Goal: Information Seeking & Learning: Learn about a topic

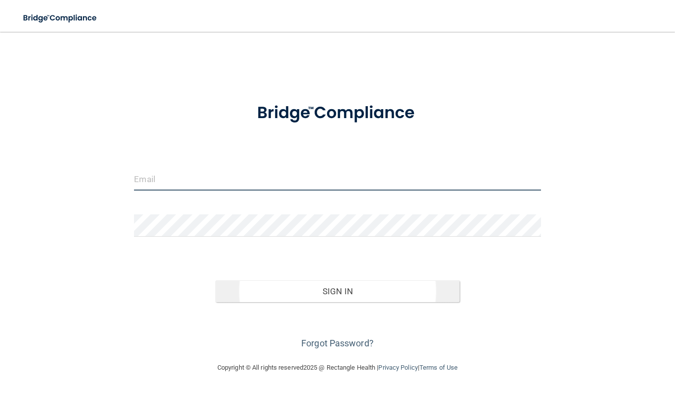
type input "[EMAIL_ADDRESS][DOMAIN_NAME]"
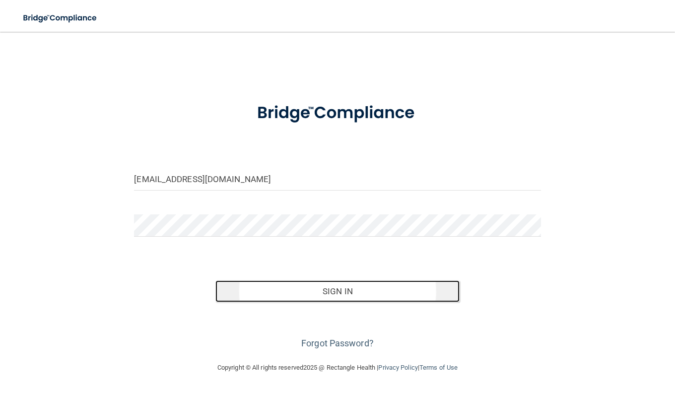
click at [365, 291] on button "Sign In" at bounding box center [337, 291] width 244 height 22
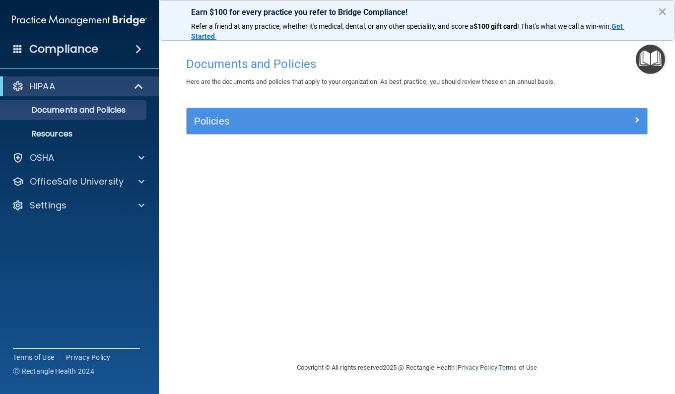
click at [663, 12] on button "×" at bounding box center [661, 11] width 9 height 16
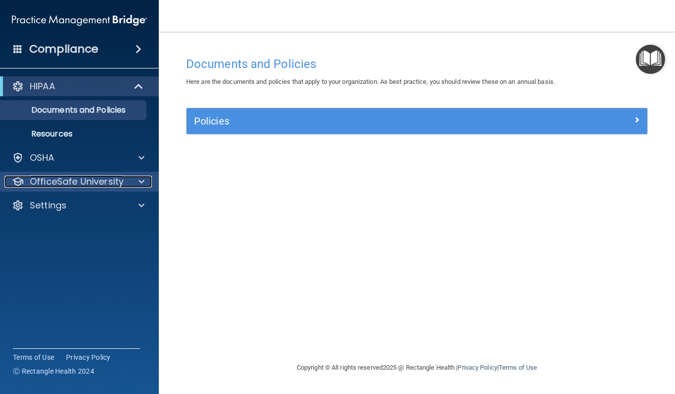
click at [68, 179] on p "OfficeSafe University" at bounding box center [77, 182] width 94 height 12
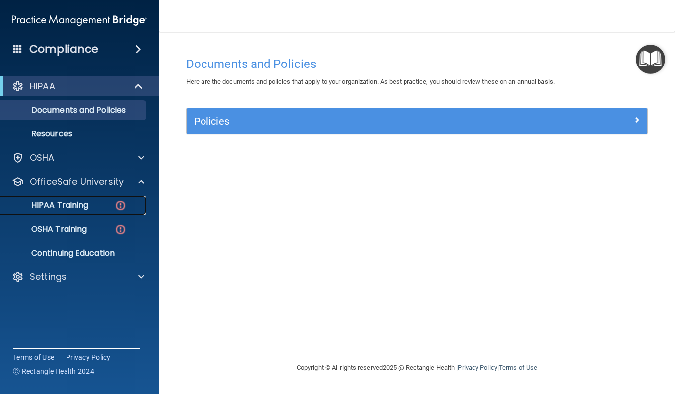
click at [69, 204] on p "HIPAA Training" at bounding box center [47, 205] width 82 height 10
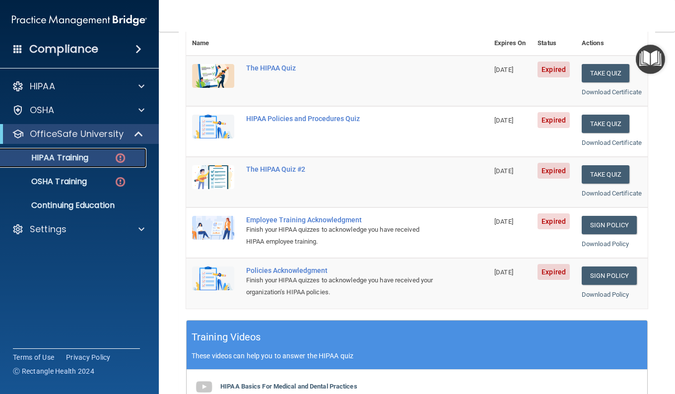
scroll to position [50, 0]
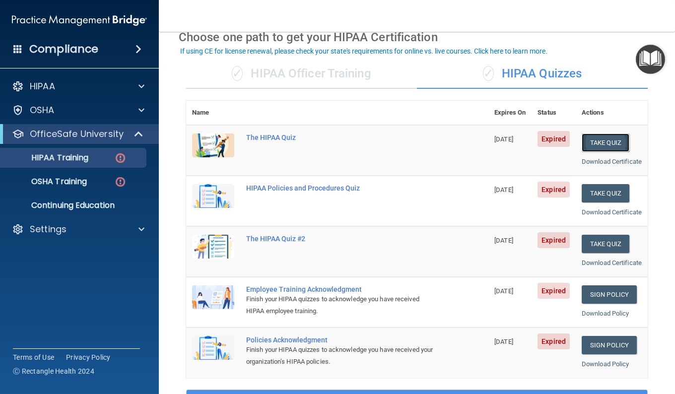
click at [590, 142] on button "Take Quiz" at bounding box center [606, 142] width 48 height 18
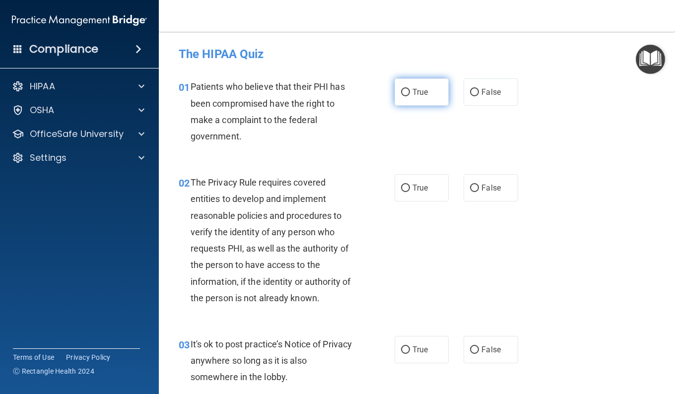
click at [401, 90] on input "True" at bounding box center [405, 92] width 9 height 7
radio input "true"
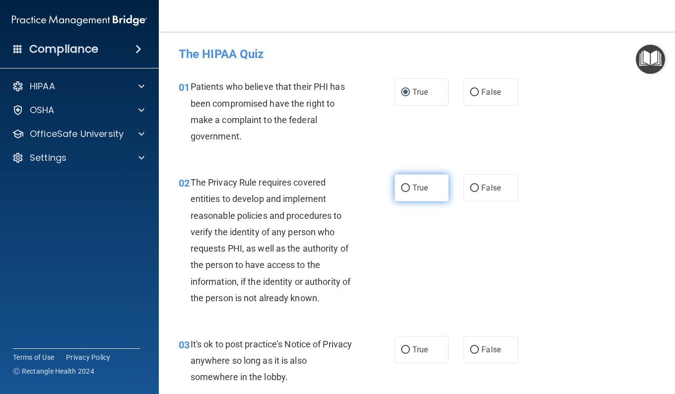
click at [403, 187] on input "True" at bounding box center [405, 188] width 9 height 7
radio input "true"
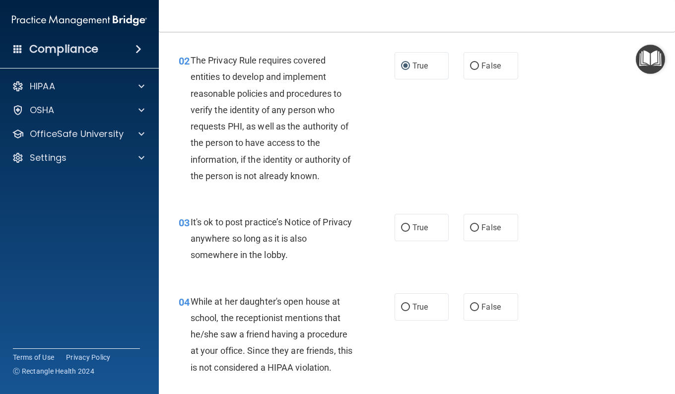
scroll to position [149, 0]
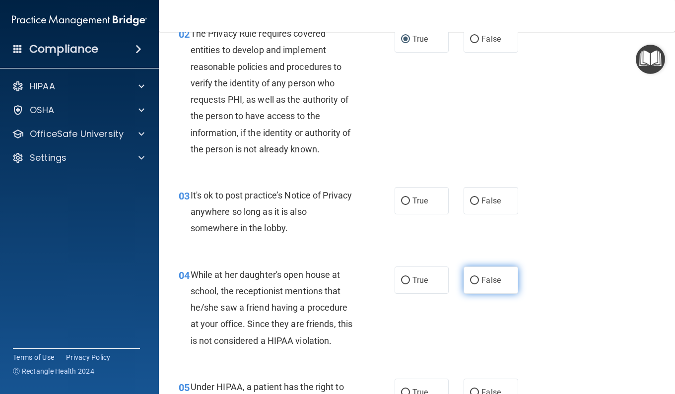
click at [471, 280] on input "False" at bounding box center [474, 280] width 9 height 7
radio input "true"
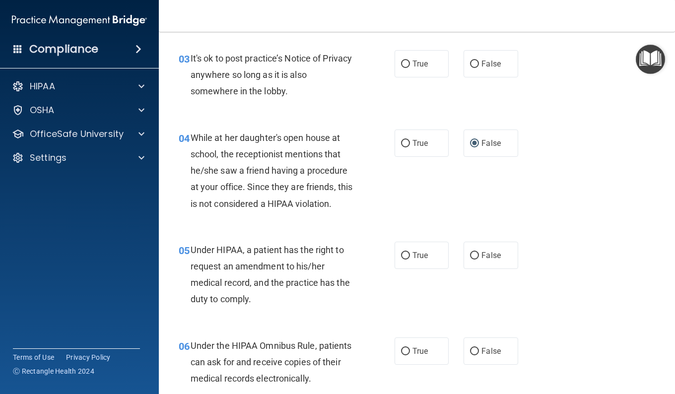
scroll to position [298, 0]
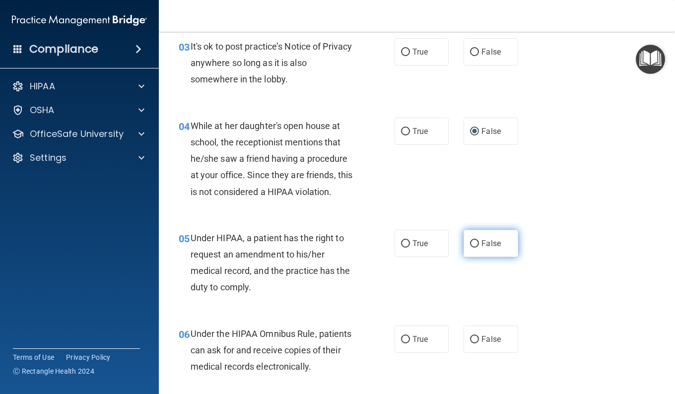
click at [471, 243] on input "False" at bounding box center [474, 243] width 9 height 7
radio input "true"
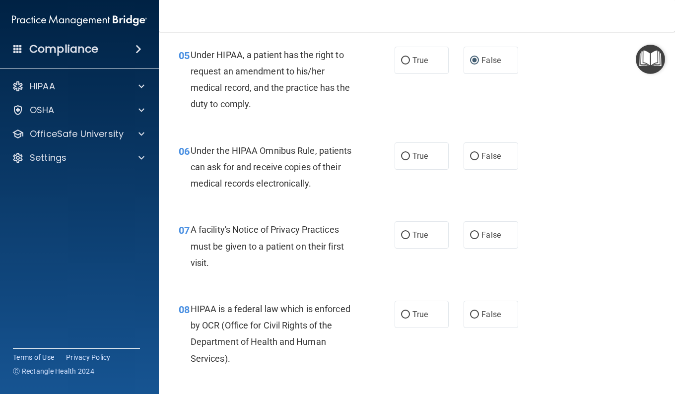
scroll to position [496, 0]
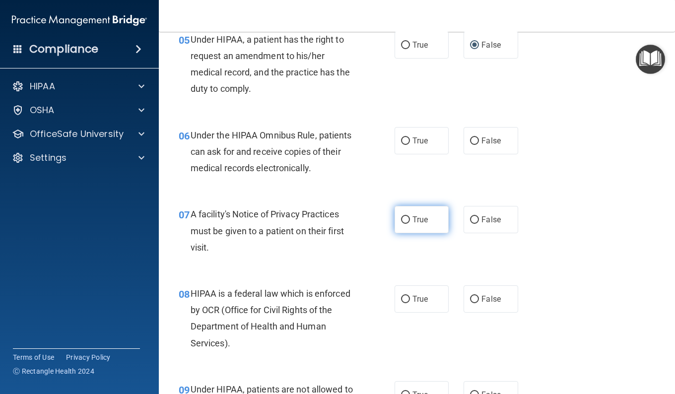
click at [405, 219] on input "True" at bounding box center [405, 219] width 9 height 7
radio input "true"
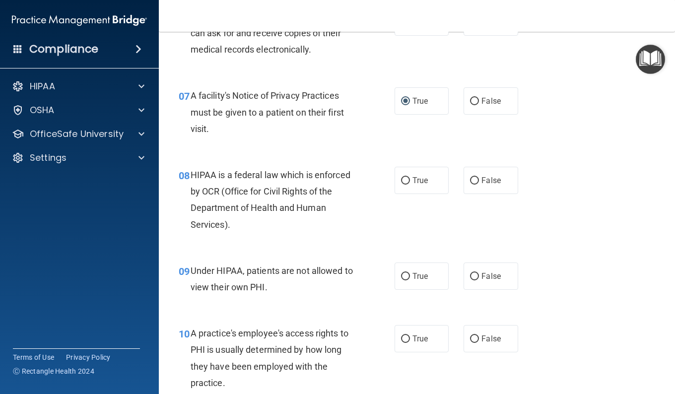
scroll to position [645, 0]
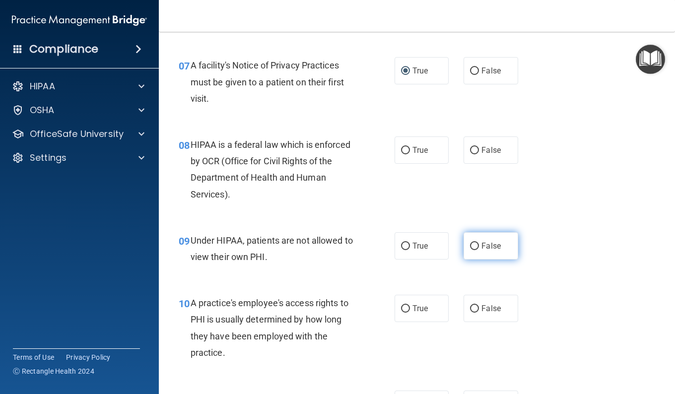
click at [470, 245] on input "False" at bounding box center [474, 246] width 9 height 7
radio input "true"
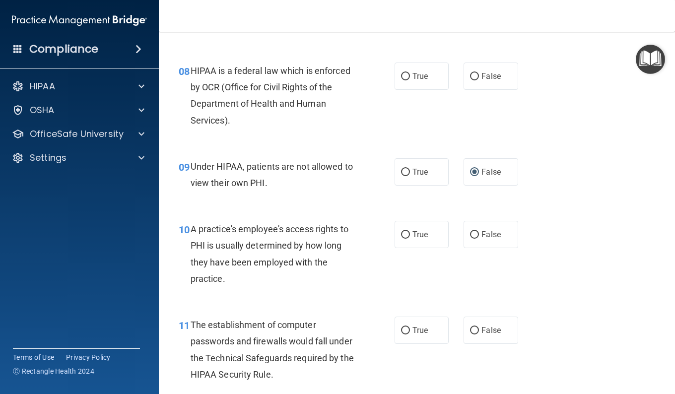
scroll to position [744, 0]
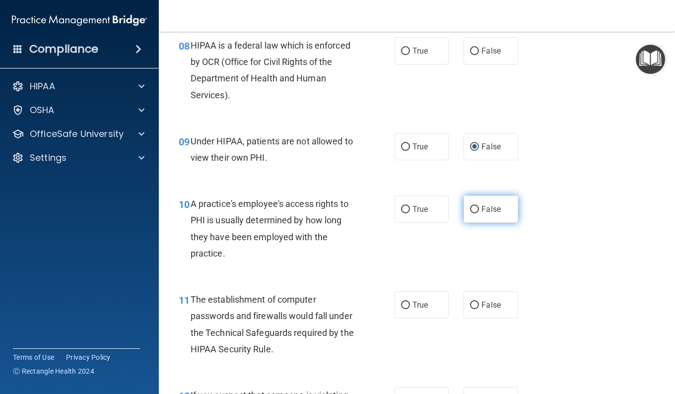
click at [471, 211] on input "False" at bounding box center [474, 209] width 9 height 7
radio input "true"
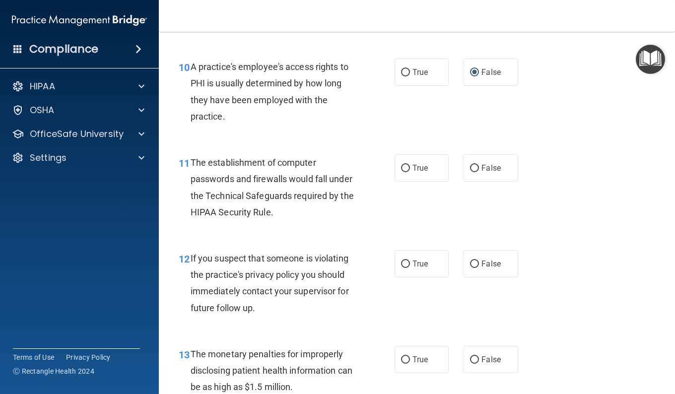
scroll to position [893, 0]
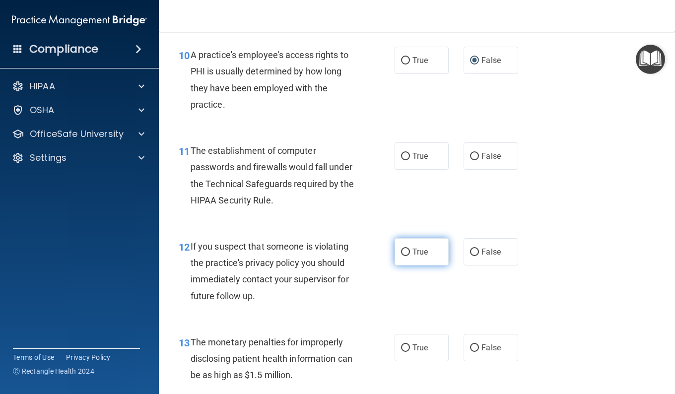
click at [401, 249] on input "True" at bounding box center [405, 252] width 9 height 7
radio input "true"
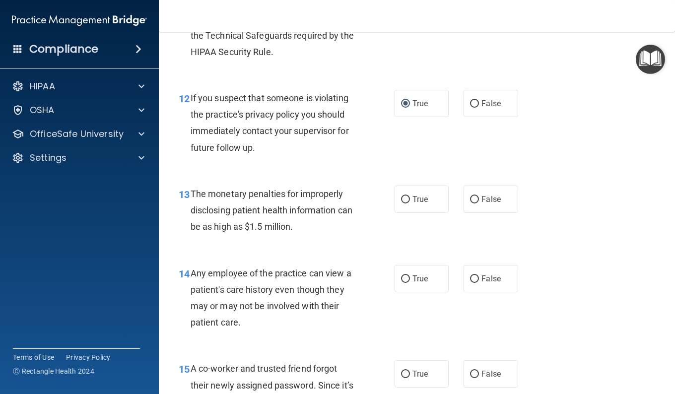
scroll to position [1042, 0]
click at [472, 279] on input "False" at bounding box center [474, 278] width 9 height 7
radio input "true"
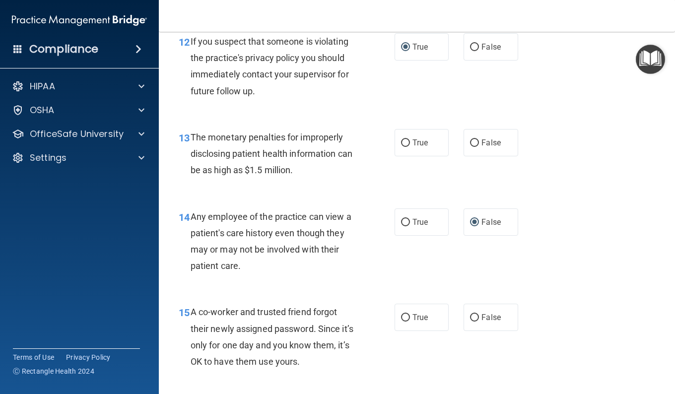
scroll to position [1191, 0]
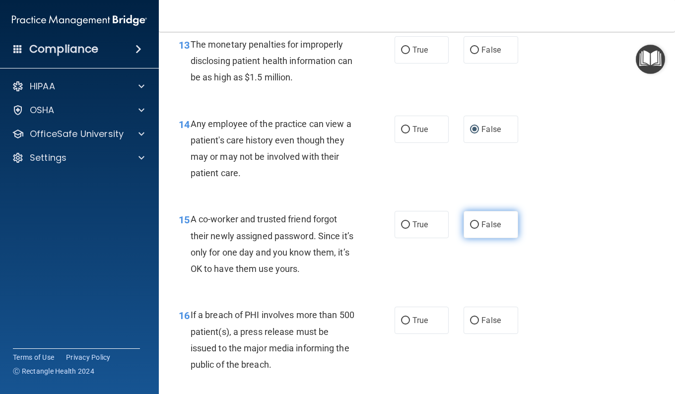
click at [471, 224] on input "False" at bounding box center [474, 224] width 9 height 7
radio input "true"
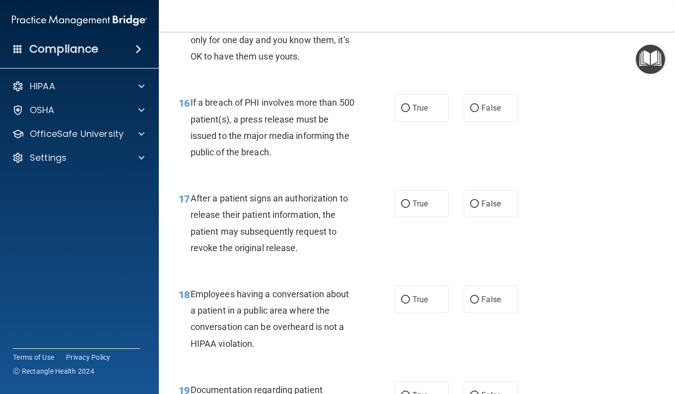
scroll to position [1439, 0]
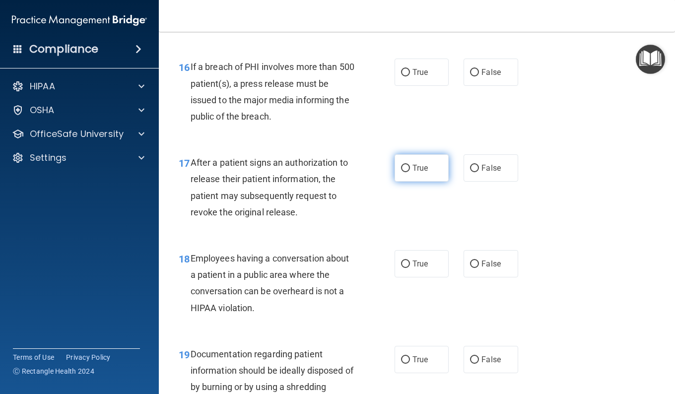
click at [401, 170] on input "True" at bounding box center [405, 168] width 9 height 7
radio input "true"
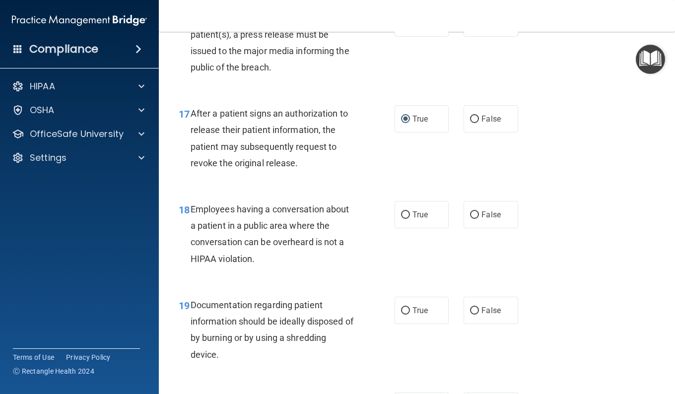
scroll to position [1538, 0]
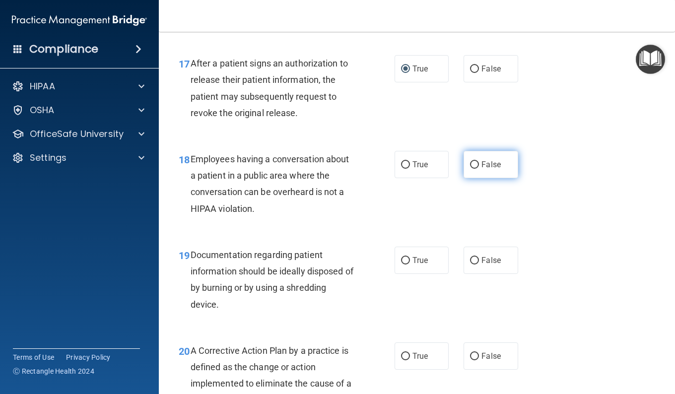
click at [470, 163] on input "False" at bounding box center [474, 164] width 9 height 7
radio input "true"
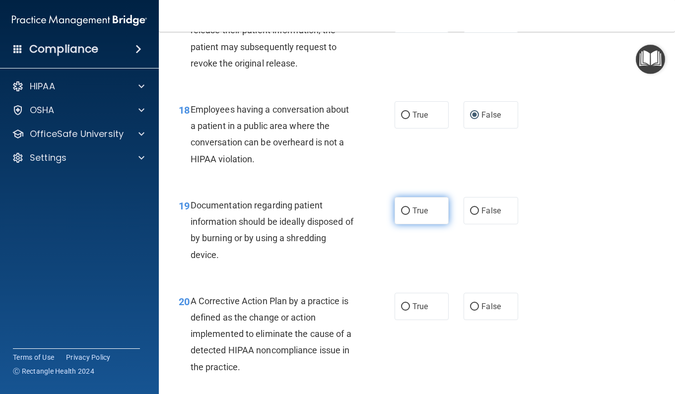
click at [403, 207] on input "True" at bounding box center [405, 210] width 9 height 7
radio input "true"
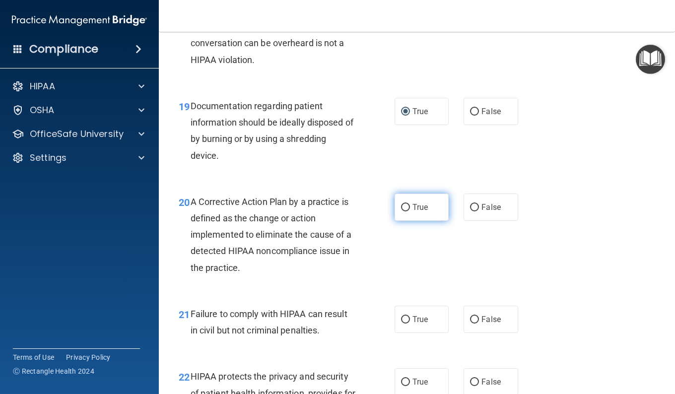
click at [401, 204] on input "True" at bounding box center [405, 207] width 9 height 7
radio input "true"
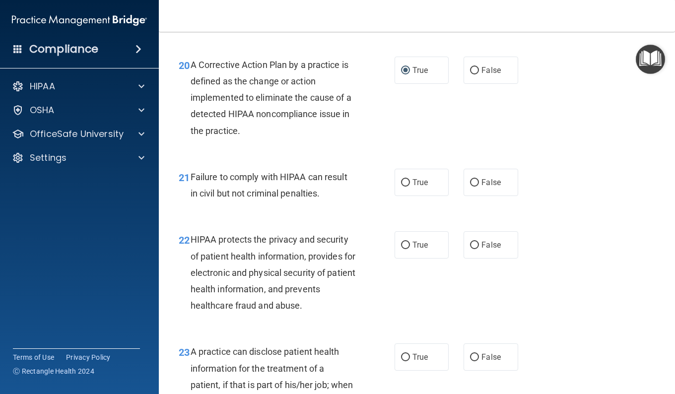
scroll to position [1836, 0]
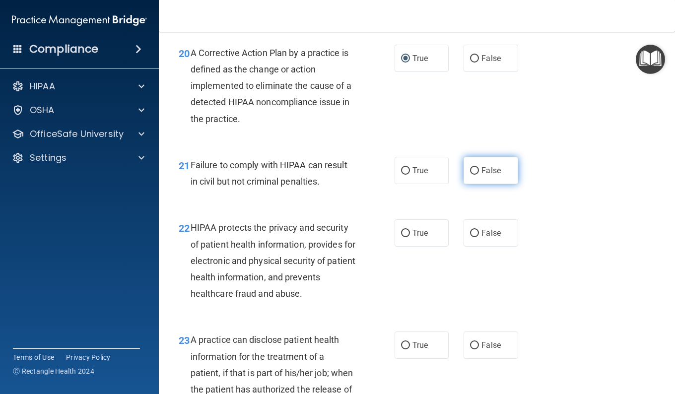
click at [470, 170] on input "False" at bounding box center [474, 170] width 9 height 7
radio input "true"
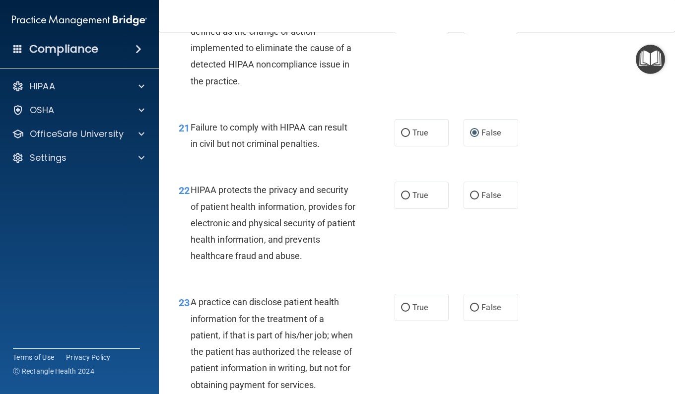
scroll to position [1886, 0]
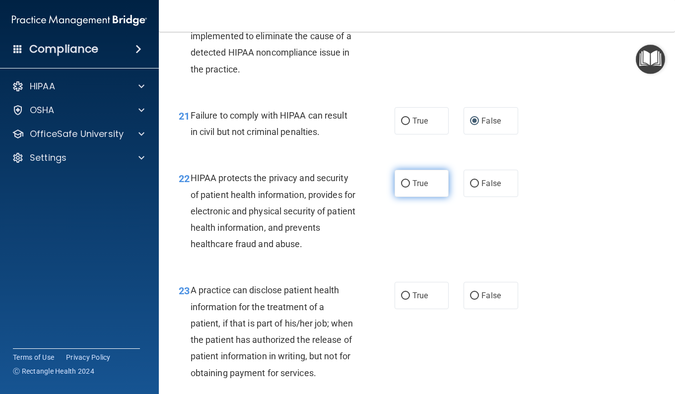
click at [401, 181] on input "True" at bounding box center [405, 183] width 9 height 7
radio input "true"
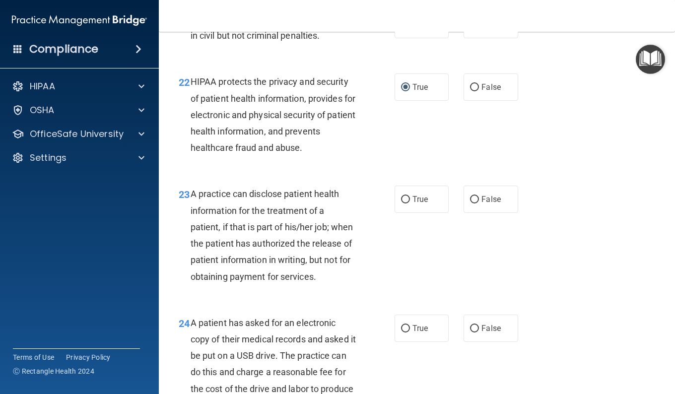
scroll to position [1985, 0]
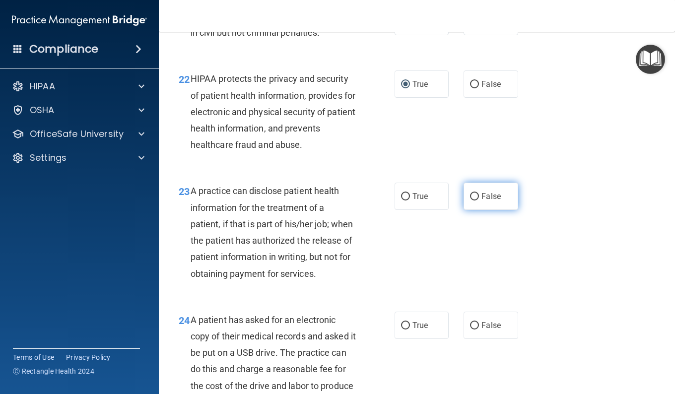
click at [470, 196] on input "False" at bounding box center [474, 196] width 9 height 7
radio input "true"
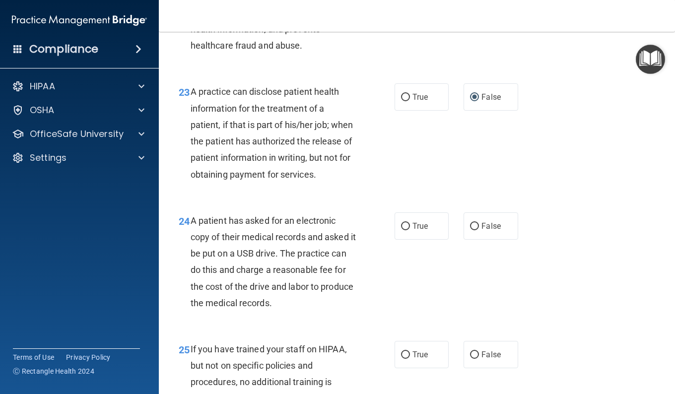
scroll to position [2134, 0]
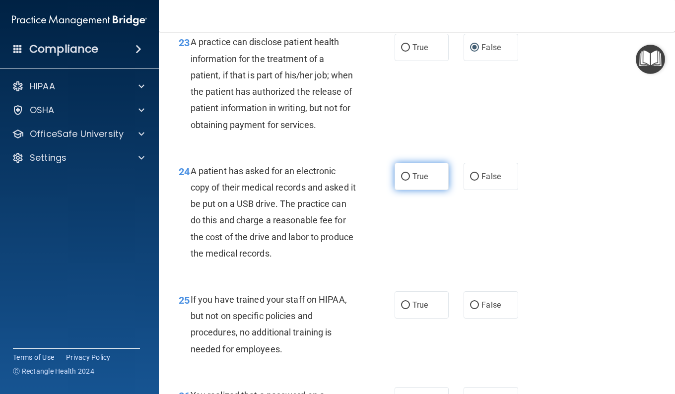
click at [402, 187] on label "True" at bounding box center [421, 176] width 54 height 27
click at [402, 181] on input "True" at bounding box center [405, 176] width 9 height 7
radio input "true"
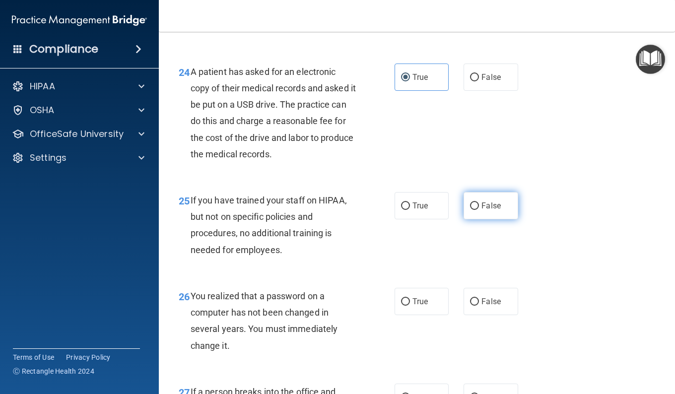
click at [470, 210] on input "False" at bounding box center [474, 205] width 9 height 7
radio input "true"
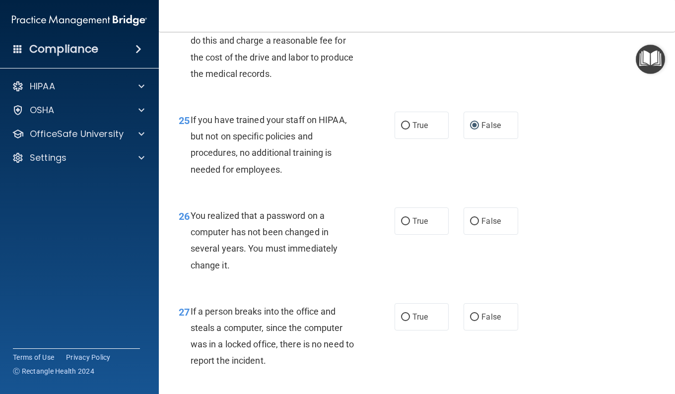
scroll to position [2332, 0]
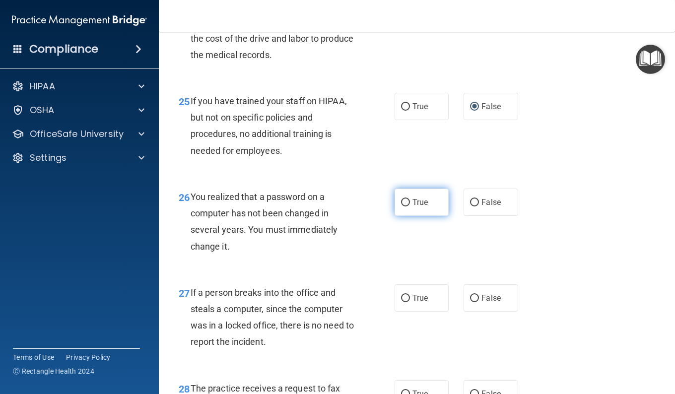
click at [406, 206] on input "True" at bounding box center [405, 202] width 9 height 7
radio input "true"
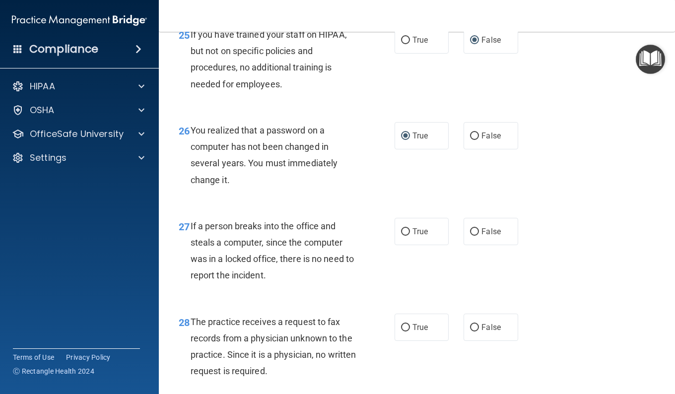
scroll to position [2431, 0]
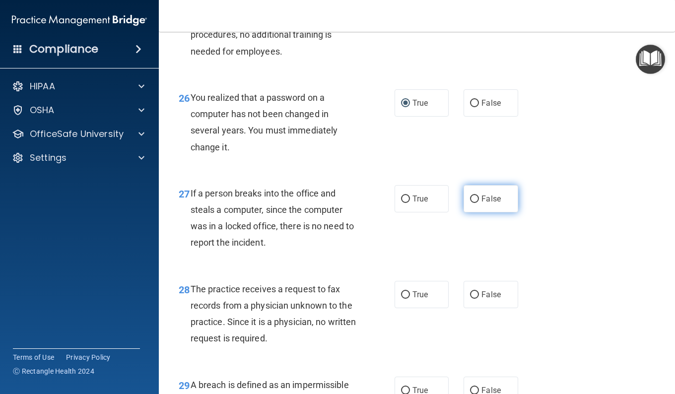
click at [471, 203] on input "False" at bounding box center [474, 199] width 9 height 7
radio input "true"
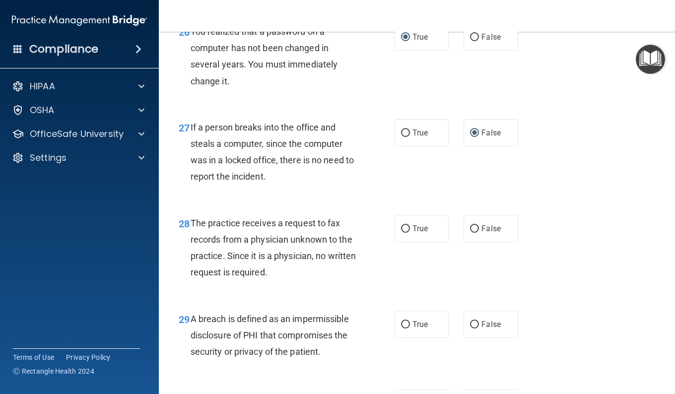
scroll to position [2531, 0]
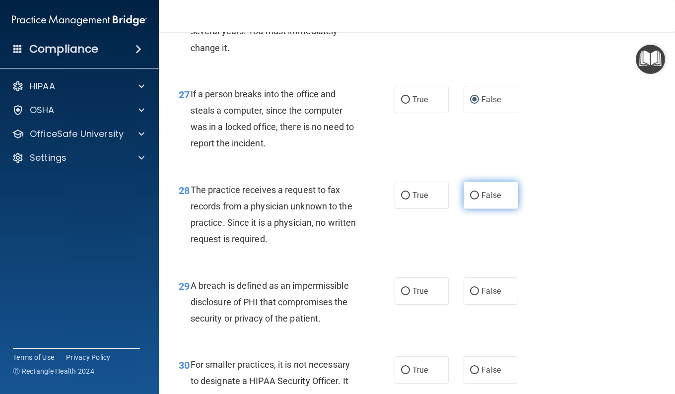
click at [470, 199] on input "False" at bounding box center [474, 195] width 9 height 7
radio input "true"
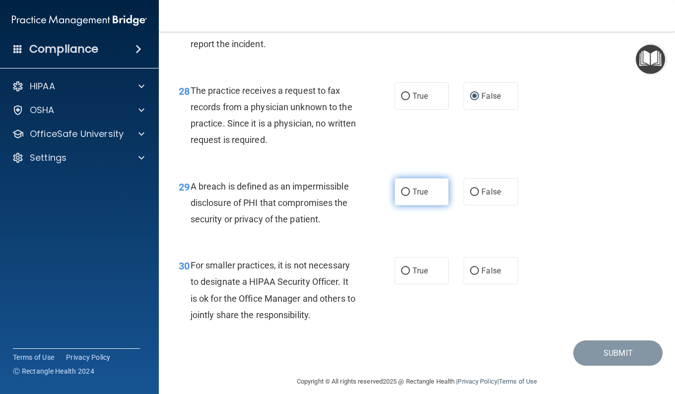
click at [401, 196] on input "True" at bounding box center [405, 192] width 9 height 7
radio input "true"
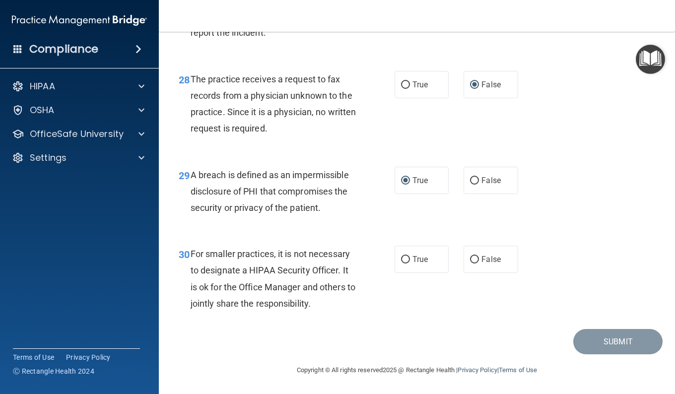
scroll to position [2658, 0]
click at [403, 258] on input "True" at bounding box center [405, 259] width 9 height 7
radio input "true"
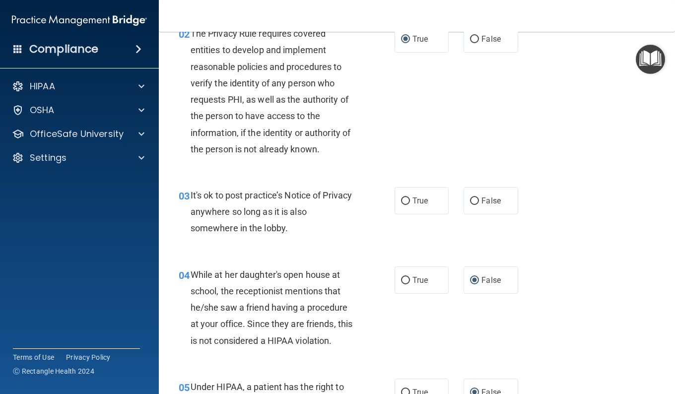
scroll to position [248, 0]
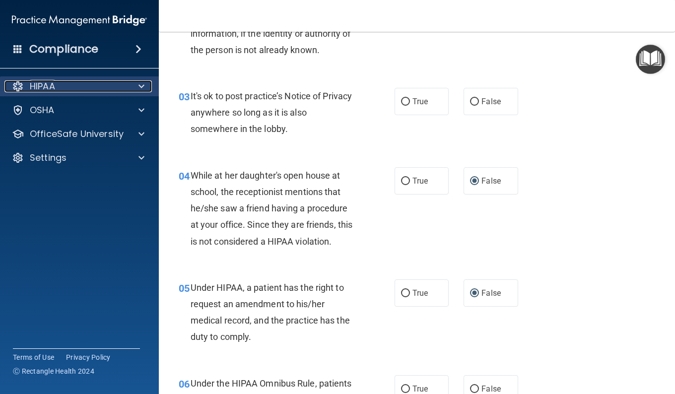
click at [143, 84] on span at bounding box center [141, 86] width 6 height 12
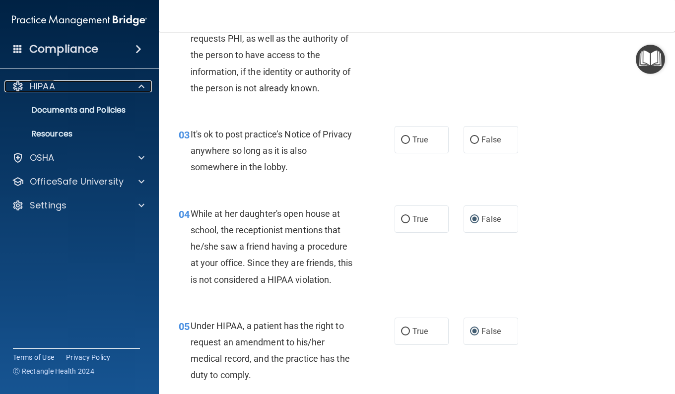
scroll to position [198, 0]
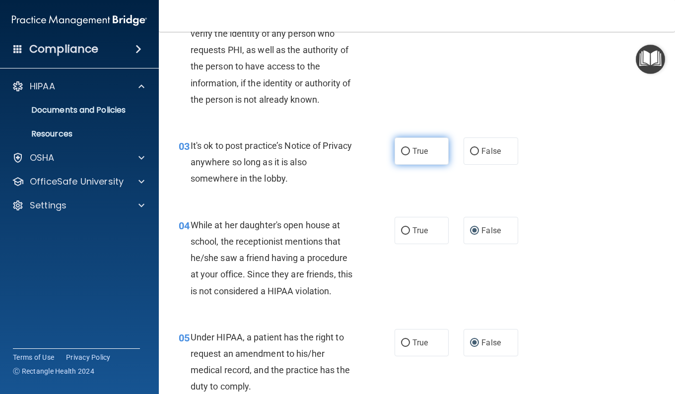
click at [402, 150] on input "True" at bounding box center [405, 151] width 9 height 7
radio input "true"
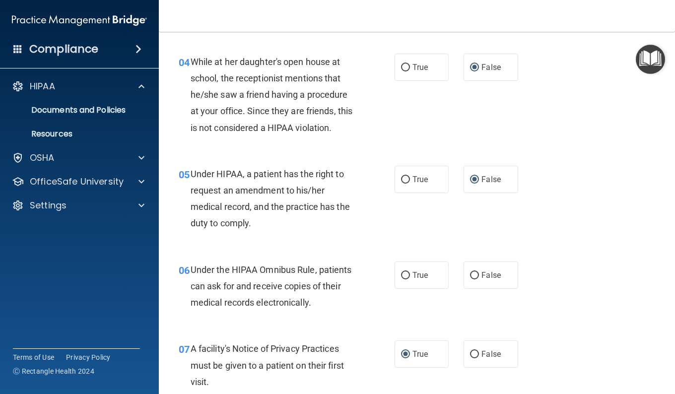
scroll to position [447, 0]
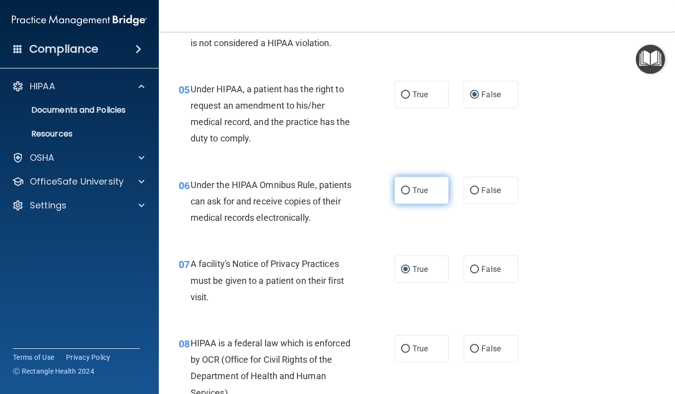
click at [401, 190] on input "True" at bounding box center [405, 190] width 9 height 7
radio input "true"
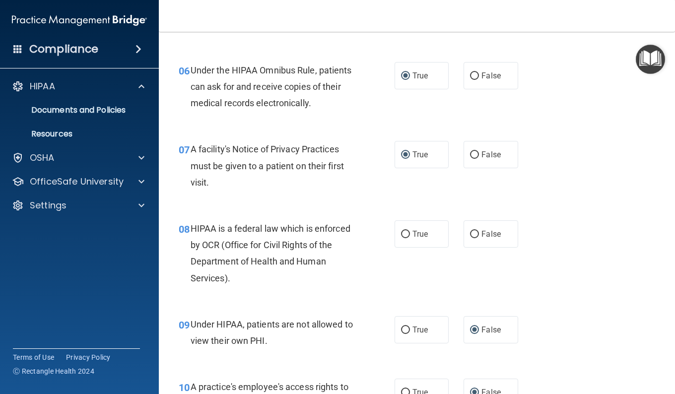
scroll to position [595, 0]
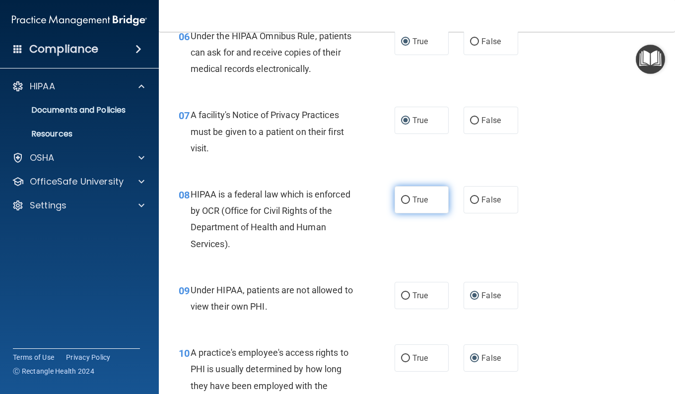
click at [401, 200] on input "True" at bounding box center [405, 200] width 9 height 7
radio input "true"
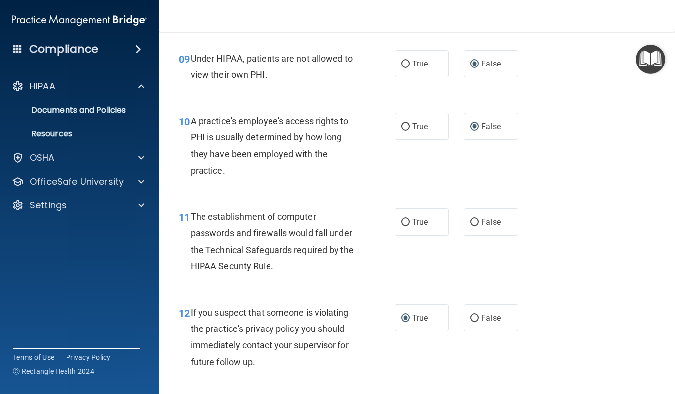
scroll to position [844, 0]
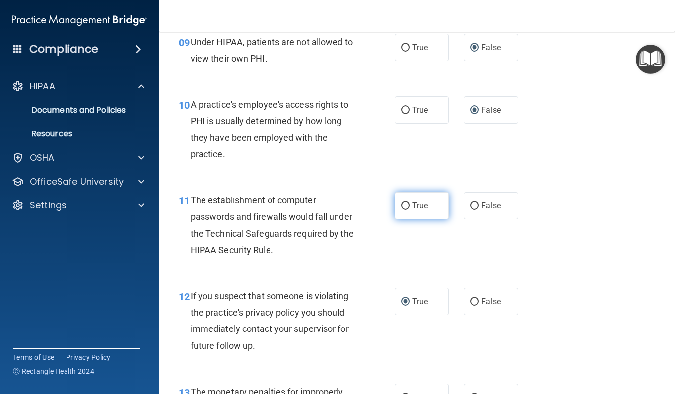
click at [404, 204] on input "True" at bounding box center [405, 205] width 9 height 7
radio input "true"
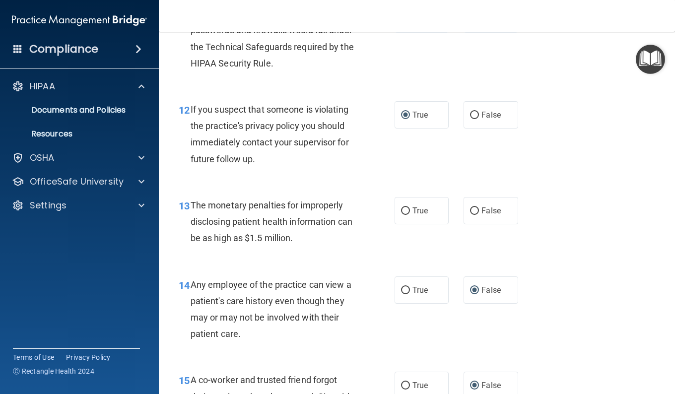
scroll to position [1042, 0]
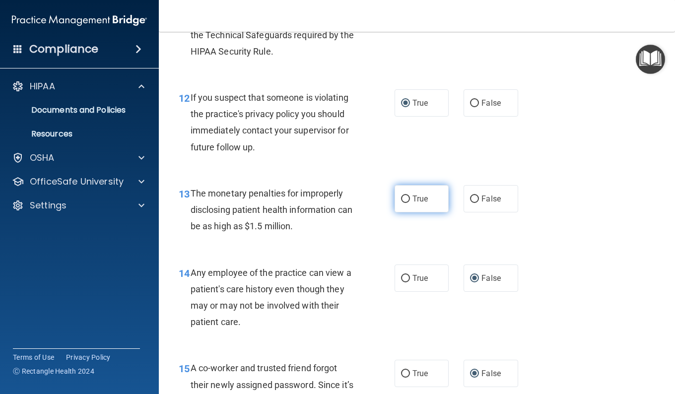
click at [404, 198] on input "True" at bounding box center [405, 199] width 9 height 7
radio input "true"
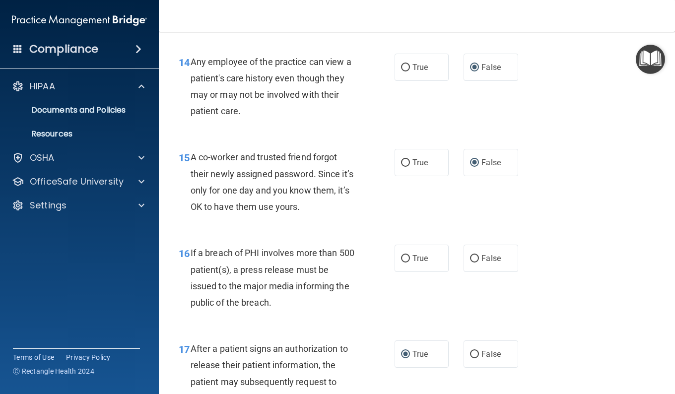
scroll to position [1290, 0]
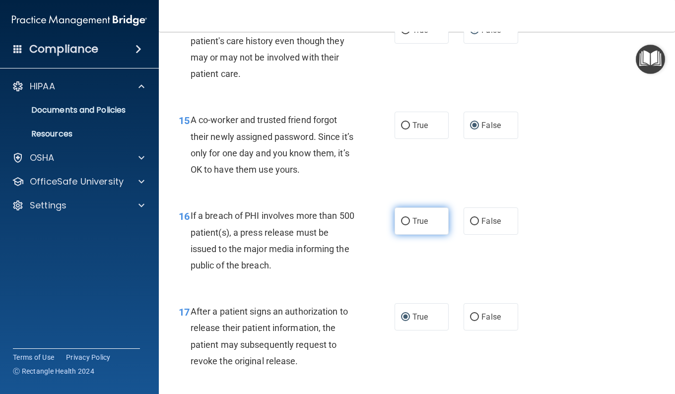
click at [401, 222] on input "True" at bounding box center [405, 221] width 9 height 7
radio input "true"
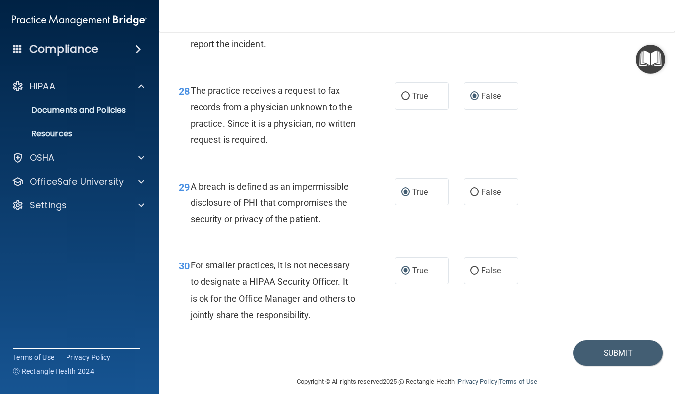
scroll to position [2658, 0]
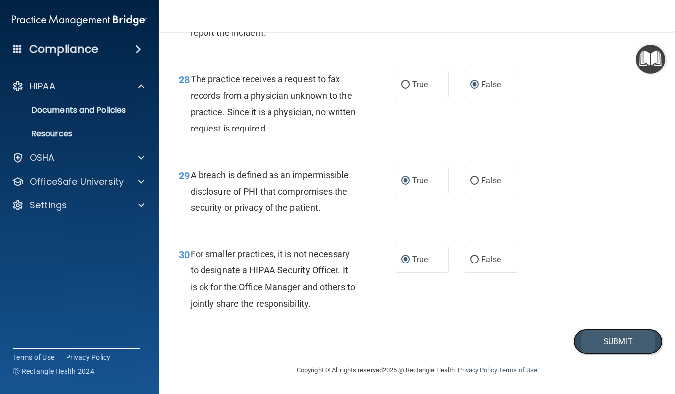
click at [611, 339] on button "Submit" at bounding box center [617, 341] width 89 height 25
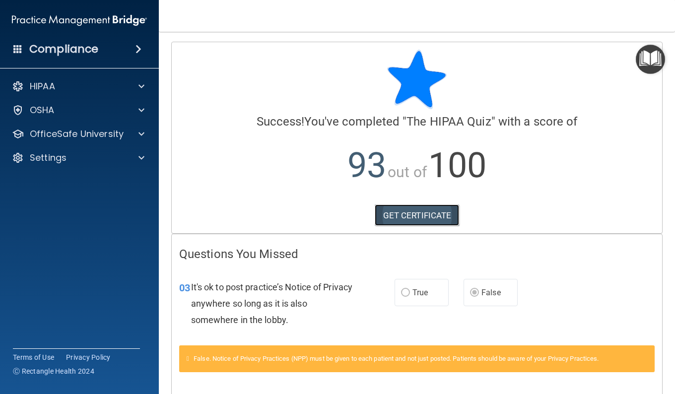
click at [417, 215] on link "GET CERTIFICATE" at bounding box center [417, 215] width 85 height 22
click at [43, 83] on p "HIPAA" at bounding box center [42, 86] width 25 height 12
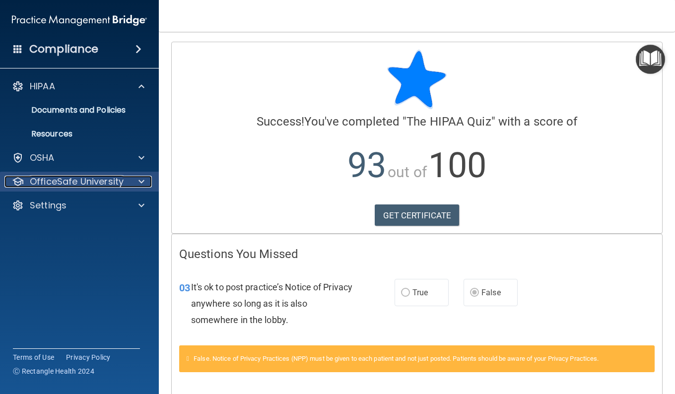
click at [67, 178] on p "OfficeSafe University" at bounding box center [77, 182] width 94 height 12
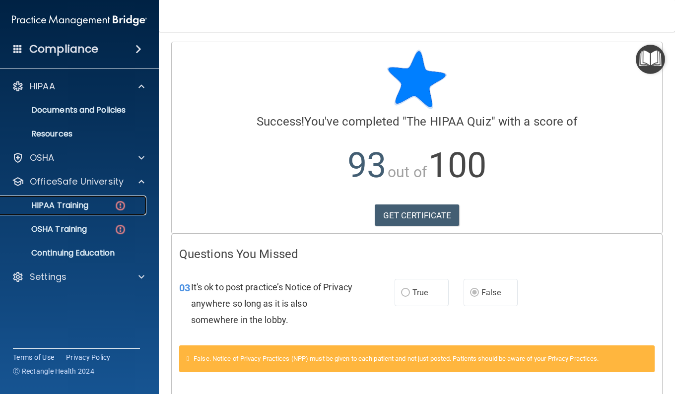
click at [53, 204] on p "HIPAA Training" at bounding box center [47, 205] width 82 height 10
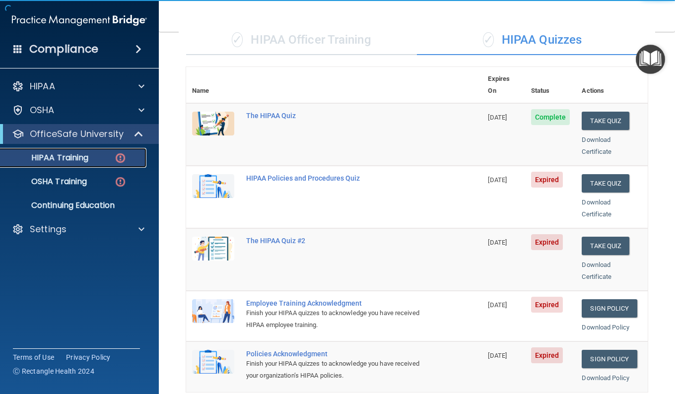
scroll to position [149, 0]
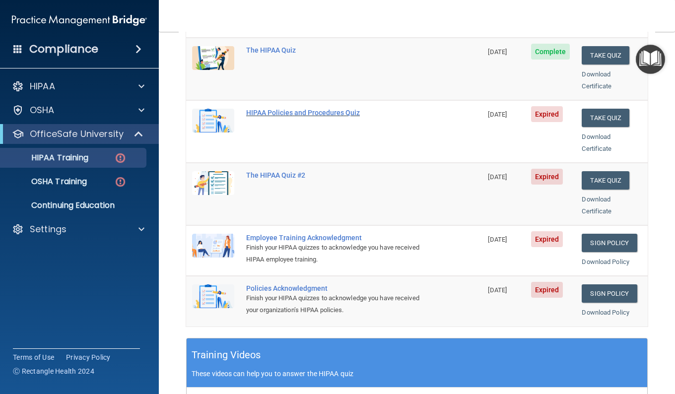
click at [290, 109] on div "HIPAA Policies and Procedures Quiz" at bounding box center [339, 113] width 186 height 8
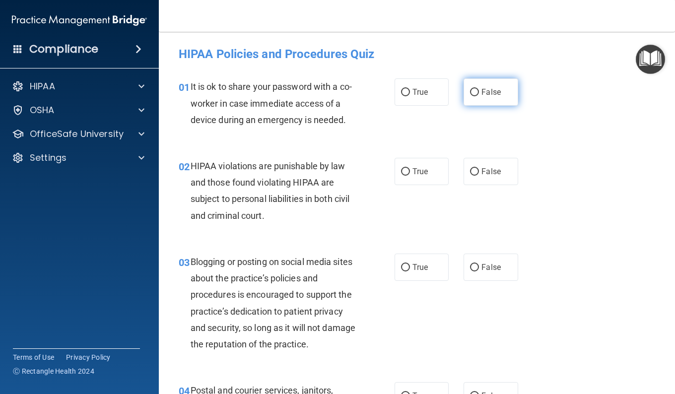
click at [470, 89] on input "False" at bounding box center [474, 92] width 9 height 7
radio input "true"
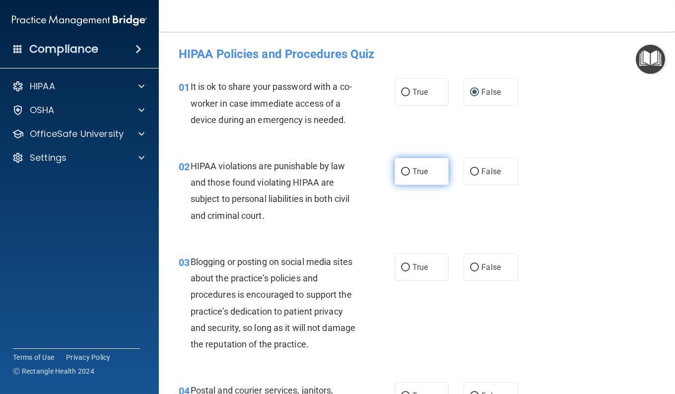
click at [396, 168] on label "True" at bounding box center [421, 171] width 54 height 27
click at [401, 168] on input "True" at bounding box center [405, 171] width 9 height 7
radio input "true"
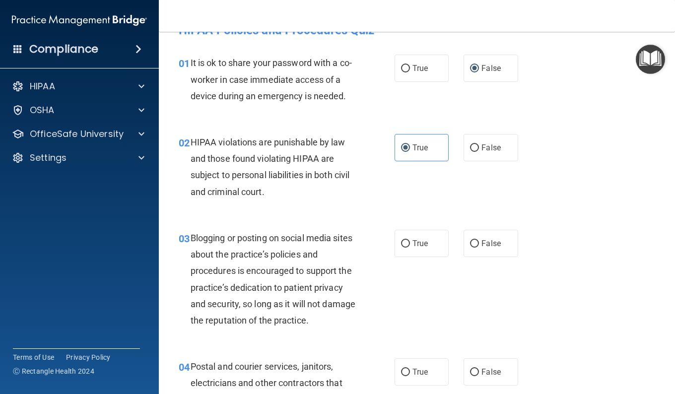
scroll to position [99, 0]
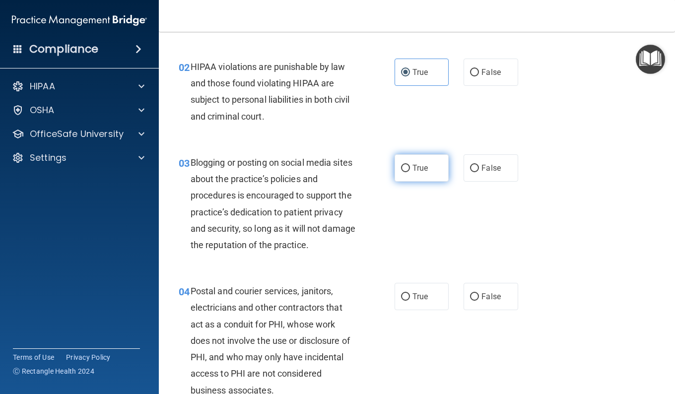
click at [402, 168] on input "True" at bounding box center [405, 168] width 9 height 7
radio input "true"
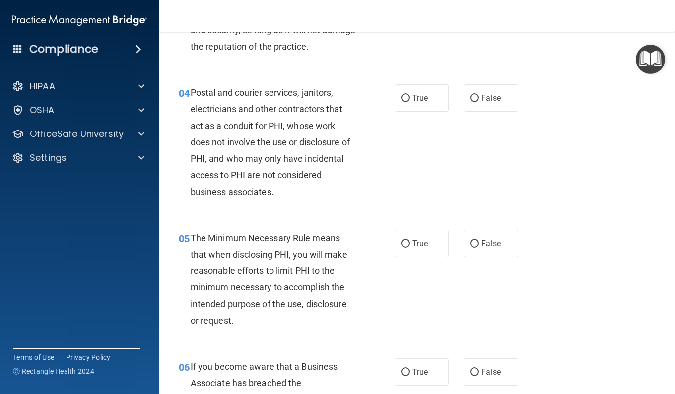
scroll to position [347, 0]
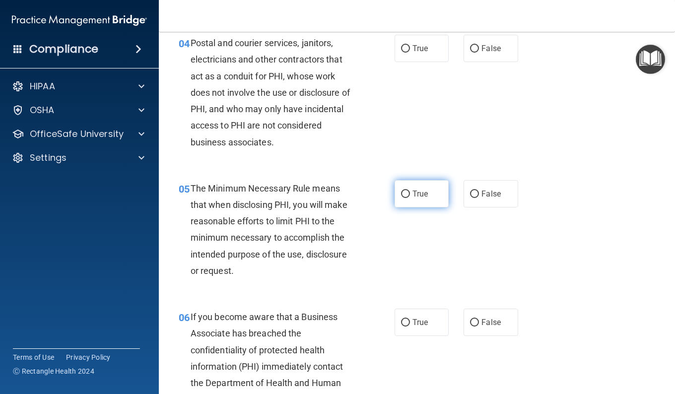
click at [402, 195] on input "True" at bounding box center [405, 194] width 9 height 7
radio input "true"
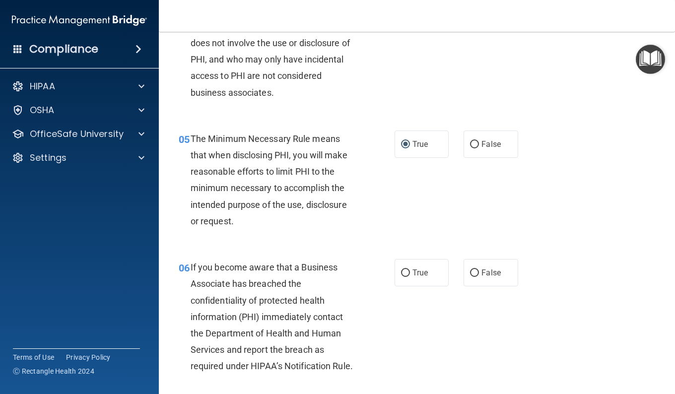
scroll to position [447, 0]
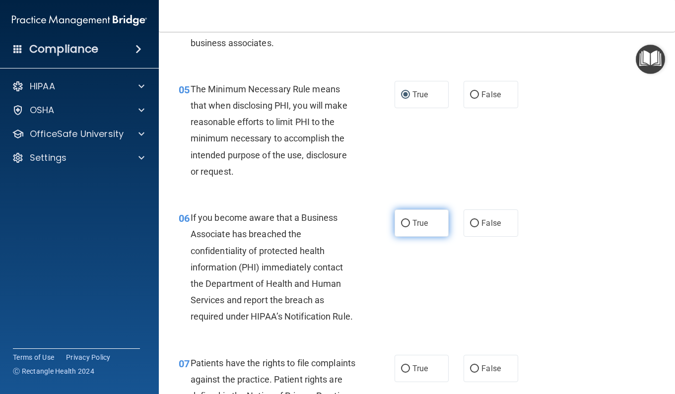
click at [401, 222] on input "True" at bounding box center [405, 223] width 9 height 7
radio input "true"
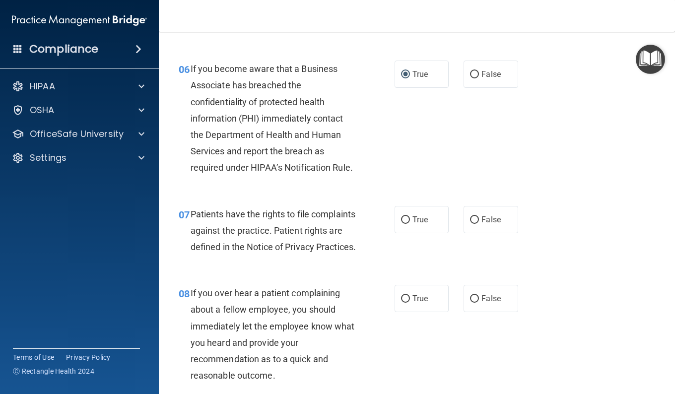
scroll to position [645, 0]
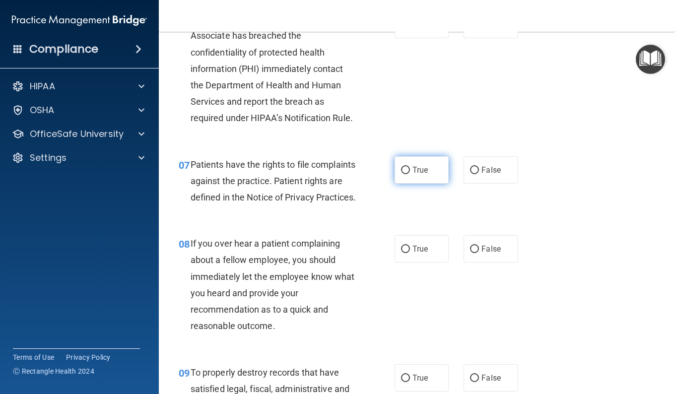
click at [401, 174] on input "True" at bounding box center [405, 170] width 9 height 7
radio input "true"
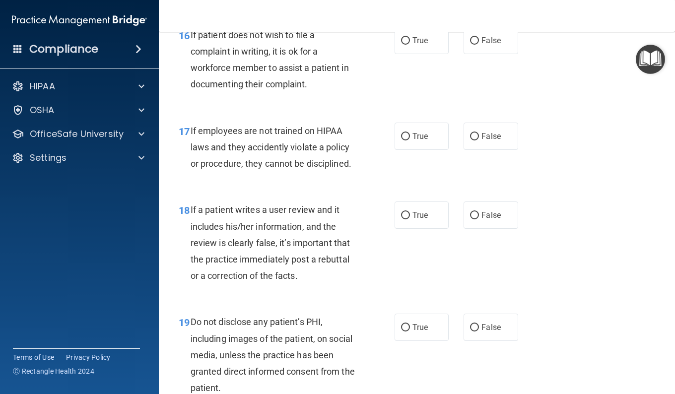
scroll to position [1737, 0]
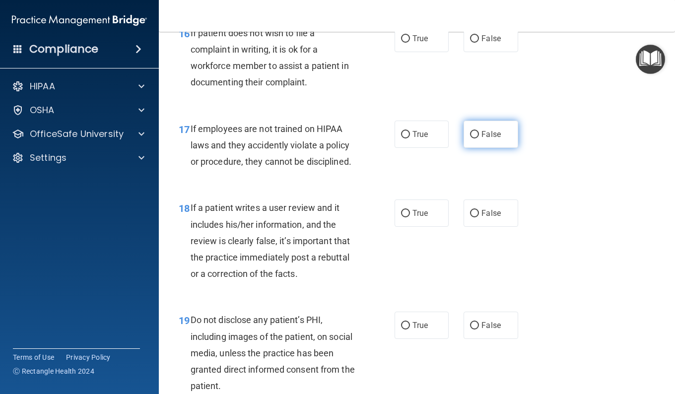
click at [470, 138] on input "False" at bounding box center [474, 134] width 9 height 7
radio input "true"
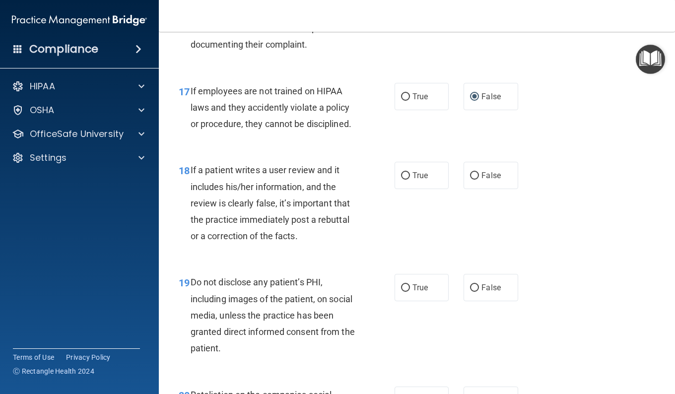
scroll to position [1786, 0]
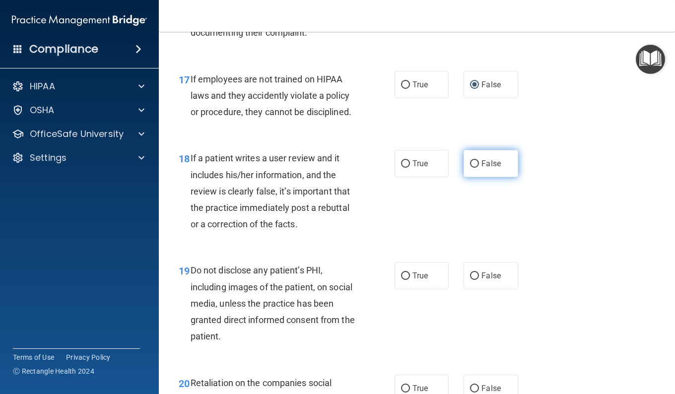
click at [470, 168] on input "False" at bounding box center [474, 163] width 9 height 7
radio input "true"
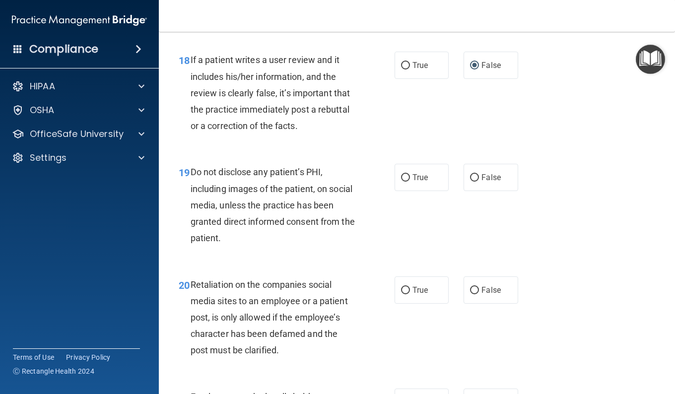
scroll to position [1886, 0]
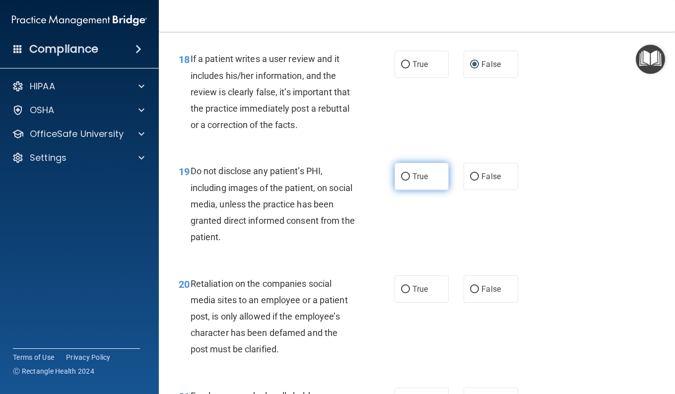
click at [404, 181] on input "True" at bounding box center [405, 176] width 9 height 7
radio input "true"
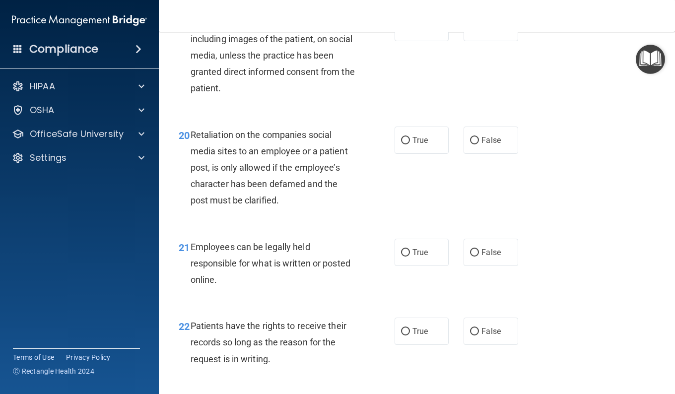
scroll to position [2084, 0]
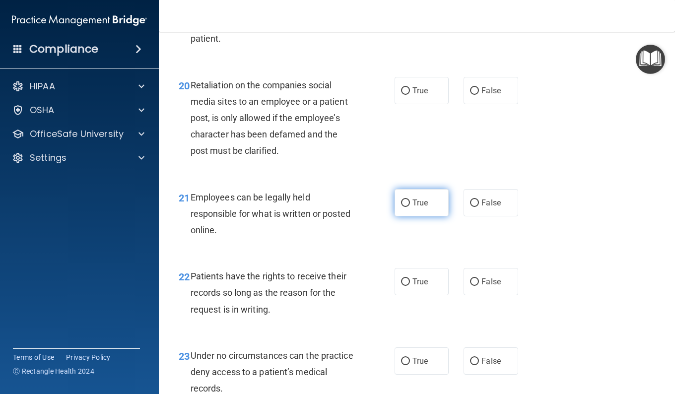
click at [403, 207] on input "True" at bounding box center [405, 202] width 9 height 7
radio input "true"
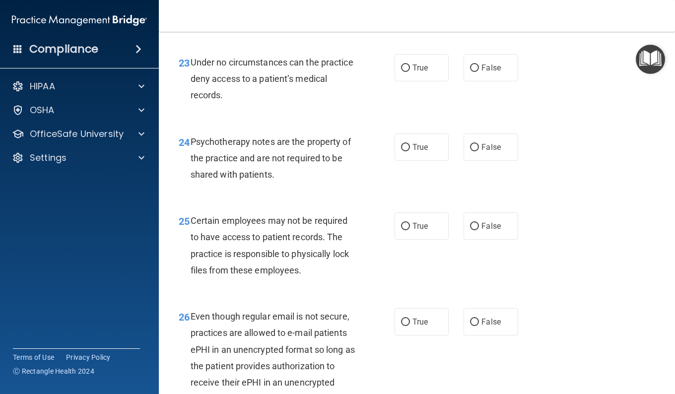
scroll to position [2431, 0]
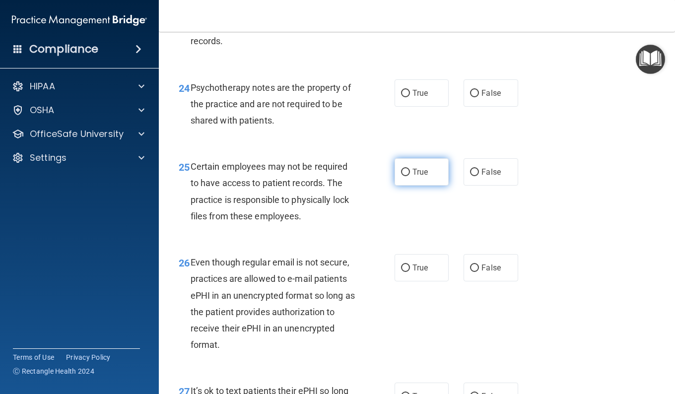
click at [402, 176] on input "True" at bounding box center [405, 172] width 9 height 7
radio input "true"
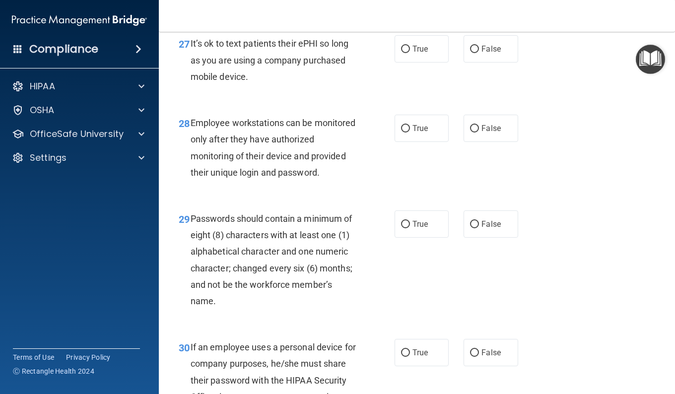
scroll to position [2828, 0]
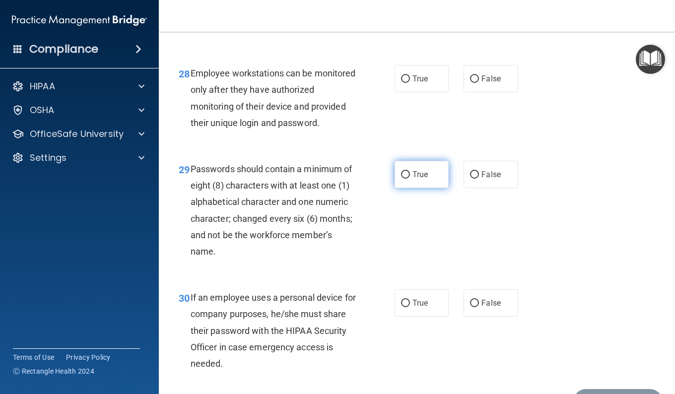
click at [401, 179] on input "True" at bounding box center [405, 174] width 9 height 7
radio input "true"
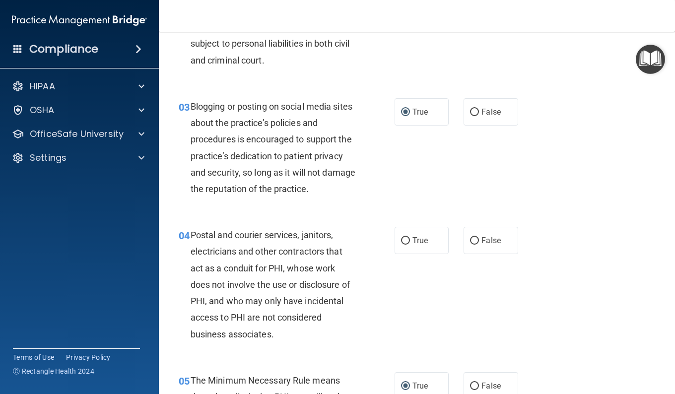
scroll to position [198, 0]
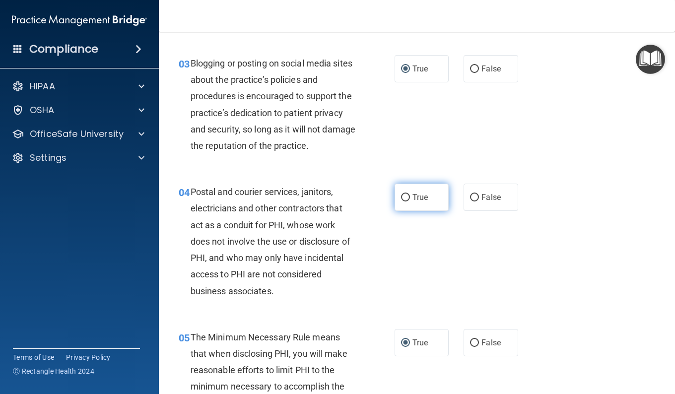
click at [403, 197] on input "True" at bounding box center [405, 197] width 9 height 7
radio input "true"
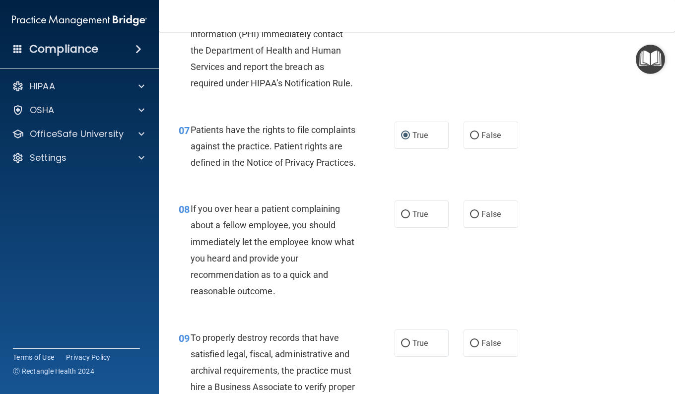
scroll to position [794, 0]
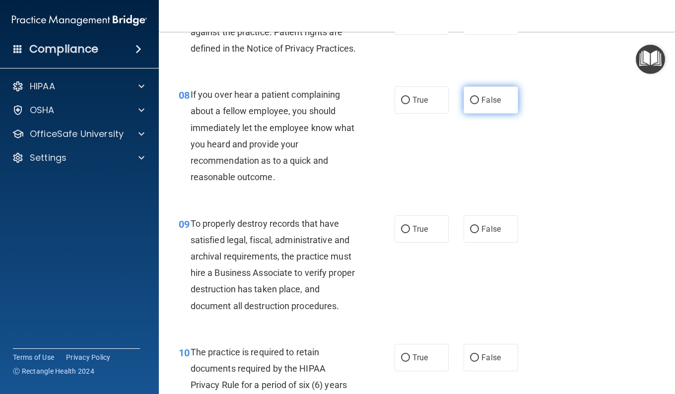
click at [470, 104] on input "False" at bounding box center [474, 100] width 9 height 7
radio input "true"
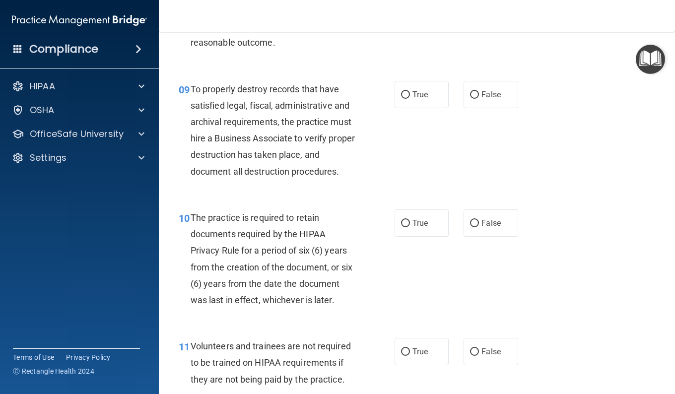
scroll to position [943, 0]
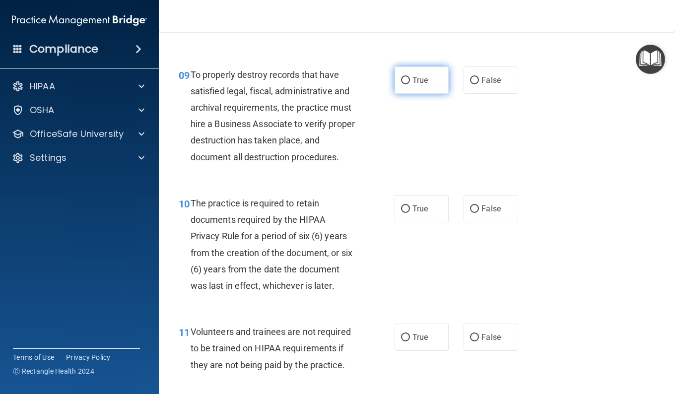
click at [401, 84] on input "True" at bounding box center [405, 80] width 9 height 7
radio input "true"
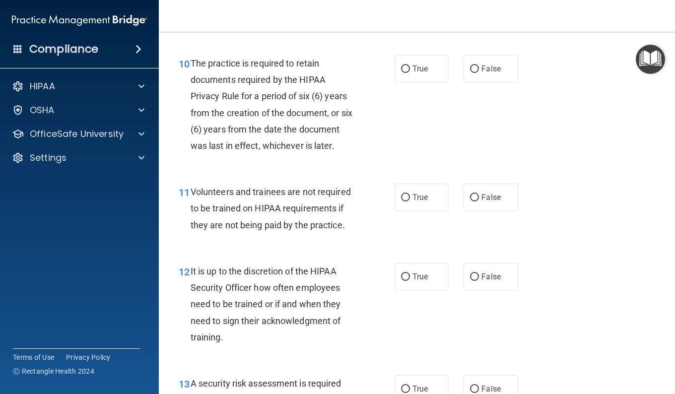
scroll to position [1092, 0]
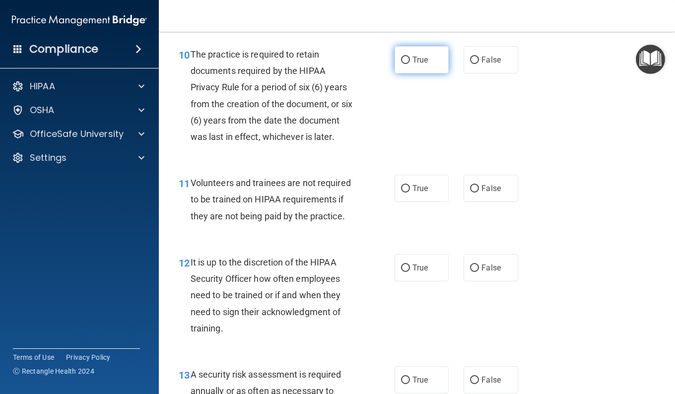
click at [401, 64] on input "True" at bounding box center [405, 60] width 9 height 7
radio input "true"
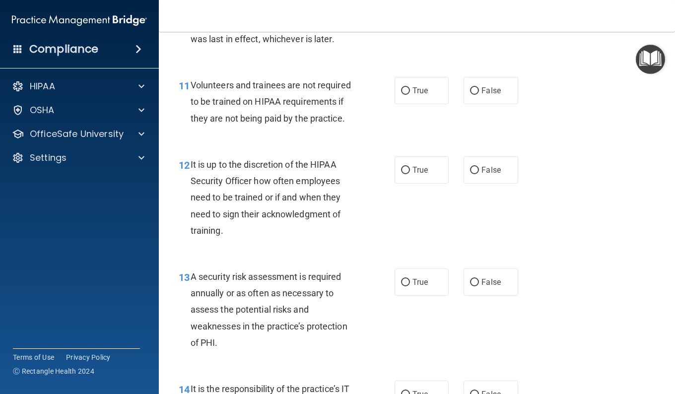
scroll to position [1191, 0]
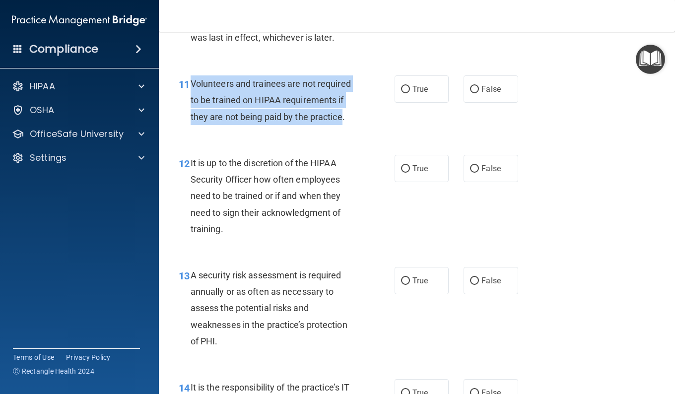
drag, startPoint x: 341, startPoint y: 167, endPoint x: 188, endPoint y: 134, distance: 157.2
click at [188, 130] on div "11 Volunteers and trainees are not required to be trained on HIPAA requirements…" at bounding box center [287, 102] width 246 height 55
drag, startPoint x: 188, startPoint y: 134, endPoint x: 258, endPoint y: 147, distance: 71.6
copy div "Volunteers and trainees are not required to be trained on HIPAA requirements if…"
click at [470, 93] on input "False" at bounding box center [474, 89] width 9 height 7
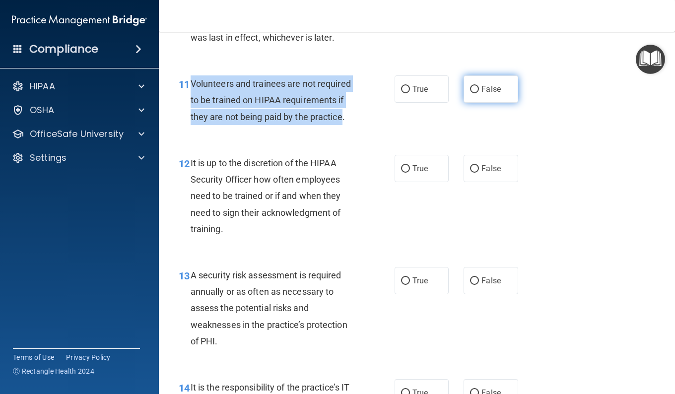
radio input "true"
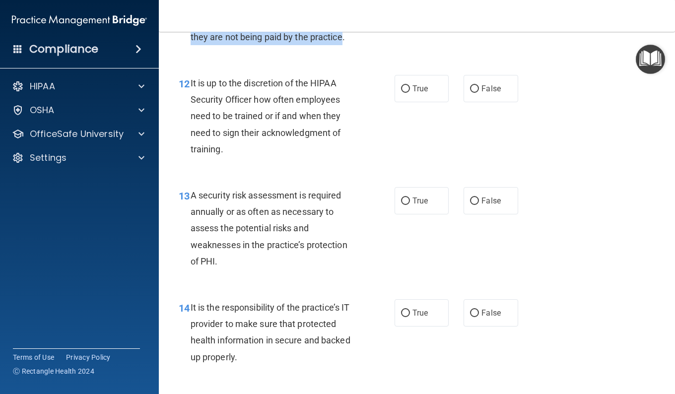
scroll to position [1290, 0]
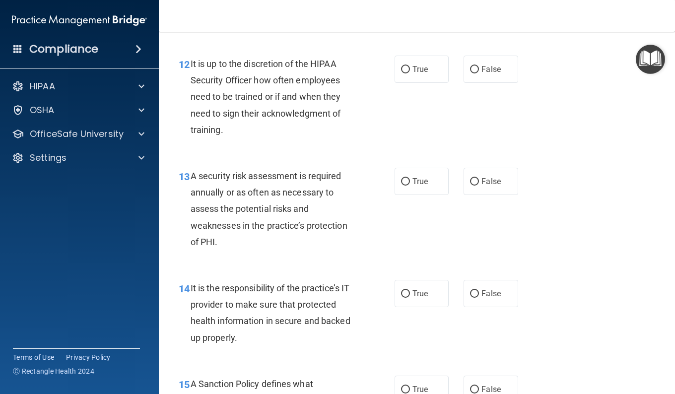
click at [349, 26] on div "Volunteers and trainees are not required to be trained on HIPAA requirements if…" at bounding box center [277, 1] width 173 height 50
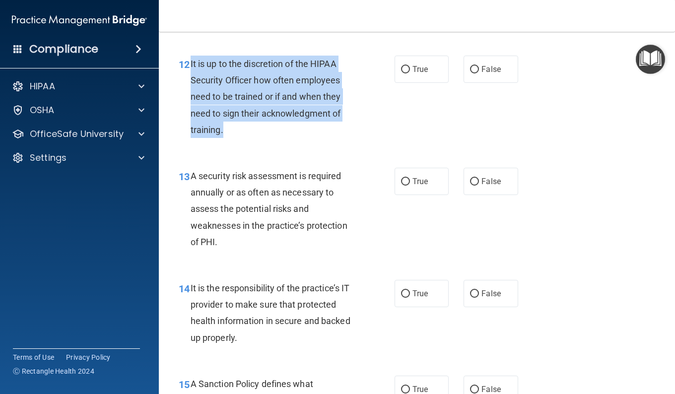
drag, startPoint x: 224, startPoint y: 183, endPoint x: 192, endPoint y: 109, distance: 80.2
click at [191, 110] on div "It is up to the discretion of the HIPAA Security Officer how often employees ne…" at bounding box center [277, 97] width 173 height 82
drag, startPoint x: 192, startPoint y: 109, endPoint x: 254, endPoint y: 115, distance: 61.8
copy span "It is up to the discretion of the HIPAA Security Officer how often employees ne…"
click at [349, 138] on div "It is up to the discretion of the HIPAA Security Officer how often employees ne…" at bounding box center [277, 97] width 173 height 82
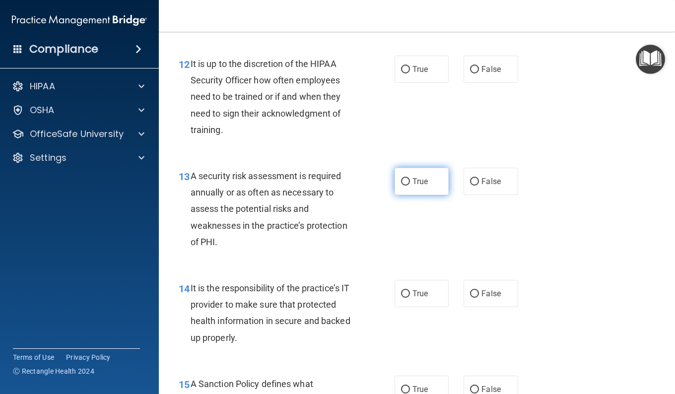
click at [403, 186] on input "True" at bounding box center [405, 181] width 9 height 7
radio input "true"
click at [405, 73] on input "True" at bounding box center [405, 69] width 9 height 7
radio input "true"
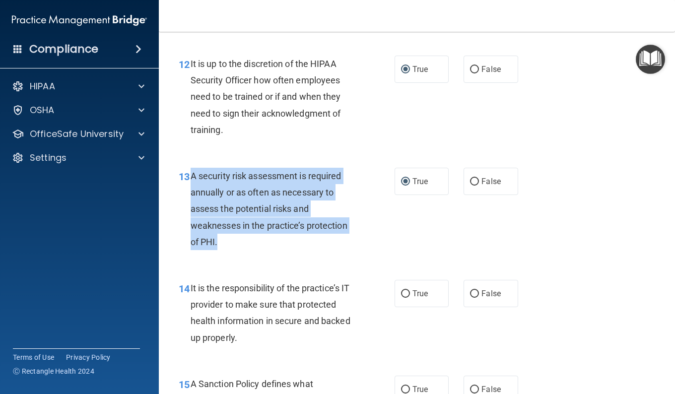
drag, startPoint x: 219, startPoint y: 292, endPoint x: 192, endPoint y: 227, distance: 70.0
click at [192, 227] on div "A security risk assessment is required annually or as often as necessary to ass…" at bounding box center [277, 209] width 173 height 82
drag, startPoint x: 192, startPoint y: 227, endPoint x: 209, endPoint y: 234, distance: 18.7
copy span "A security risk assessment is required annually or as often as necessary to ass…"
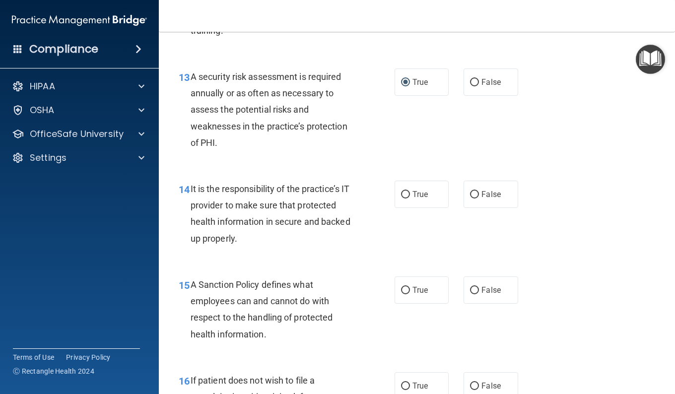
drag, startPoint x: 294, startPoint y: 276, endPoint x: 250, endPoint y: 287, distance: 45.4
click at [294, 244] on span "It is the responsibility of the practice’s IT provider to make sure that protec…" at bounding box center [271, 214] width 160 height 60
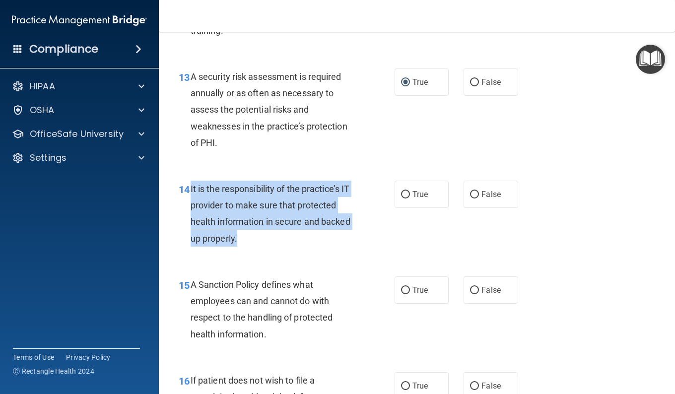
drag, startPoint x: 236, startPoint y: 291, endPoint x: 190, endPoint y: 238, distance: 70.7
click at [190, 238] on div "14 It is the responsibility of the practice’s IT provider to make sure that pro…" at bounding box center [287, 216] width 246 height 71
drag, startPoint x: 190, startPoint y: 238, endPoint x: 211, endPoint y: 244, distance: 22.3
copy div "It is the responsibility of the practice’s IT provider to make sure that protec…"
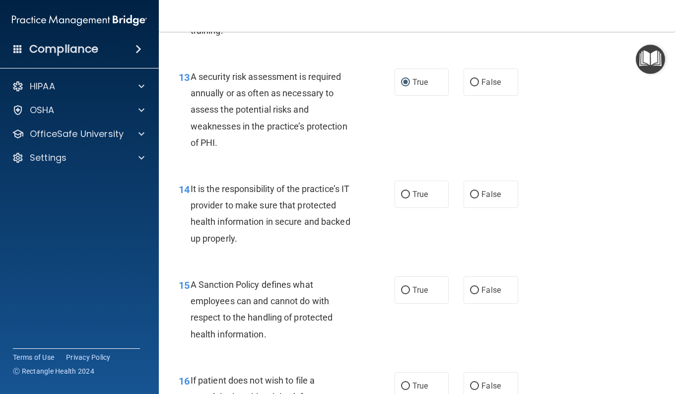
click at [617, 168] on div "13 A security risk assessment is required annually or as often as necessary to …" at bounding box center [416, 112] width 491 height 112
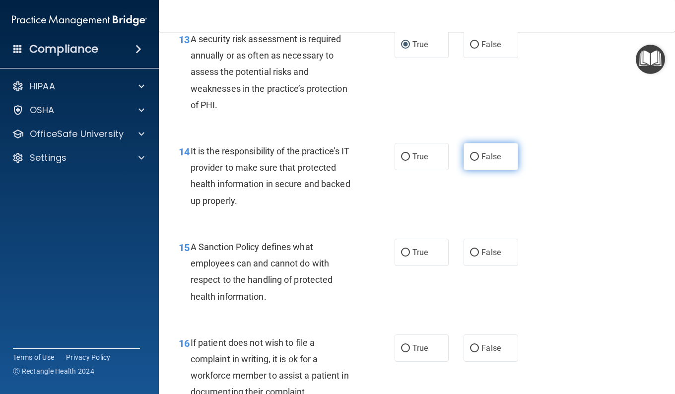
scroll to position [1439, 0]
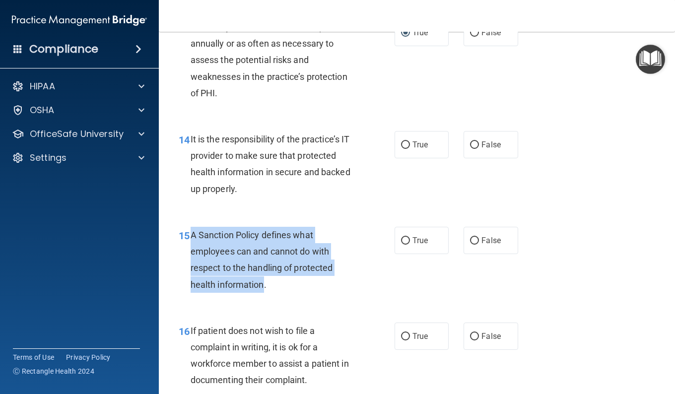
drag, startPoint x: 265, startPoint y: 334, endPoint x: 190, endPoint y: 288, distance: 88.0
click at [191, 288] on span "A Sanction Policy defines what employees can and cannot do with respect to the …" at bounding box center [262, 260] width 142 height 60
drag, startPoint x: 190, startPoint y: 288, endPoint x: 213, endPoint y: 290, distance: 22.9
copy span "A Sanction Policy defines what employees can and cannot do with respect to the …"
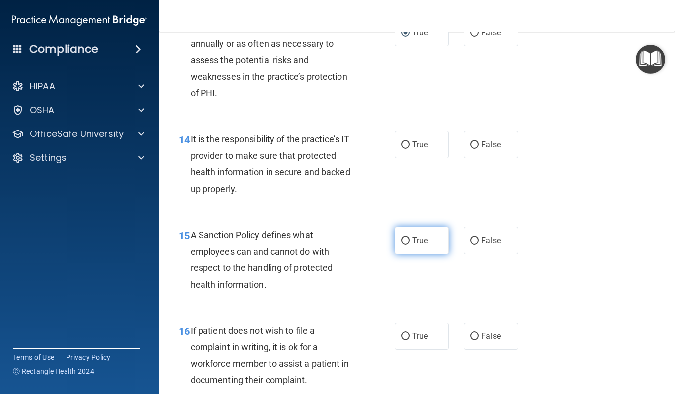
click at [405, 254] on label "True" at bounding box center [421, 240] width 54 height 27
click at [405, 245] on input "True" at bounding box center [405, 240] width 9 height 7
radio input "true"
click at [470, 149] on input "False" at bounding box center [474, 144] width 9 height 7
radio input "true"
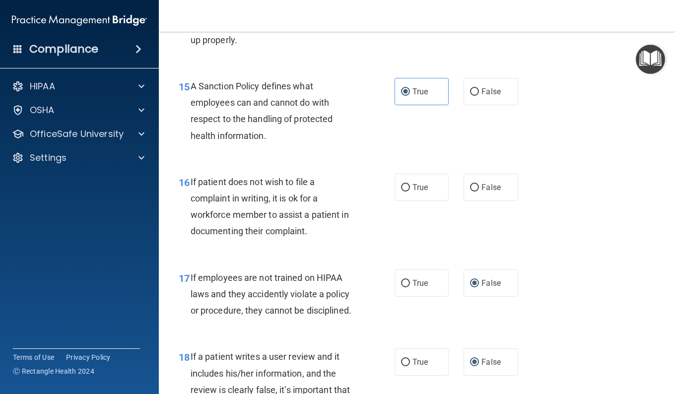
scroll to position [1638, 0]
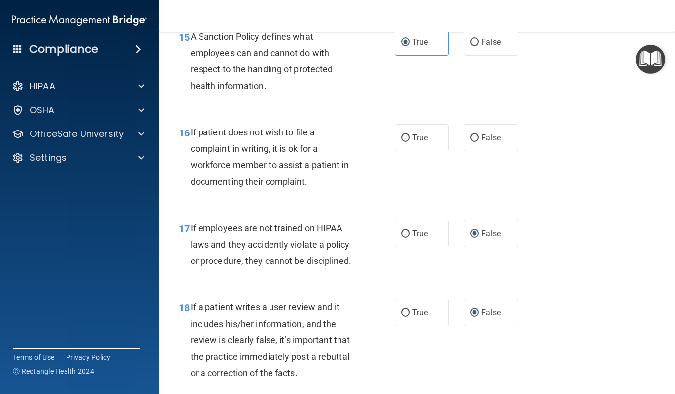
click at [310, 190] on div "If patient does not wish to file a complaint in writing, it is ok for a workfor…" at bounding box center [277, 157] width 173 height 66
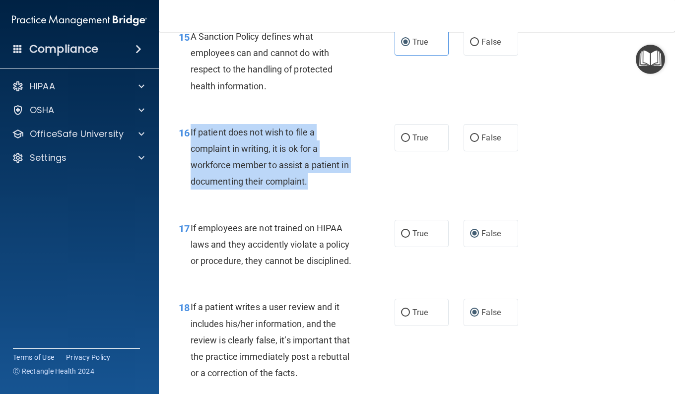
drag, startPoint x: 307, startPoint y: 233, endPoint x: 190, endPoint y: 183, distance: 127.1
click at [191, 183] on span "If patient does not wish to file a complaint in writing, it is ok for a workfor…" at bounding box center [270, 157] width 158 height 60
drag, startPoint x: 190, startPoint y: 183, endPoint x: 256, endPoint y: 180, distance: 66.1
copy span "If patient does not wish to file a complaint in writing, it is ok for a workfor…"
click at [401, 142] on input "True" at bounding box center [405, 137] width 9 height 7
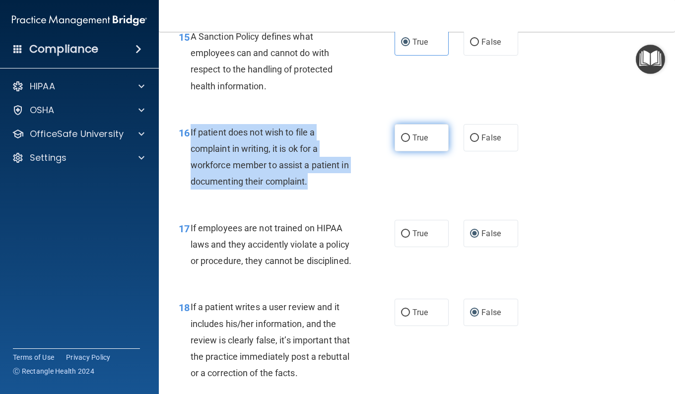
radio input "true"
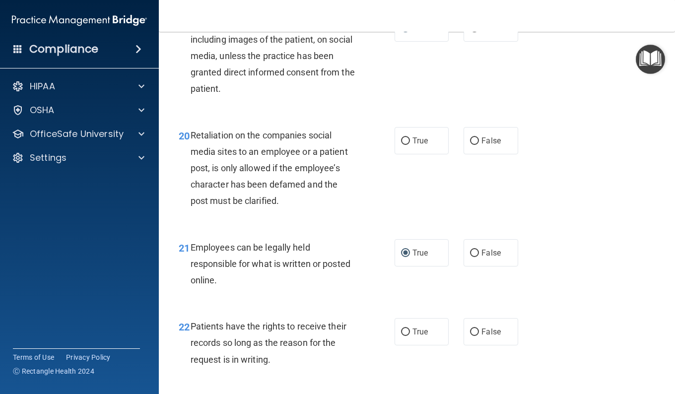
scroll to position [2034, 0]
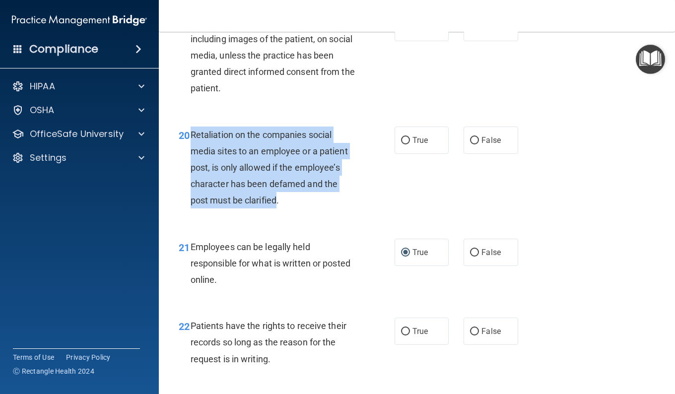
drag, startPoint x: 278, startPoint y: 251, endPoint x: 193, endPoint y: 192, distance: 104.2
click at [193, 192] on div "Retaliation on the companies social media sites to an employee or a patient pos…" at bounding box center [277, 168] width 173 height 82
drag, startPoint x: 193, startPoint y: 192, endPoint x: 207, endPoint y: 195, distance: 14.8
copy span "Retaliation on the companies social media sites to an employee or a patient pos…"
click at [470, 144] on input "False" at bounding box center [474, 140] width 9 height 7
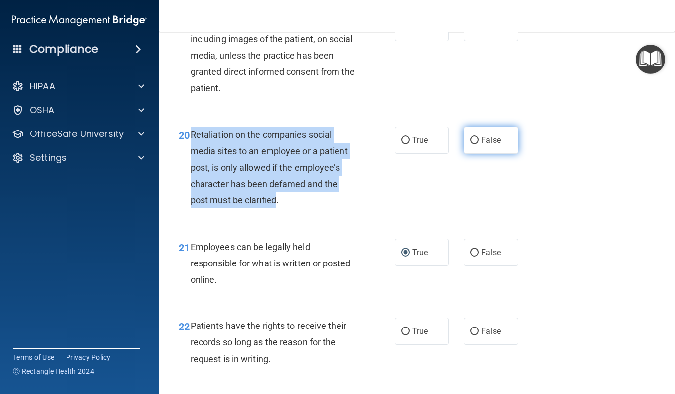
radio input "true"
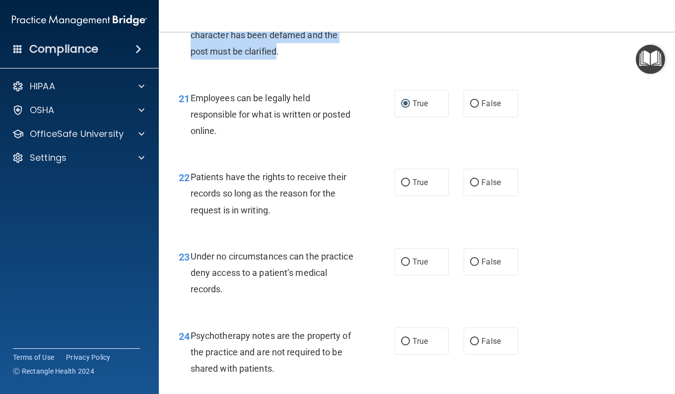
scroll to position [2283, 0]
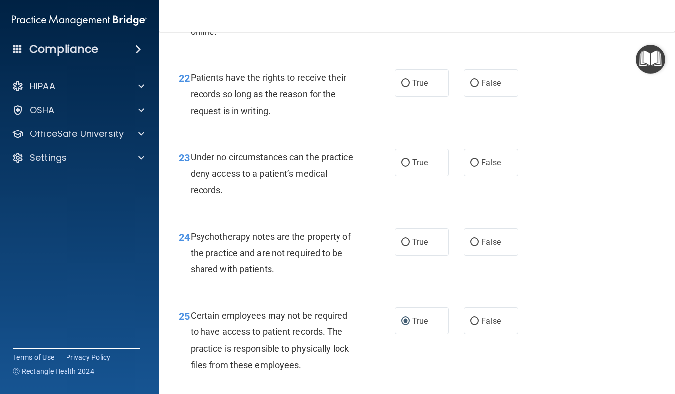
click at [371, 124] on div "22 Patients have the rights to receive their records so long as the reason for …" at bounding box center [287, 96] width 246 height 55
click at [270, 116] on span "Patients have the rights to receive their records so long as the reason for the…" at bounding box center [269, 93] width 156 height 43
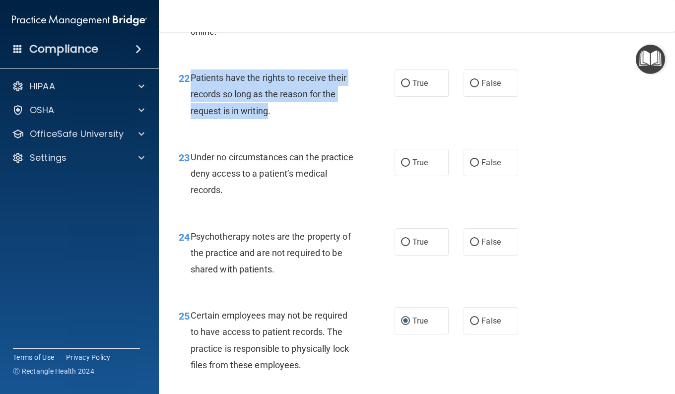
drag, startPoint x: 269, startPoint y: 162, endPoint x: 189, endPoint y: 120, distance: 91.2
click at [189, 120] on div "22 Patients have the rights to receive their records so long as the reason for …" at bounding box center [287, 96] width 246 height 55
drag, startPoint x: 189, startPoint y: 120, endPoint x: 233, endPoint y: 145, distance: 50.7
copy div "Patients have the rights to receive their records so long as the reason for the…"
click at [401, 87] on input "True" at bounding box center [405, 83] width 9 height 7
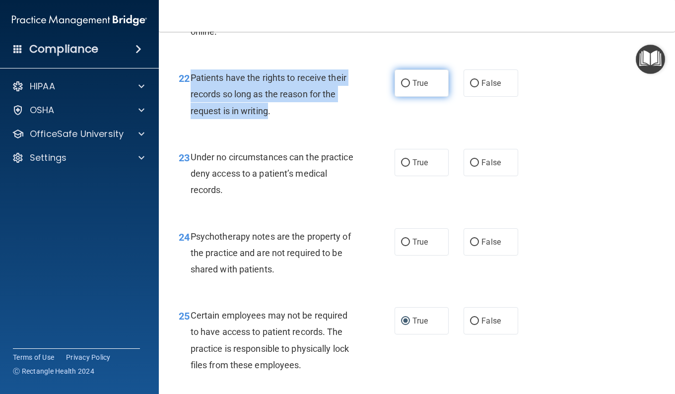
radio input "true"
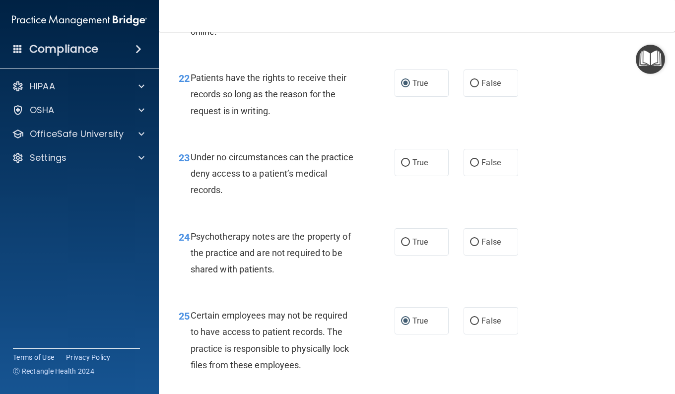
click at [258, 198] on div "Under no circumstances can the practice deny access to a patient’s medical reco…" at bounding box center [277, 174] width 173 height 50
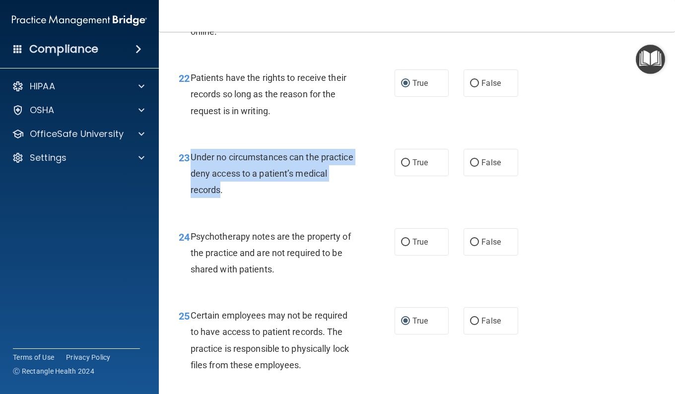
drag, startPoint x: 251, startPoint y: 241, endPoint x: 192, endPoint y: 209, distance: 67.0
click at [192, 195] on span "Under no circumstances can the practice deny access to a patient’s medical reco…" at bounding box center [272, 173] width 163 height 43
drag, startPoint x: 192, startPoint y: 209, endPoint x: 204, endPoint y: 210, distance: 12.4
copy span "Under no circumstances can the practice deny access to a patient’s medical reco…"
click at [473, 167] on input "False" at bounding box center [474, 162] width 9 height 7
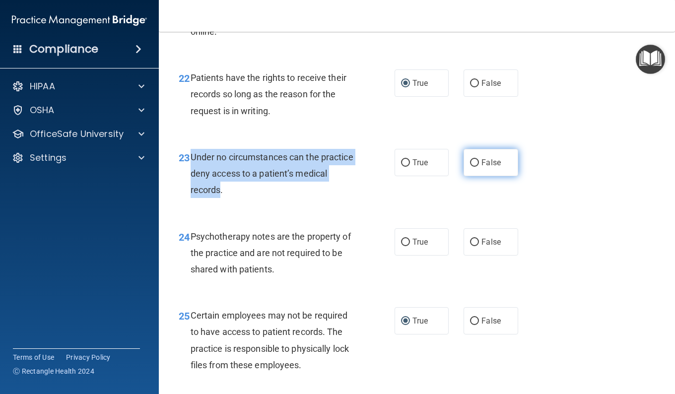
radio input "true"
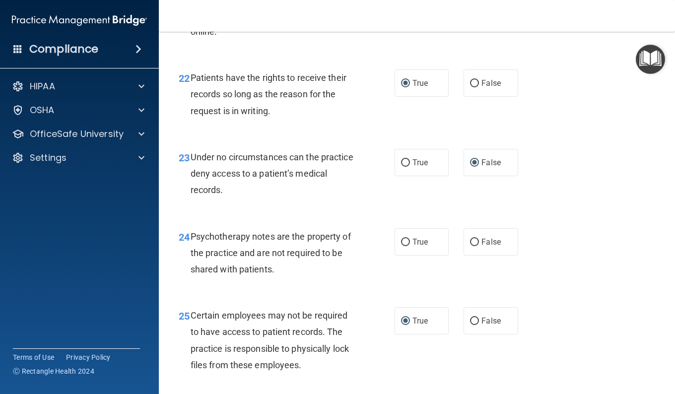
drag, startPoint x: 337, startPoint y: 257, endPoint x: 405, endPoint y: 248, distance: 68.6
click at [337, 216] on div "23 Under no circumstances can the practice deny access to a patient’s medical r…" at bounding box center [416, 175] width 491 height 79
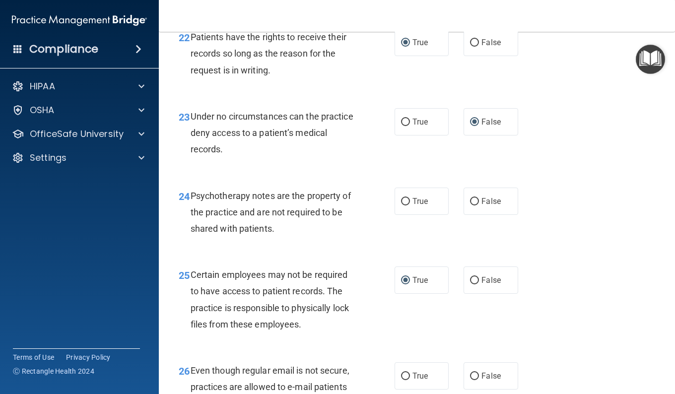
scroll to position [2382, 0]
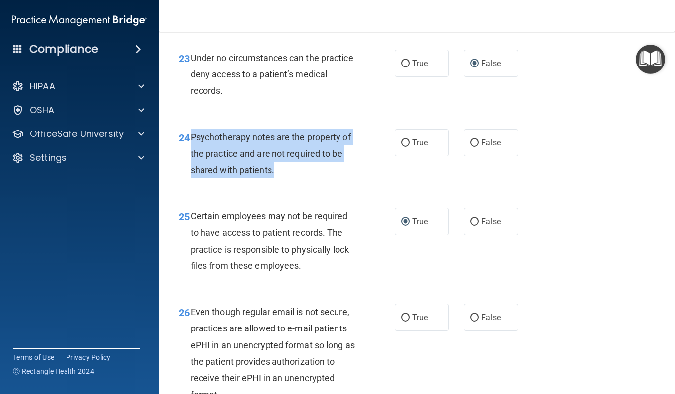
drag, startPoint x: 273, startPoint y: 219, endPoint x: 190, endPoint y: 192, distance: 87.6
click at [190, 184] on div "24 Psychotherapy notes are the property of the practice and are not required to…" at bounding box center [287, 156] width 246 height 55
drag, startPoint x: 190, startPoint y: 192, endPoint x: 221, endPoint y: 189, distance: 31.4
copy div "Psychotherapy notes are the property of the practice and are not required to be…"
click at [404, 147] on input "True" at bounding box center [405, 142] width 9 height 7
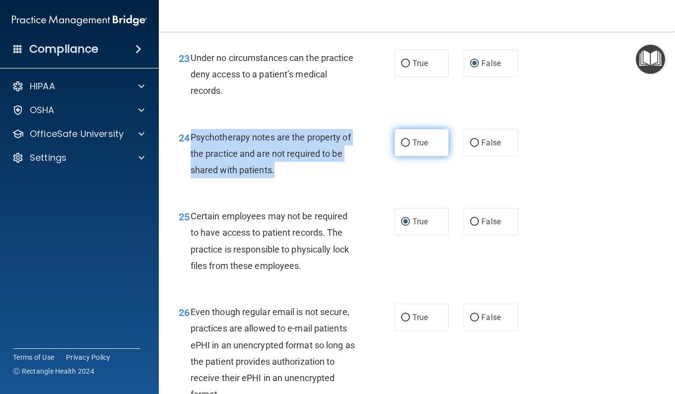
radio input "true"
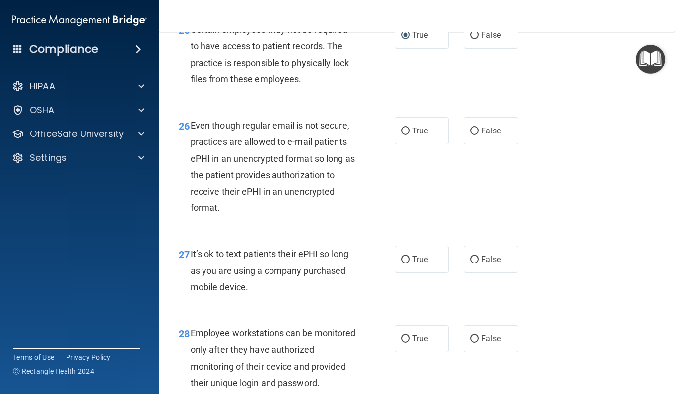
scroll to position [2580, 0]
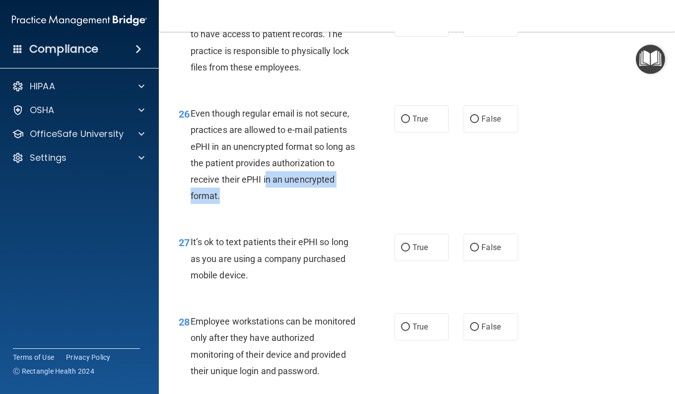
click at [263, 204] on div "Even though regular email is not secure, practices are allowed to e-mail patien…" at bounding box center [277, 154] width 173 height 99
click at [220, 204] on div "Even though regular email is not secure, practices are allowed to e-mail patien…" at bounding box center [277, 154] width 173 height 99
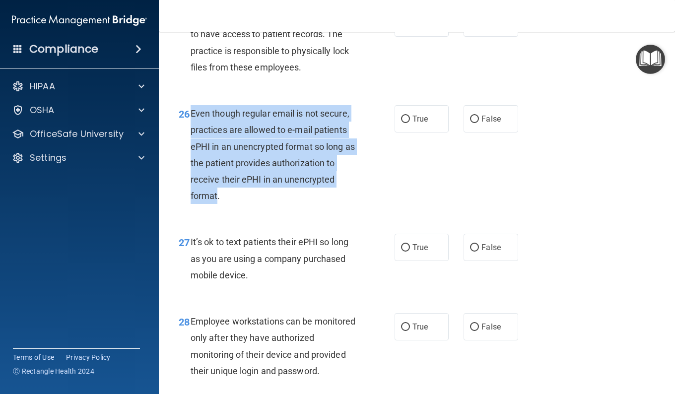
drag, startPoint x: 218, startPoint y: 238, endPoint x: 190, endPoint y: 171, distance: 72.7
click at [191, 171] on div "Even though regular email is not secure, practices are allowed to e-mail patien…" at bounding box center [277, 154] width 173 height 99
drag, startPoint x: 190, startPoint y: 171, endPoint x: 230, endPoint y: 185, distance: 43.0
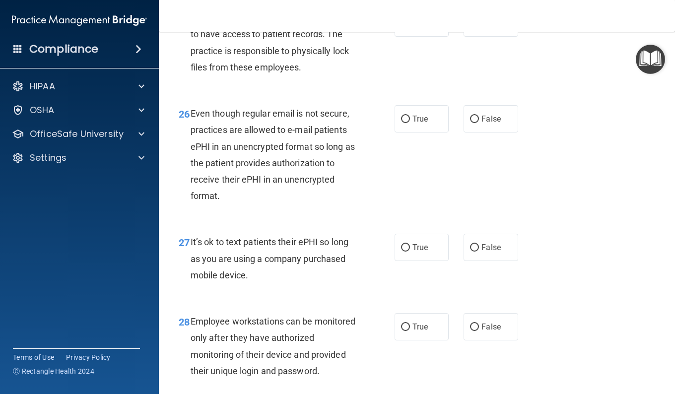
click at [410, 205] on div "26 Even though regular email is not secure, practices are allowed to e-mail pat…" at bounding box center [416, 157] width 491 height 129
click at [401, 123] on input "True" at bounding box center [405, 119] width 9 height 7
radio input "true"
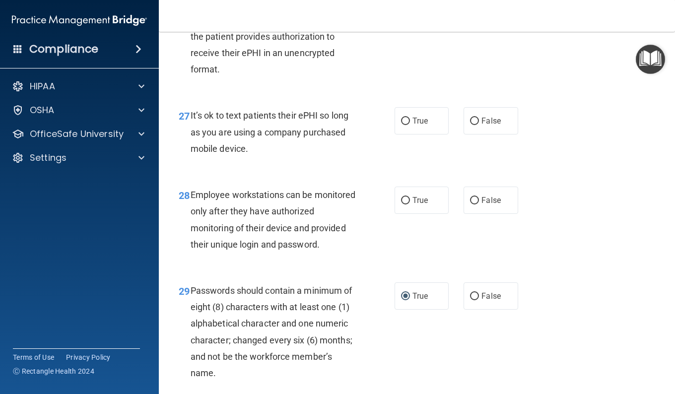
scroll to position [2729, 0]
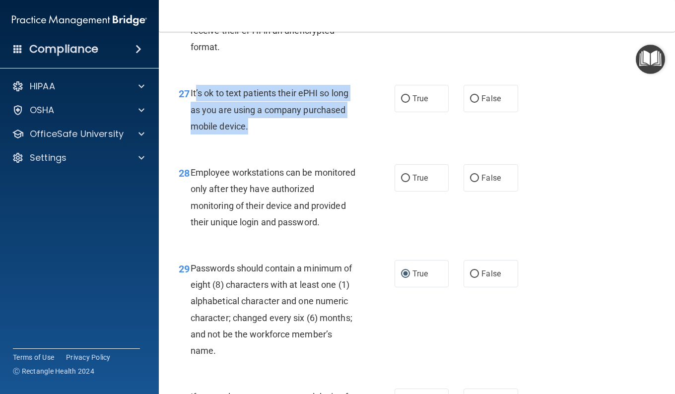
drag, startPoint x: 247, startPoint y: 177, endPoint x: 192, endPoint y: 142, distance: 64.7
click at [192, 131] on span "It’s ok to text patients their ePHI so long as you are using a company purchase…" at bounding box center [270, 109] width 158 height 43
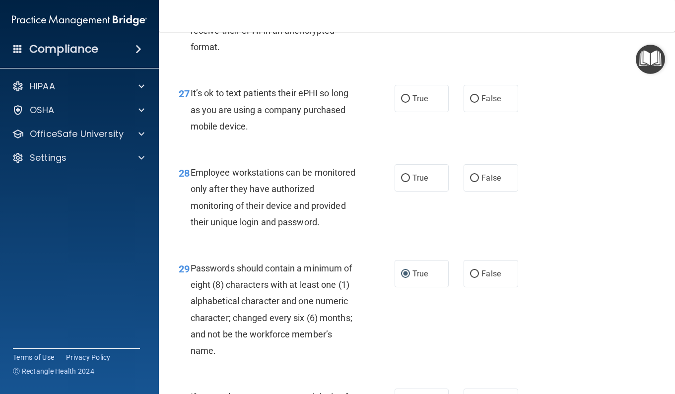
drag, startPoint x: 192, startPoint y: 142, endPoint x: 259, endPoint y: 187, distance: 80.5
click at [259, 152] on div "27 It’s ok to text patients their ePHI so long as you are using a company purch…" at bounding box center [416, 111] width 491 height 79
drag, startPoint x: 402, startPoint y: 149, endPoint x: 395, endPoint y: 153, distance: 7.6
click at [402, 103] on input "True" at bounding box center [405, 98] width 9 height 7
radio input "true"
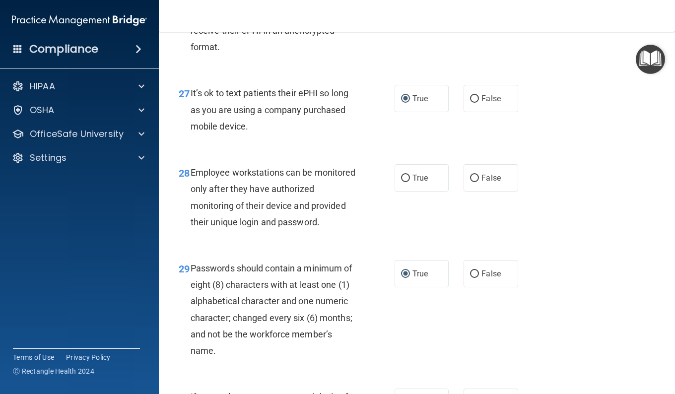
click at [278, 131] on span "It’s ok to text patients their ePHI so long as you are using a company purchase…" at bounding box center [270, 109] width 158 height 43
click at [236, 235] on div "28 Employee workstations can be monitored only after they have authorized monit…" at bounding box center [287, 199] width 246 height 71
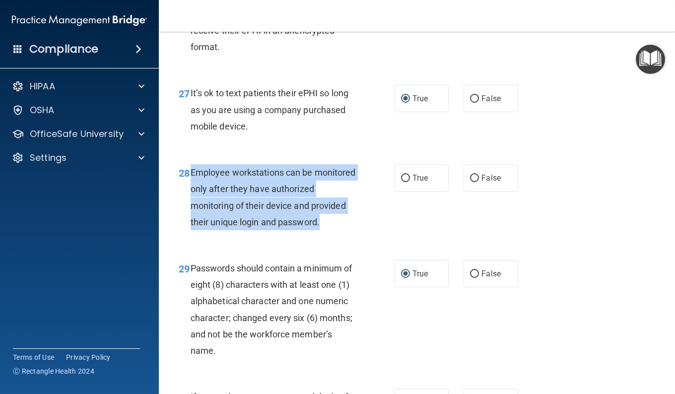
drag, startPoint x: 231, startPoint y: 286, endPoint x: 191, endPoint y: 221, distance: 76.4
click at [191, 221] on span "Employee workstations can be monitored only after they have authorized monitori…" at bounding box center [273, 197] width 165 height 60
drag, startPoint x: 191, startPoint y: 221, endPoint x: 228, endPoint y: 242, distance: 42.7
click at [470, 182] on input "False" at bounding box center [474, 178] width 9 height 7
radio input "true"
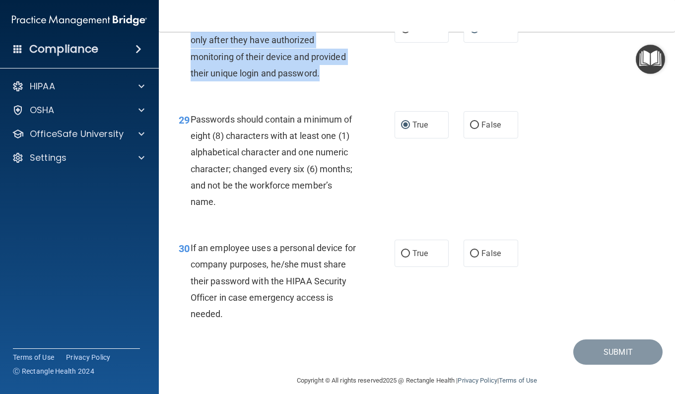
scroll to position [2955, 0]
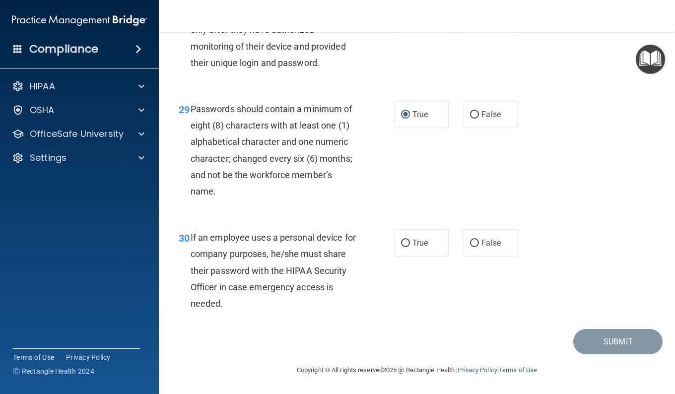
drag, startPoint x: 278, startPoint y: 301, endPoint x: 272, endPoint y: 303, distance: 6.1
click at [278, 302] on div "If an employee uses a personal device for company purposes, he/she must share t…" at bounding box center [277, 270] width 173 height 82
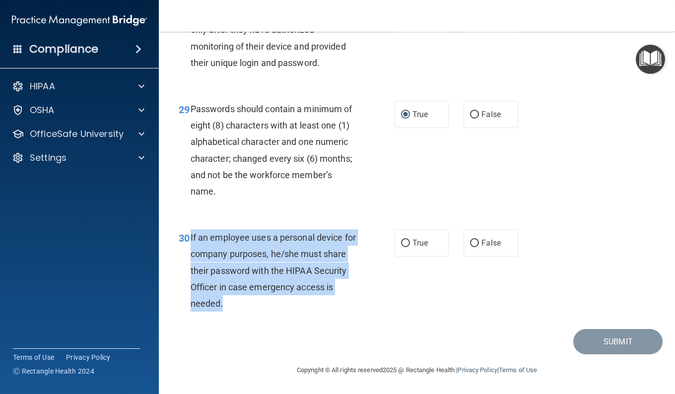
drag, startPoint x: 258, startPoint y: 299, endPoint x: 190, endPoint y: 237, distance: 92.7
click at [190, 237] on div "30 If an employee uses a personal device for company purposes, he/she must shar…" at bounding box center [287, 272] width 246 height 87
drag, startPoint x: 190, startPoint y: 237, endPoint x: 276, endPoint y: 253, distance: 88.4
drag, startPoint x: 397, startPoint y: 241, endPoint x: 390, endPoint y: 286, distance: 45.4
click at [401, 242] on input "True" at bounding box center [405, 243] width 9 height 7
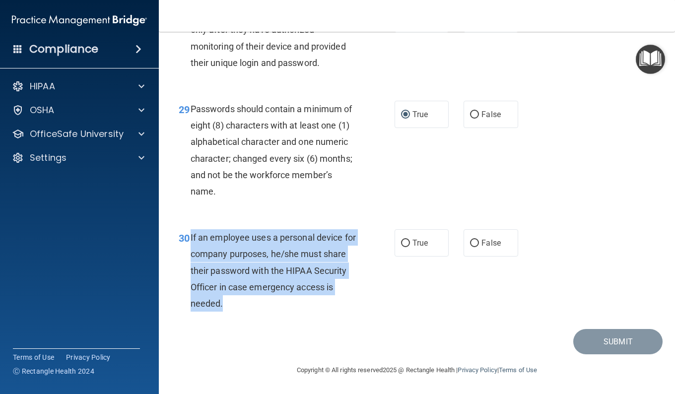
radio input "true"
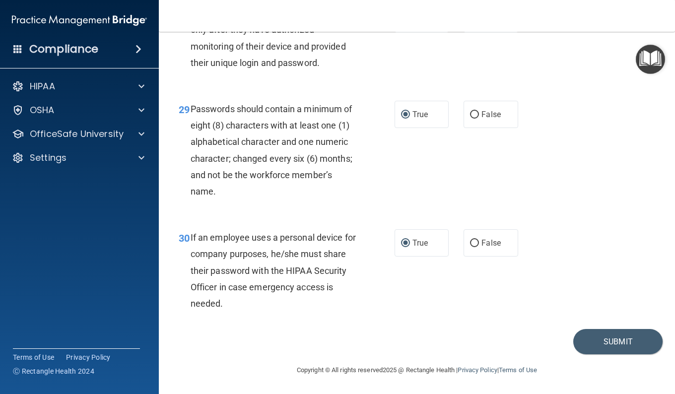
click at [444, 297] on div "30 If an employee uses a personal device for company purposes, he/she must shar…" at bounding box center [416, 273] width 491 height 112
click at [611, 339] on button "Submit" at bounding box center [617, 341] width 89 height 25
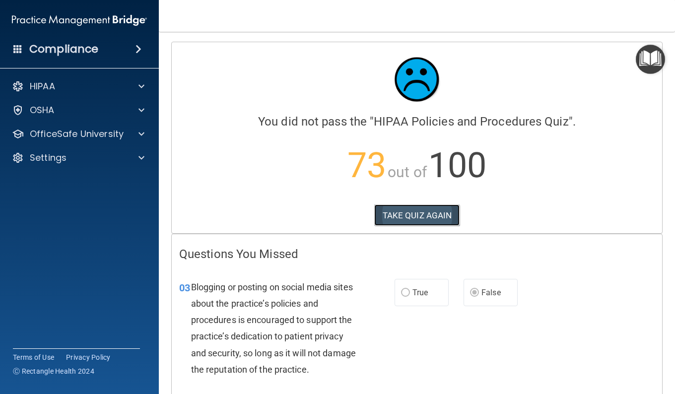
click at [429, 210] on button "TAKE QUIZ AGAIN" at bounding box center [417, 215] width 86 height 22
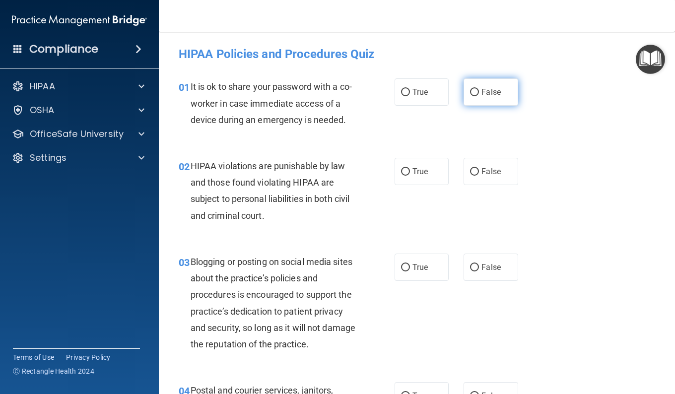
click at [470, 92] on input "False" at bounding box center [474, 92] width 9 height 7
radio input "true"
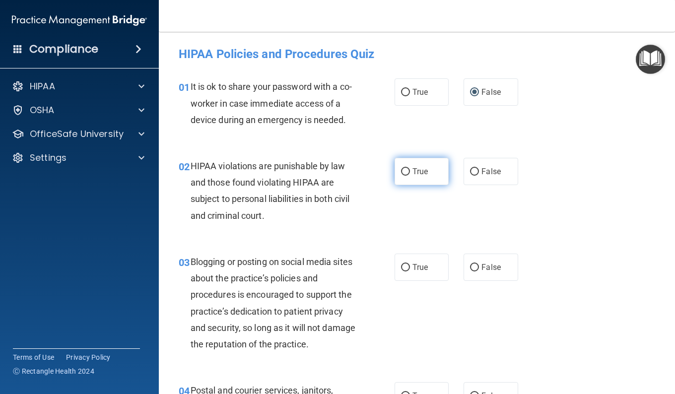
click at [398, 167] on label "True" at bounding box center [421, 171] width 54 height 27
click at [401, 168] on input "True" at bounding box center [405, 171] width 9 height 7
radio input "true"
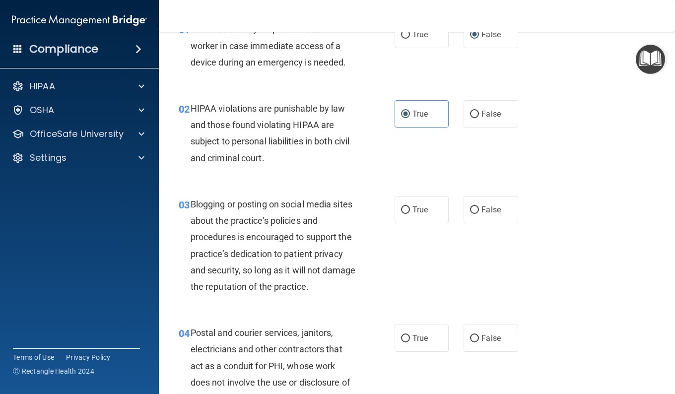
scroll to position [99, 0]
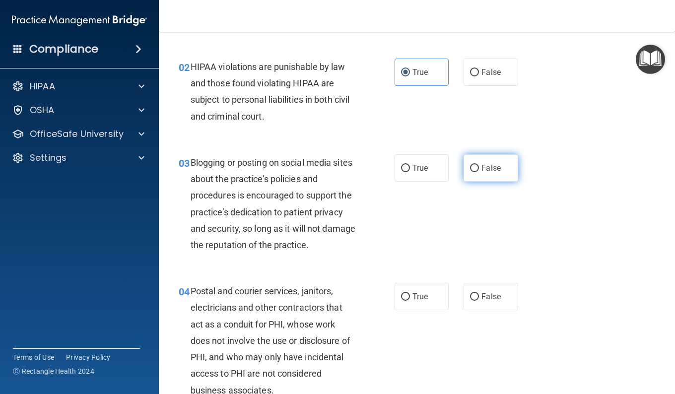
click at [470, 169] on input "False" at bounding box center [474, 168] width 9 height 7
radio input "true"
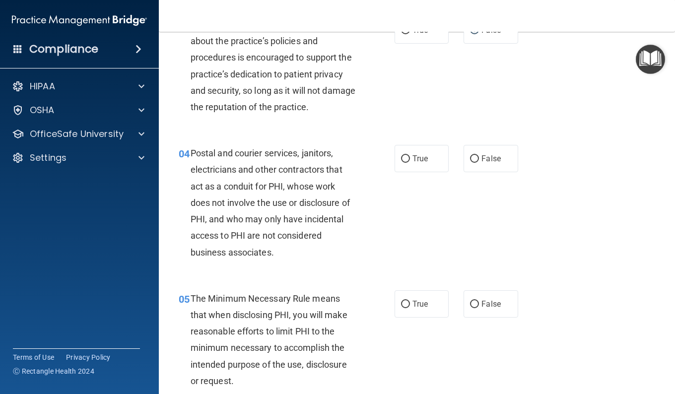
scroll to position [248, 0]
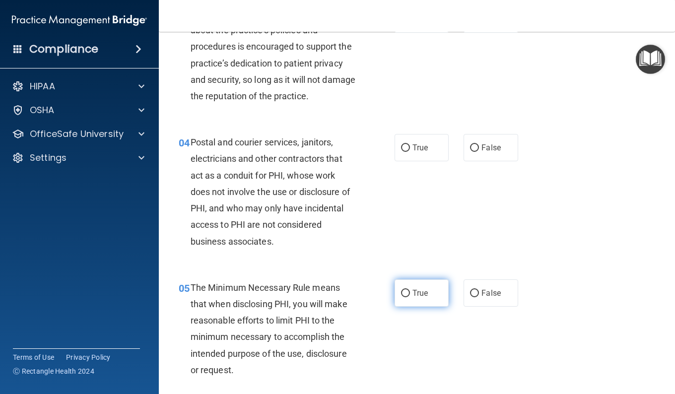
click at [401, 290] on input "True" at bounding box center [405, 293] width 9 height 7
radio input "true"
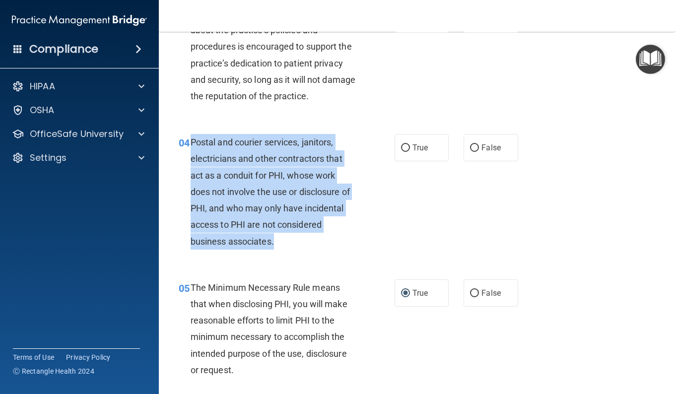
drag, startPoint x: 275, startPoint y: 242, endPoint x: 193, endPoint y: 150, distance: 123.7
click at [193, 150] on div "Postal and courier services, janitors, electricians and other contractors that …" at bounding box center [277, 192] width 173 height 116
drag, startPoint x: 193, startPoint y: 150, endPoint x: 219, endPoint y: 164, distance: 30.4
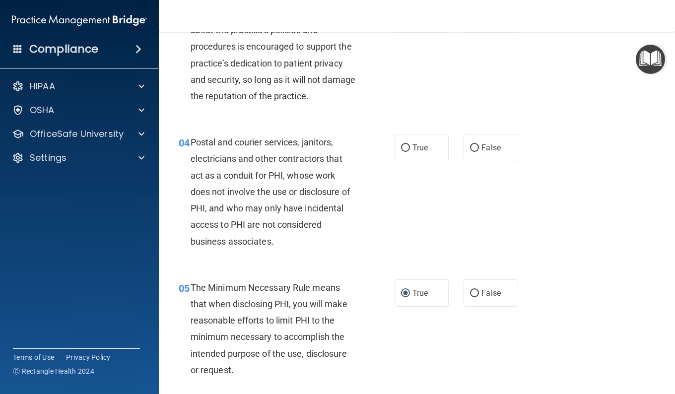
click at [435, 222] on div "04 Postal and courier services, janitors, electricians and other contractors th…" at bounding box center [416, 194] width 491 height 145
drag, startPoint x: 401, startPoint y: 146, endPoint x: 402, endPoint y: 153, distance: 7.0
click at [401, 146] on input "True" at bounding box center [405, 147] width 9 height 7
radio input "true"
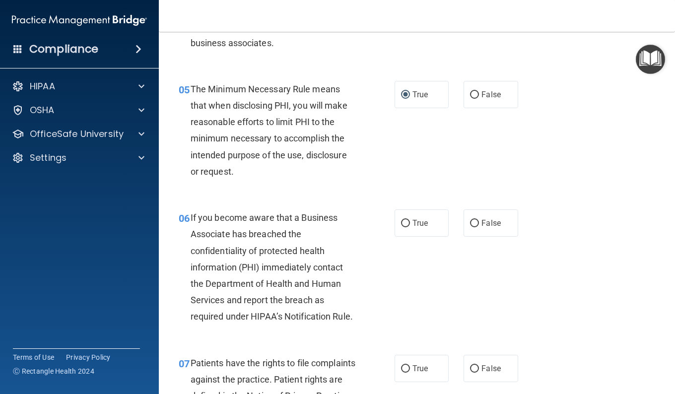
scroll to position [496, 0]
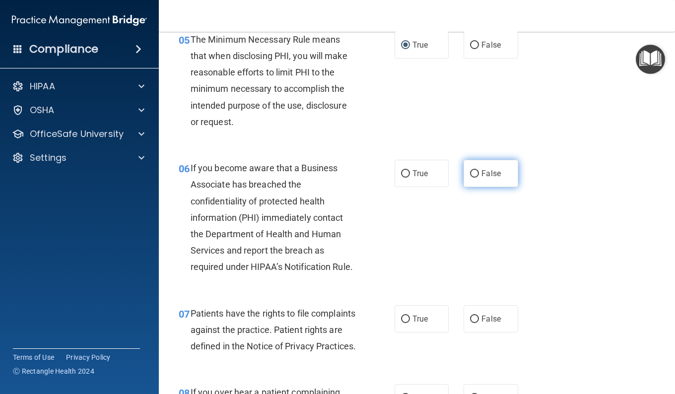
click at [470, 173] on input "False" at bounding box center [474, 173] width 9 height 7
radio input "true"
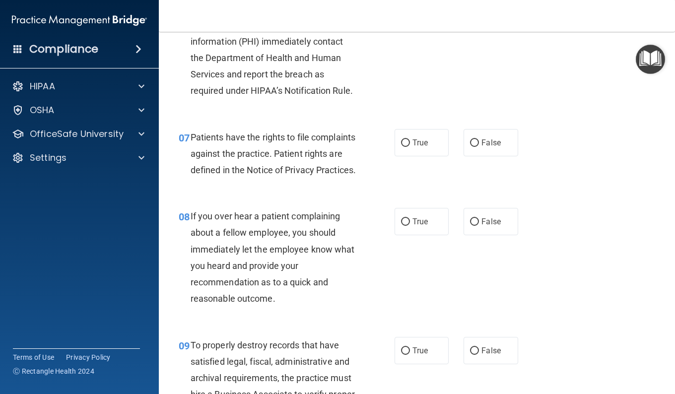
scroll to position [695, 0]
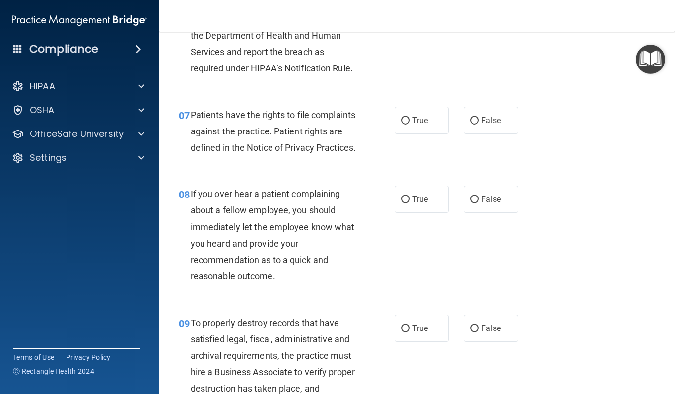
drag, startPoint x: 401, startPoint y: 137, endPoint x: 439, endPoint y: 173, distance: 52.3
click at [401, 125] on input "True" at bounding box center [405, 120] width 9 height 7
radio input "true"
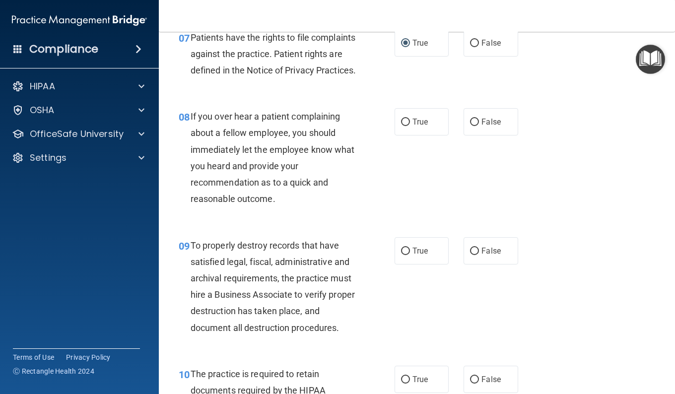
scroll to position [794, 0]
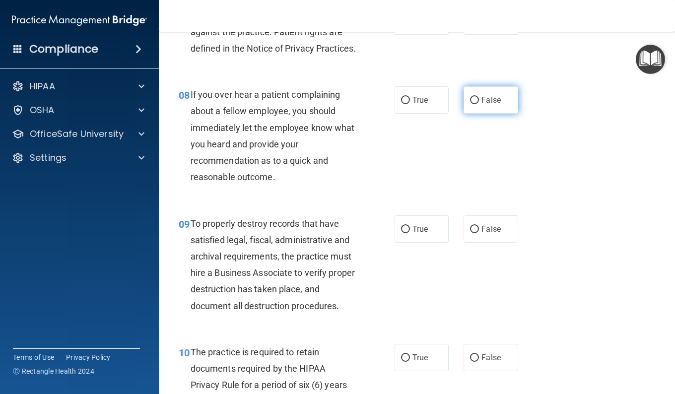
click at [472, 104] on input "False" at bounding box center [474, 100] width 9 height 7
radio input "true"
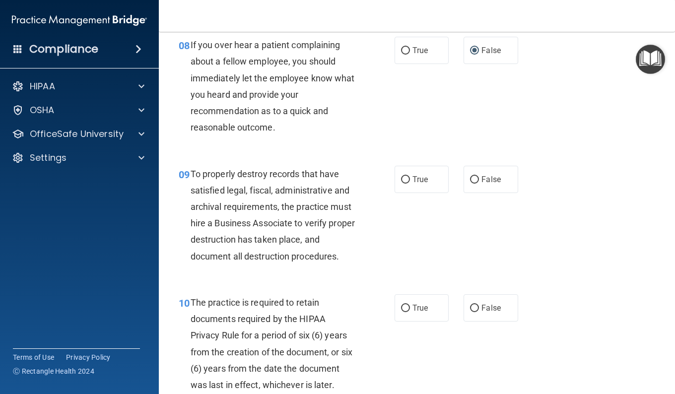
scroll to position [893, 0]
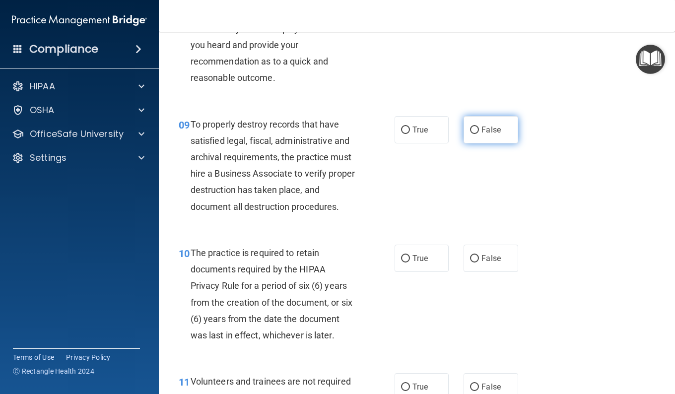
click at [470, 134] on input "False" at bounding box center [474, 130] width 9 height 7
radio input "true"
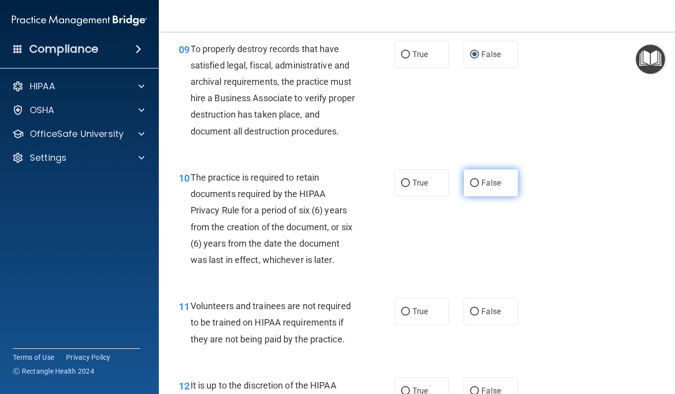
scroll to position [1042, 0]
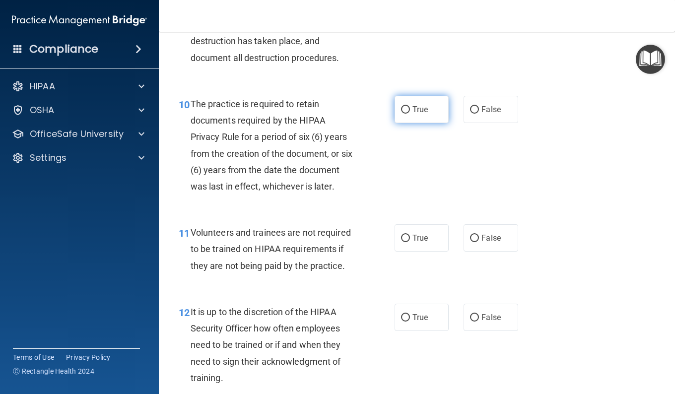
click at [401, 114] on input "True" at bounding box center [405, 109] width 9 height 7
radio input "true"
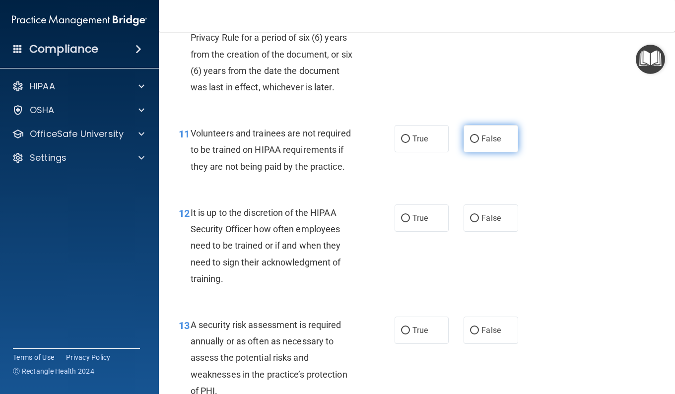
click at [470, 143] on input "False" at bounding box center [474, 138] width 9 height 7
radio input "true"
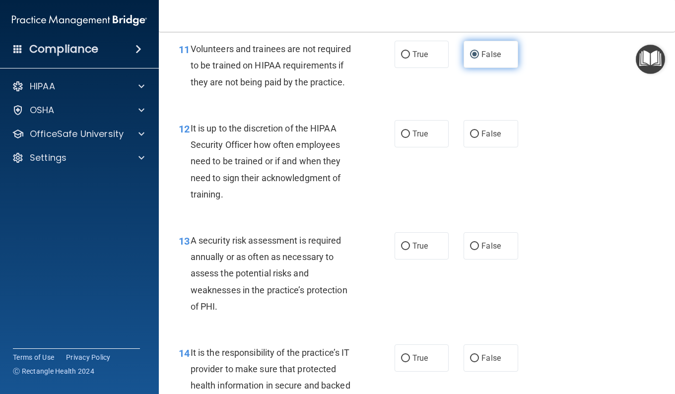
scroll to position [1241, 0]
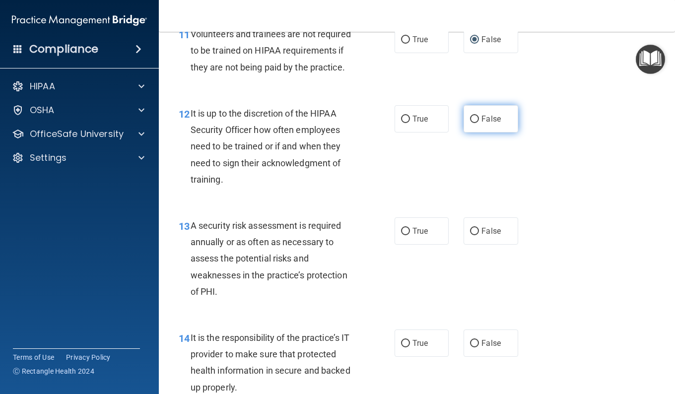
click at [472, 123] on input "False" at bounding box center [474, 119] width 9 height 7
radio input "true"
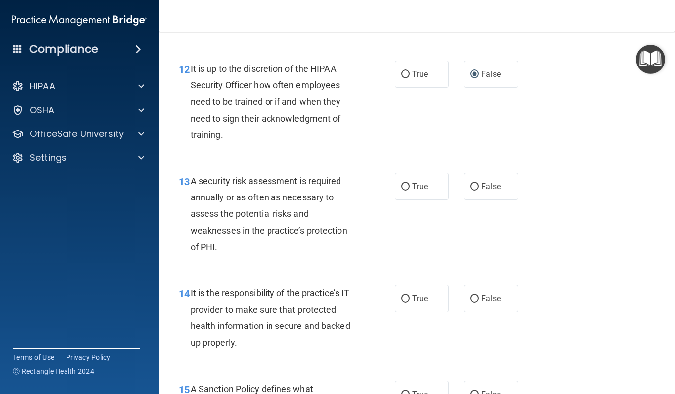
scroll to position [1340, 0]
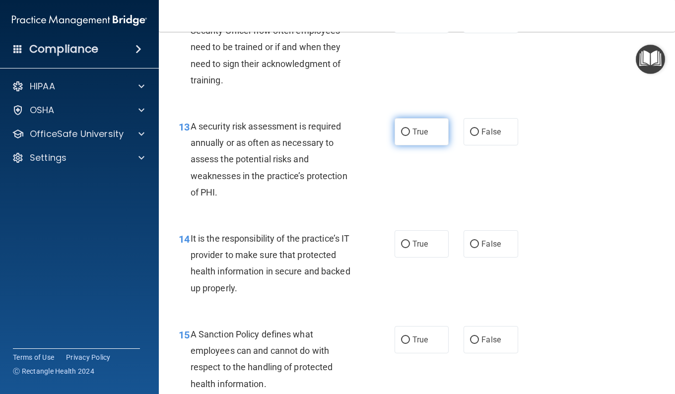
click at [401, 136] on input "True" at bounding box center [405, 132] width 9 height 7
radio input "true"
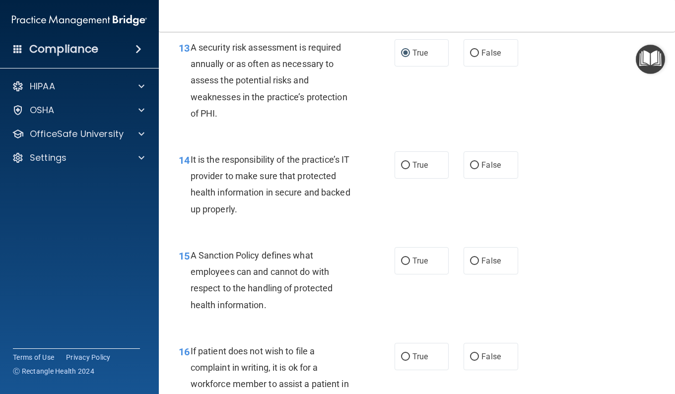
scroll to position [1439, 0]
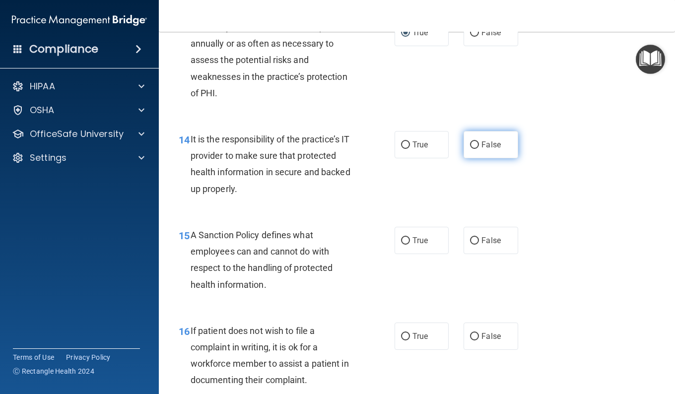
click at [470, 149] on input "False" at bounding box center [474, 144] width 9 height 7
radio input "true"
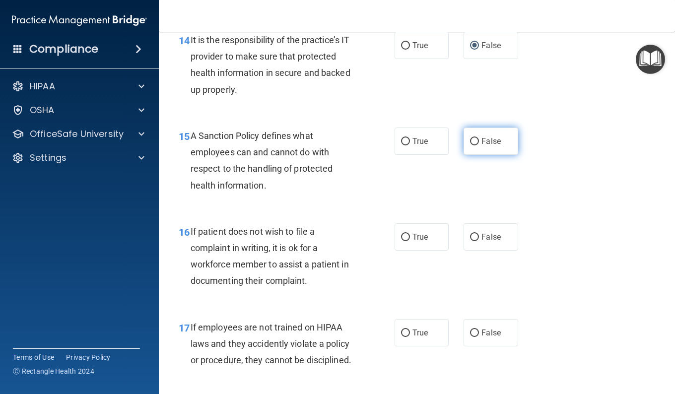
click at [472, 145] on input "False" at bounding box center [474, 141] width 9 height 7
radio input "true"
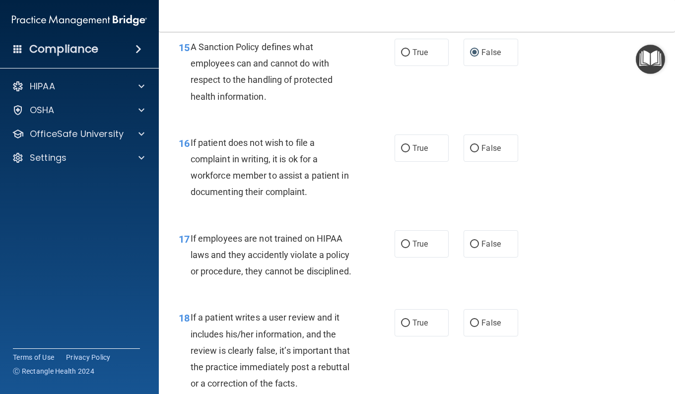
scroll to position [1638, 0]
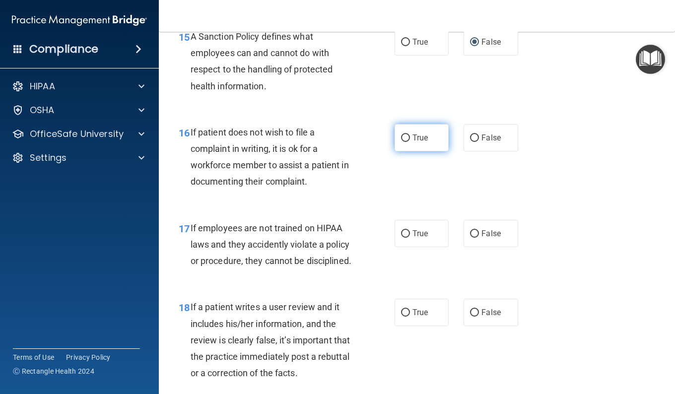
click at [395, 151] on label "True" at bounding box center [421, 137] width 54 height 27
click at [401, 142] on input "True" at bounding box center [405, 137] width 9 height 7
radio input "true"
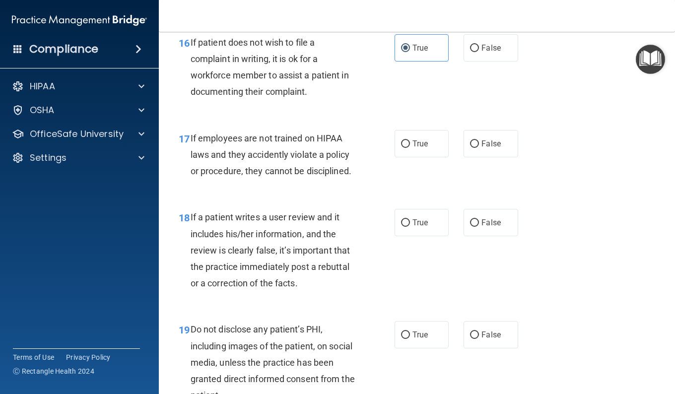
scroll to position [1737, 0]
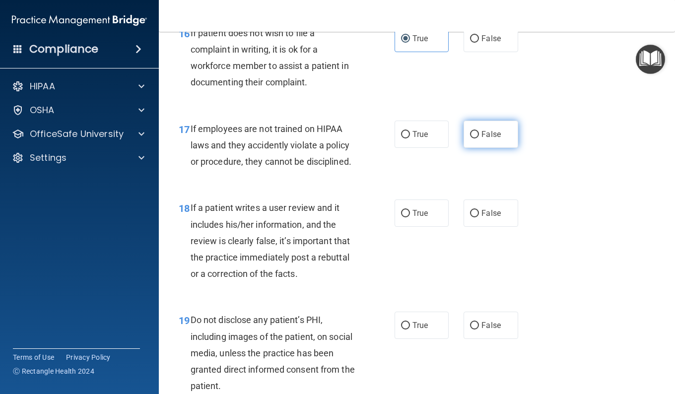
click at [470, 138] on input "False" at bounding box center [474, 134] width 9 height 7
radio input "true"
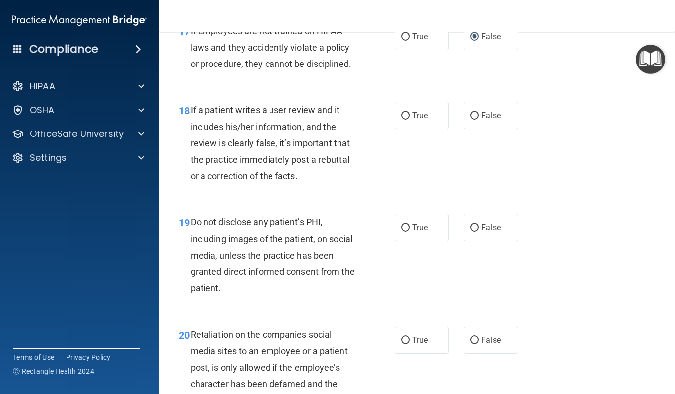
scroll to position [1836, 0]
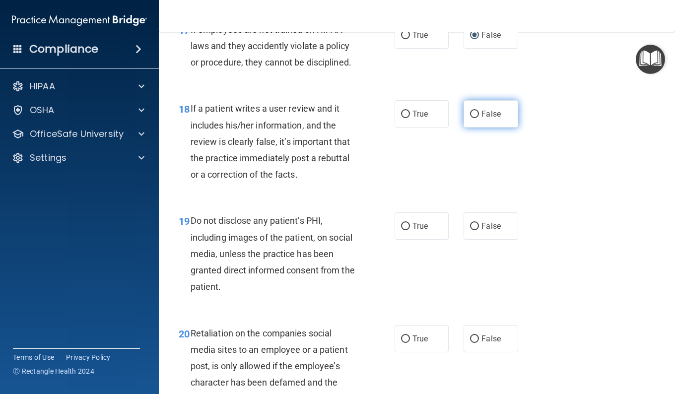
click at [475, 128] on label "False" at bounding box center [490, 113] width 54 height 27
click at [475, 118] on input "False" at bounding box center [474, 114] width 9 height 7
radio input "true"
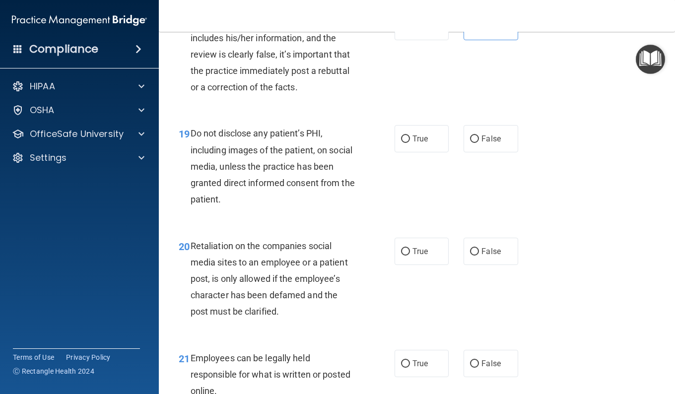
scroll to position [1935, 0]
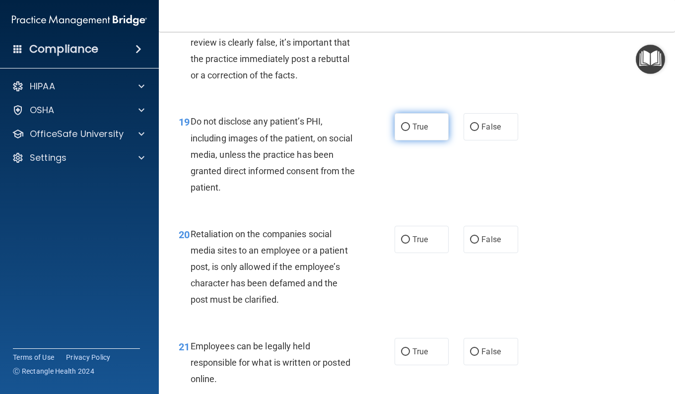
click at [401, 131] on input "True" at bounding box center [405, 127] width 9 height 7
radio input "true"
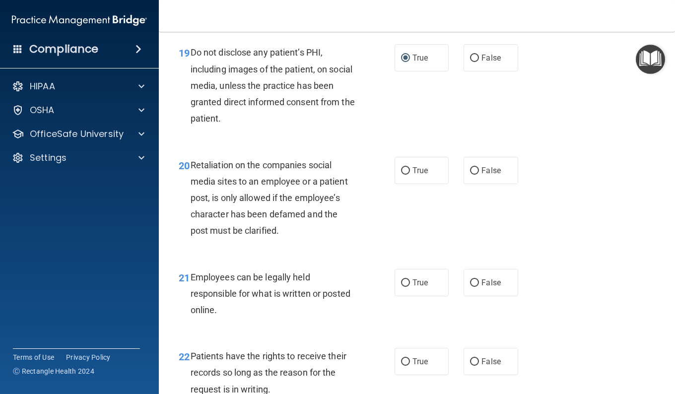
scroll to position [2034, 0]
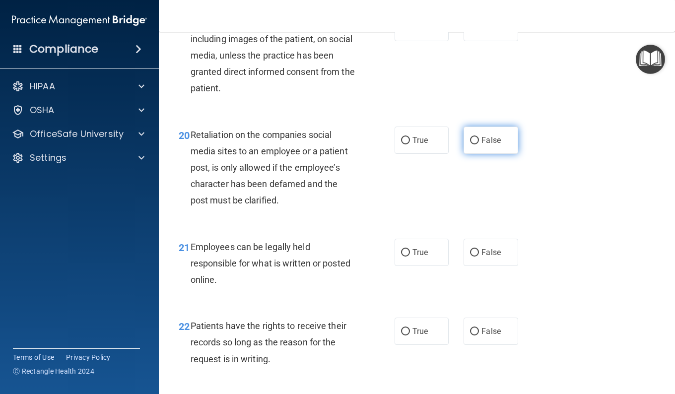
click at [470, 144] on input "False" at bounding box center [474, 140] width 9 height 7
radio input "true"
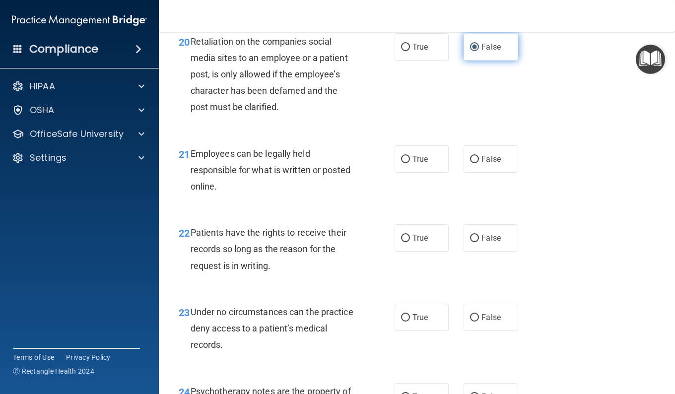
scroll to position [2134, 0]
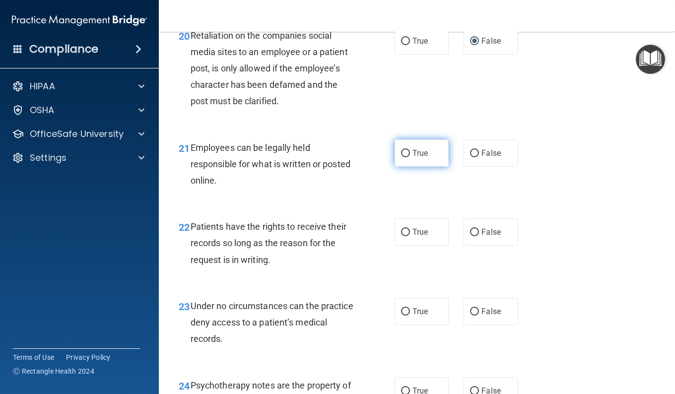
click at [401, 157] on input "True" at bounding box center [405, 153] width 9 height 7
radio input "true"
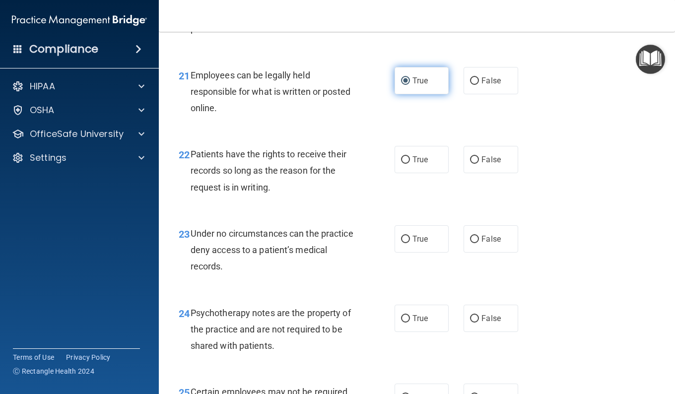
scroll to position [2233, 0]
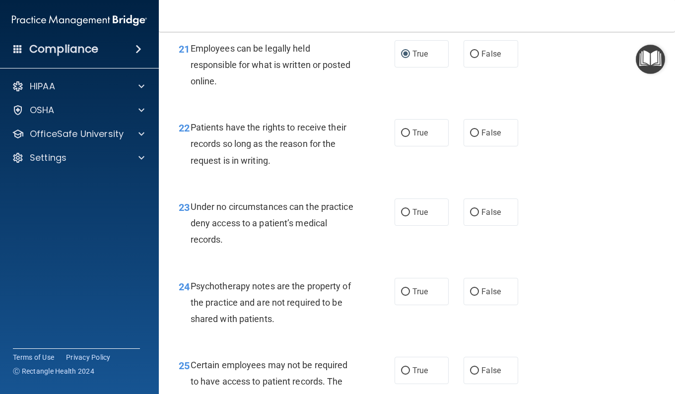
drag, startPoint x: 469, startPoint y: 182, endPoint x: 463, endPoint y: 207, distance: 26.1
click at [470, 137] on input "False" at bounding box center [474, 133] width 9 height 7
radio input "true"
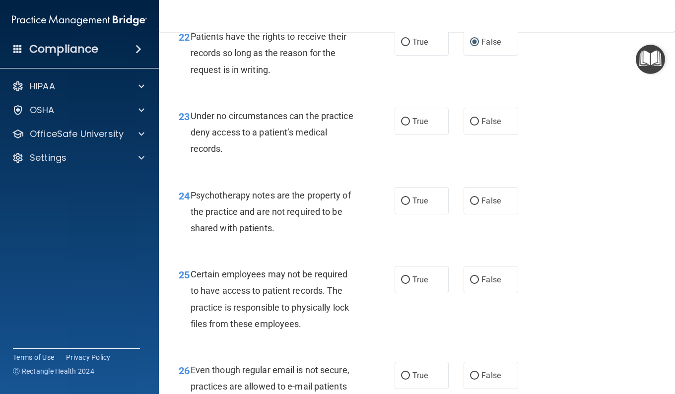
scroll to position [2332, 0]
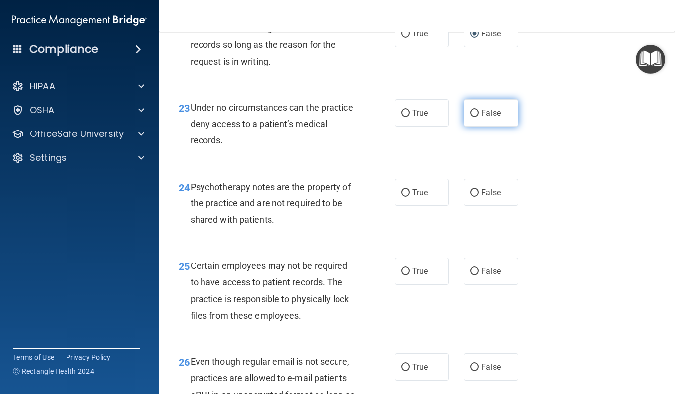
click at [470, 117] on input "False" at bounding box center [474, 113] width 9 height 7
radio input "true"
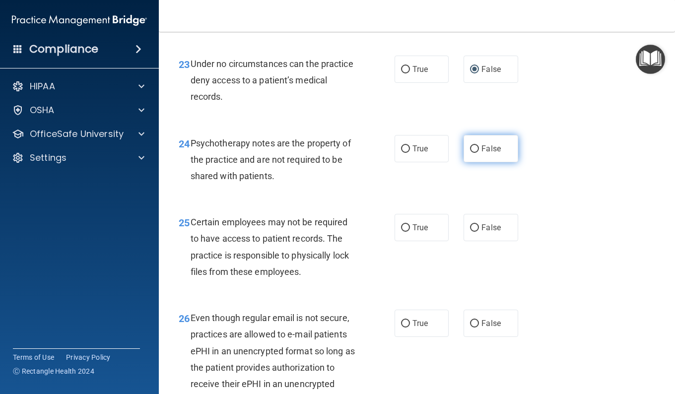
scroll to position [2382, 0]
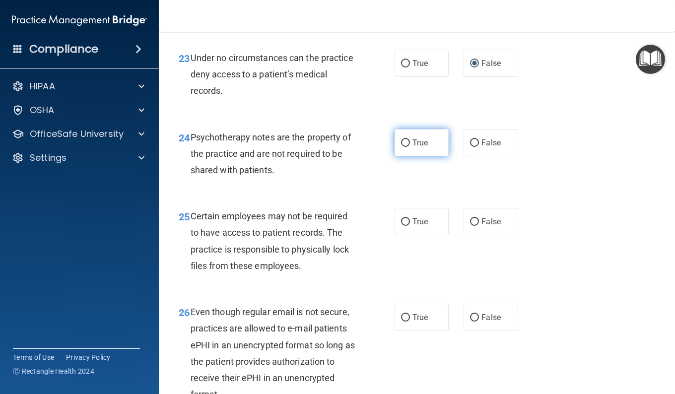
click at [402, 147] on input "True" at bounding box center [405, 142] width 9 height 7
radio input "true"
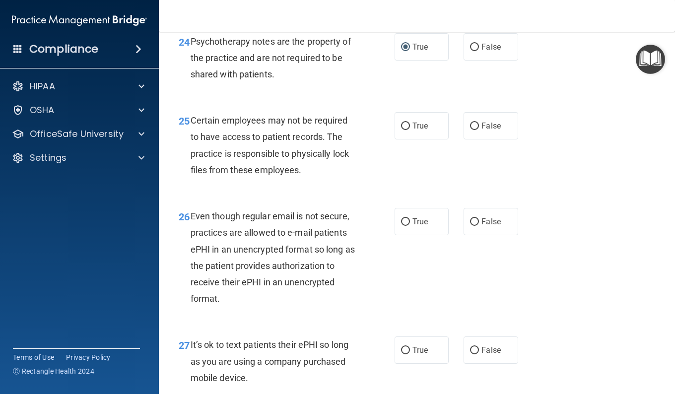
scroll to position [2481, 0]
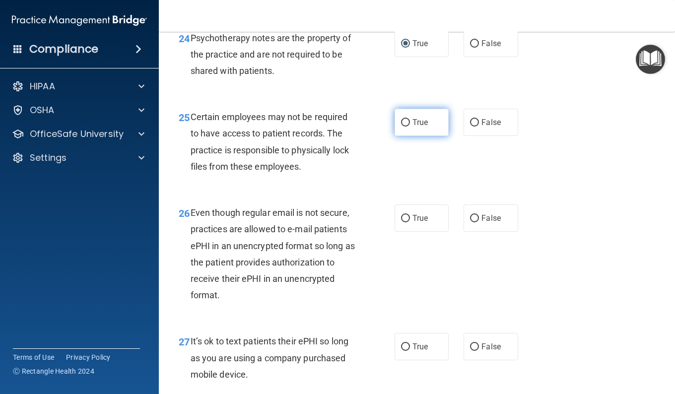
click at [401, 127] on input "True" at bounding box center [405, 122] width 9 height 7
radio input "true"
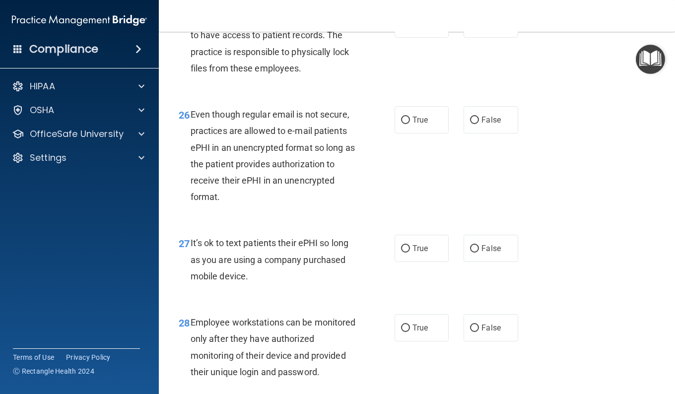
scroll to position [2580, 0]
drag, startPoint x: 401, startPoint y: 164, endPoint x: 417, endPoint y: 187, distance: 27.8
click at [401, 123] on input "True" at bounding box center [405, 119] width 9 height 7
radio input "true"
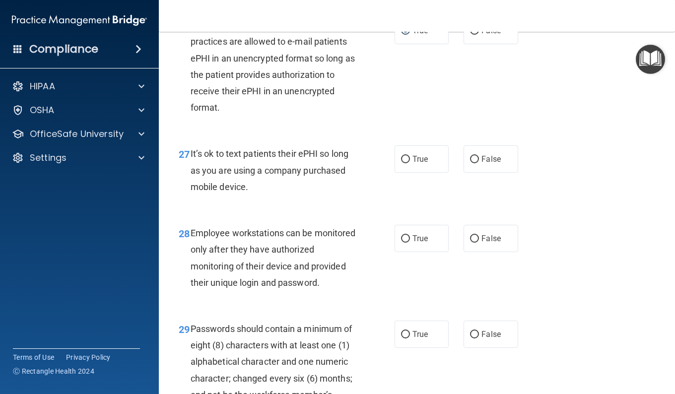
scroll to position [2680, 0]
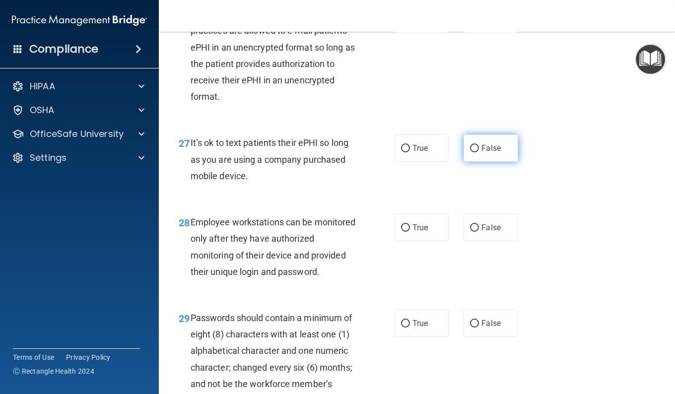
click at [471, 152] on input "False" at bounding box center [474, 148] width 9 height 7
radio input "true"
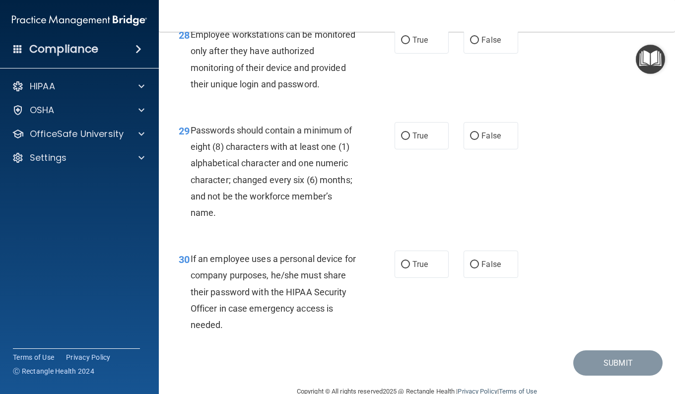
scroll to position [2878, 0]
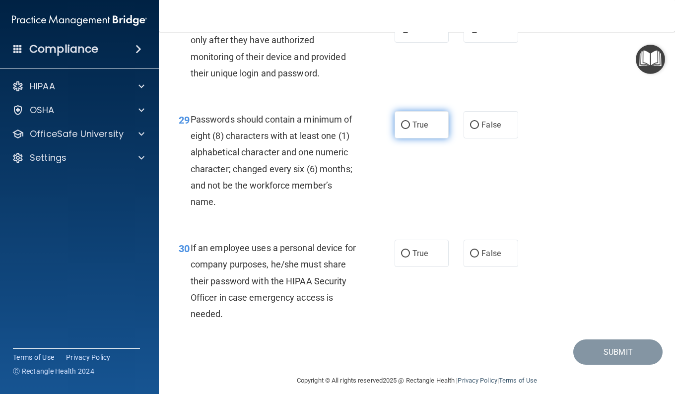
click at [401, 129] on input "True" at bounding box center [405, 125] width 9 height 7
radio input "true"
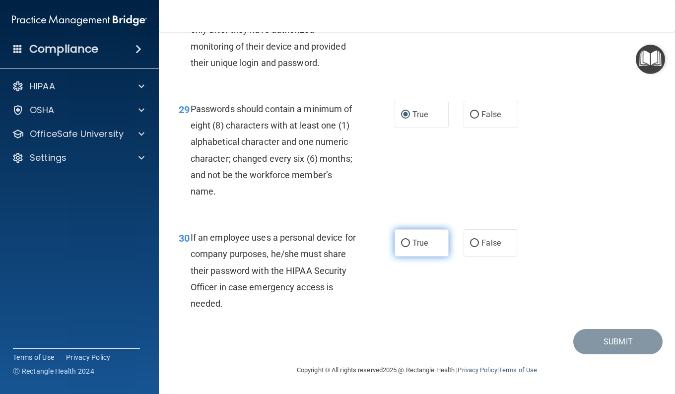
scroll to position [2955, 0]
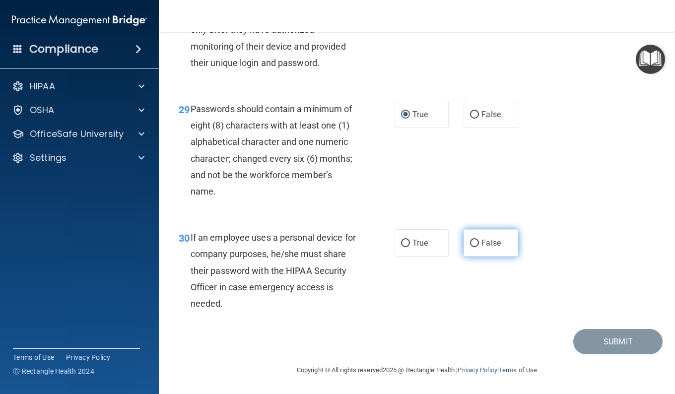
click at [470, 246] on input "False" at bounding box center [474, 243] width 9 height 7
radio input "true"
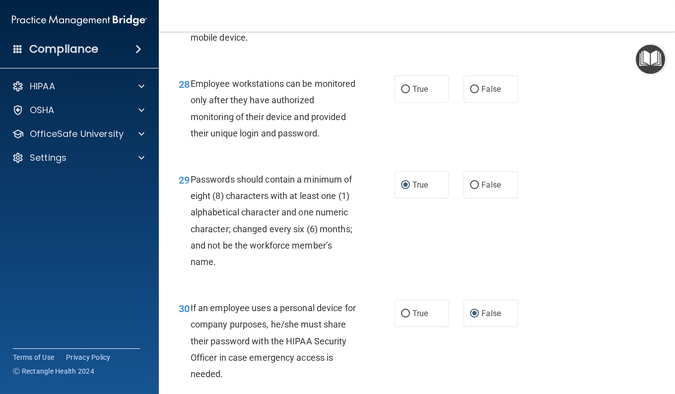
scroll to position [2806, 0]
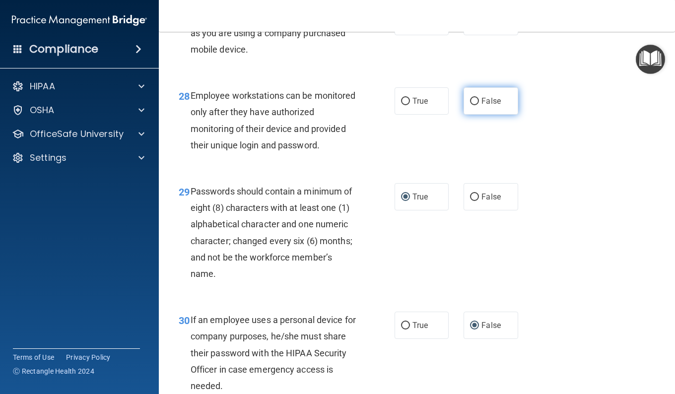
click at [470, 105] on input "False" at bounding box center [474, 101] width 9 height 7
radio input "true"
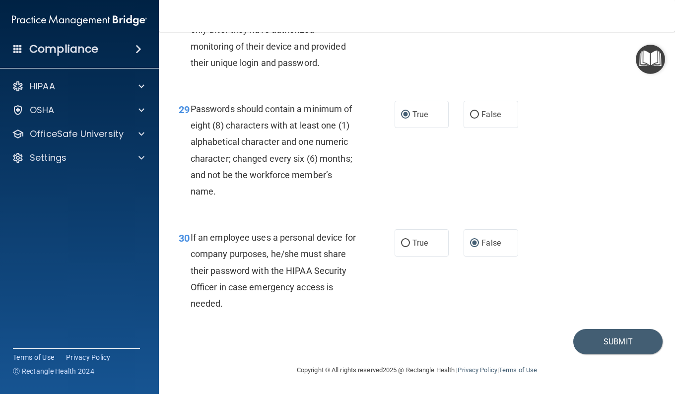
scroll to position [2955, 0]
click at [627, 343] on button "Submit" at bounding box center [617, 341] width 89 height 25
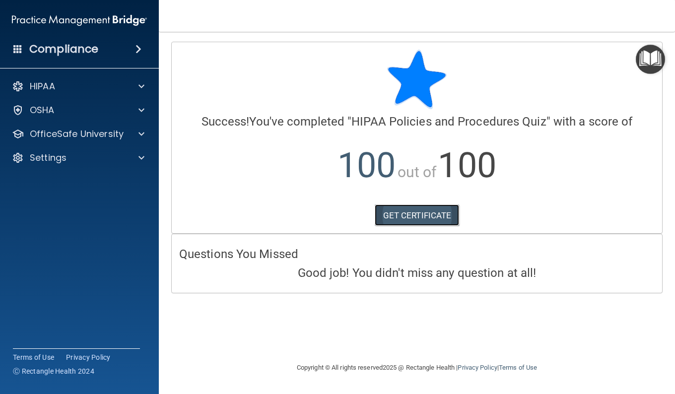
click at [412, 217] on link "GET CERTIFICATE" at bounding box center [417, 215] width 85 height 22
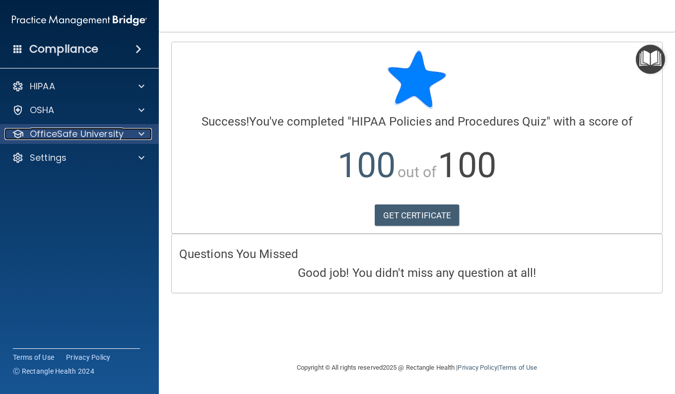
click at [138, 133] on div at bounding box center [140, 134] width 25 height 12
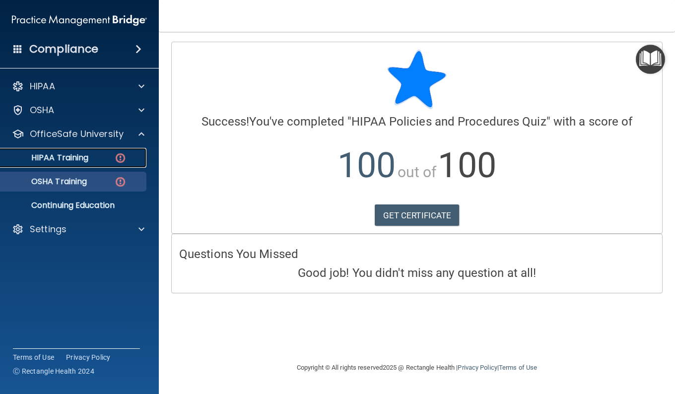
drag, startPoint x: 85, startPoint y: 158, endPoint x: 111, endPoint y: 173, distance: 29.6
click at [85, 158] on p "HIPAA Training" at bounding box center [47, 158] width 82 height 10
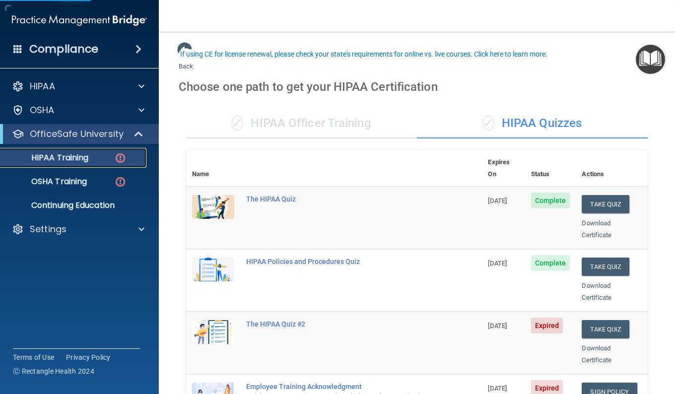
scroll to position [149, 0]
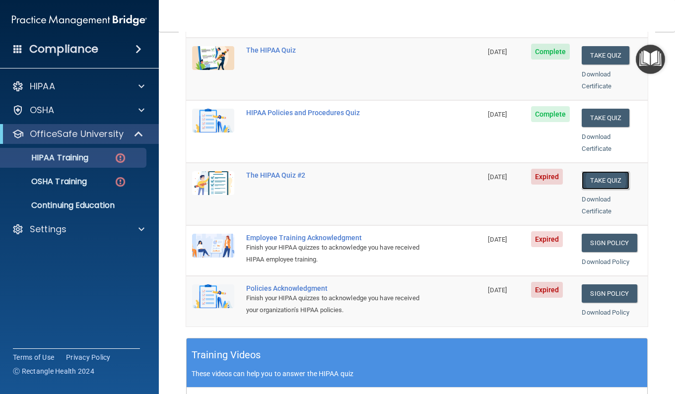
click at [587, 172] on button "Take Quiz" at bounding box center [606, 180] width 48 height 18
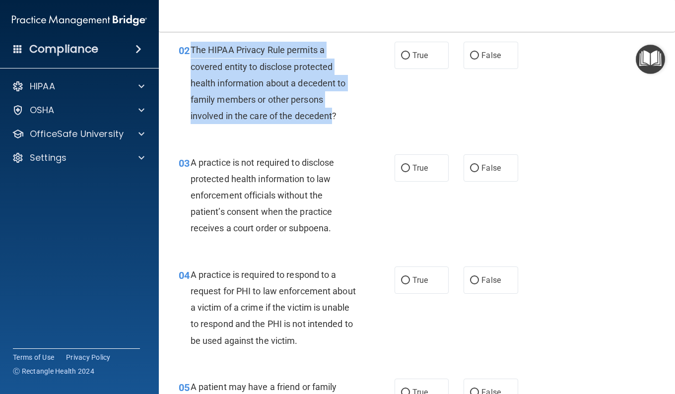
drag, startPoint x: 333, startPoint y: 116, endPoint x: 190, endPoint y: 52, distance: 157.2
click at [190, 52] on div "02 The HIPAA Privacy Rule permits a covered entity to disclose protected health…" at bounding box center [287, 85] width 246 height 87
click at [402, 52] on input "True" at bounding box center [405, 55] width 9 height 7
radio input "true"
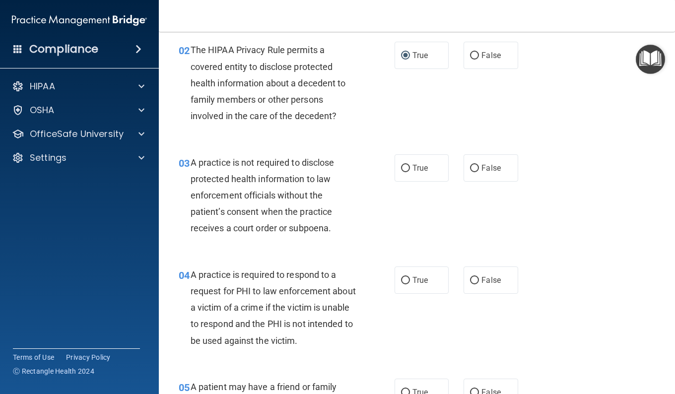
click at [333, 231] on div "A practice is not required to disclose protected health information to law enfo…" at bounding box center [277, 195] width 173 height 82
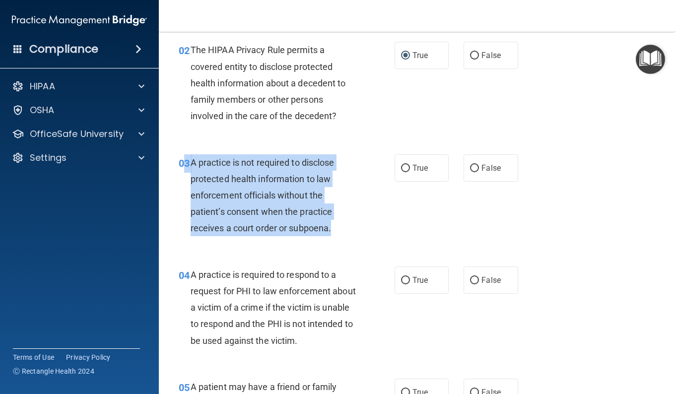
drag, startPoint x: 332, startPoint y: 231, endPoint x: 187, endPoint y: 166, distance: 159.7
click at [187, 166] on div "03 A practice is not required to disclose protected health information to law e…" at bounding box center [287, 197] width 246 height 87
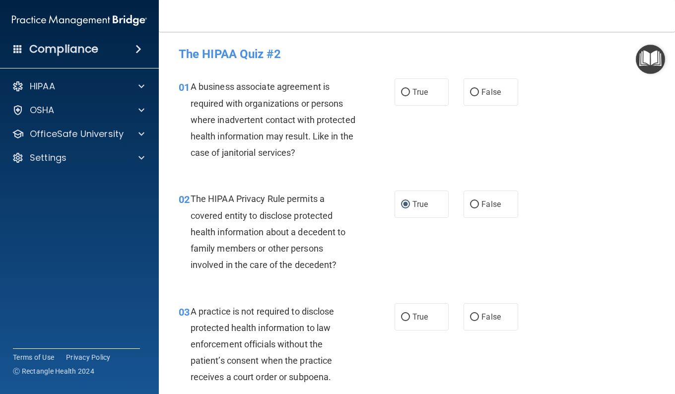
click at [347, 151] on div "A business associate agreement is required with organizations or persons where …" at bounding box center [277, 119] width 173 height 82
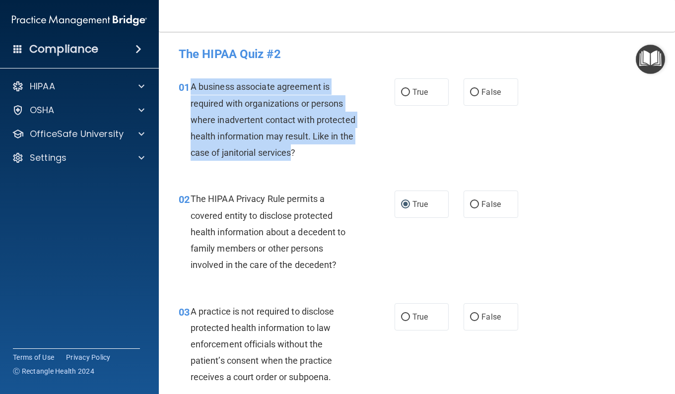
drag, startPoint x: 315, startPoint y: 136, endPoint x: 192, endPoint y: 92, distance: 130.9
click at [192, 92] on div "A business associate agreement is required with organizations or persons where …" at bounding box center [277, 119] width 173 height 82
drag, startPoint x: 192, startPoint y: 92, endPoint x: 269, endPoint y: 107, distance: 79.3
click at [470, 93] on input "False" at bounding box center [474, 92] width 9 height 7
radio input "true"
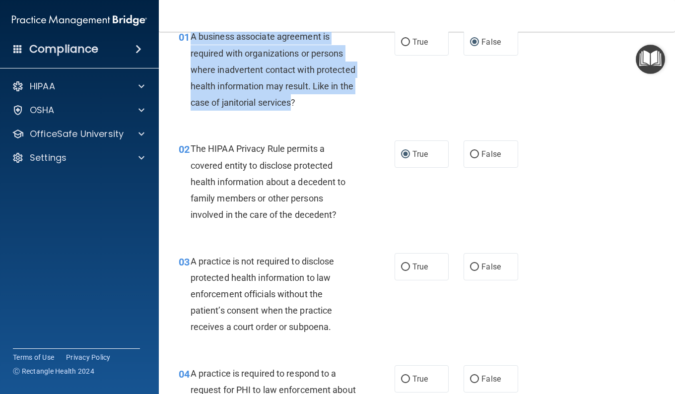
scroll to position [99, 0]
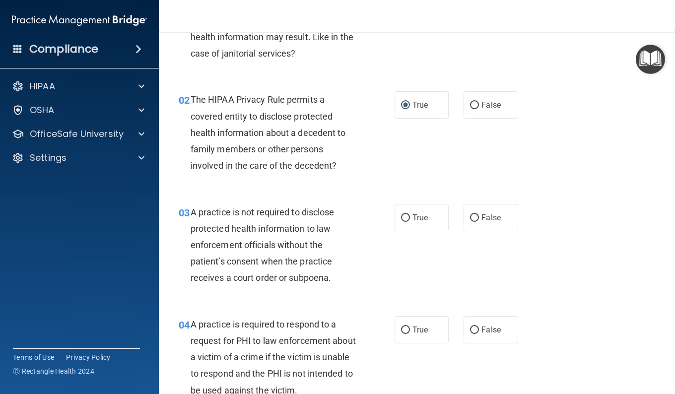
click at [329, 278] on span "A practice is not required to disclose protected health information to law enfo…" at bounding box center [263, 245] width 144 height 76
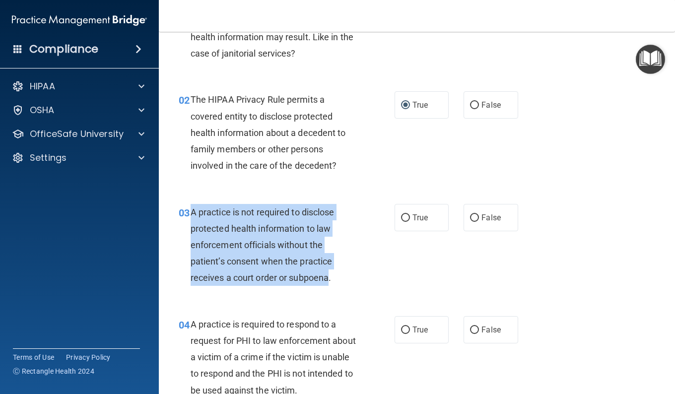
drag, startPoint x: 300, startPoint y: 269, endPoint x: 191, endPoint y: 215, distance: 121.6
click at [191, 215] on span "A practice is not required to disclose protected health information to law enfo…" at bounding box center [263, 245] width 144 height 76
drag, startPoint x: 191, startPoint y: 215, endPoint x: 249, endPoint y: 232, distance: 60.3
drag, startPoint x: 399, startPoint y: 216, endPoint x: 391, endPoint y: 230, distance: 15.8
click at [401, 216] on input "True" at bounding box center [405, 217] width 9 height 7
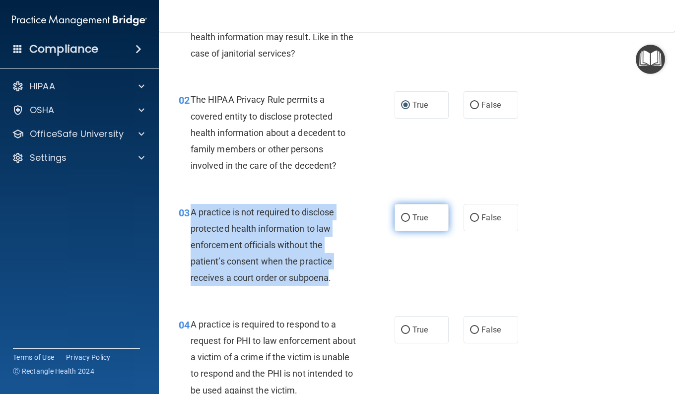
radio input "true"
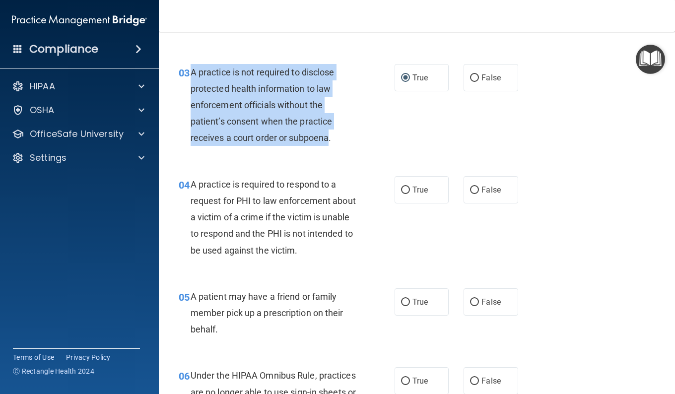
scroll to position [248, 0]
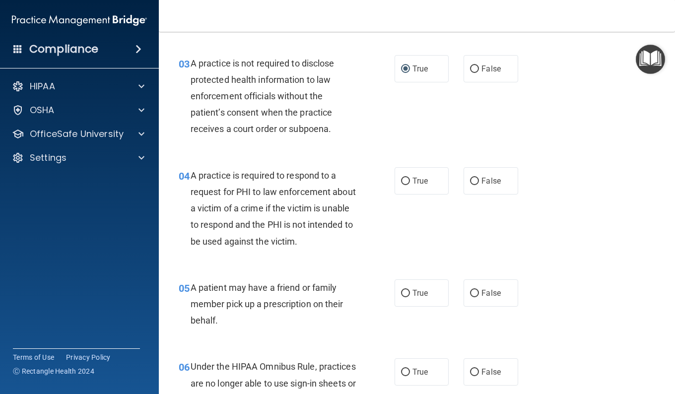
click at [343, 241] on span "A practice is required to respond to a request for PHI to law enforcement about…" at bounding box center [273, 208] width 165 height 76
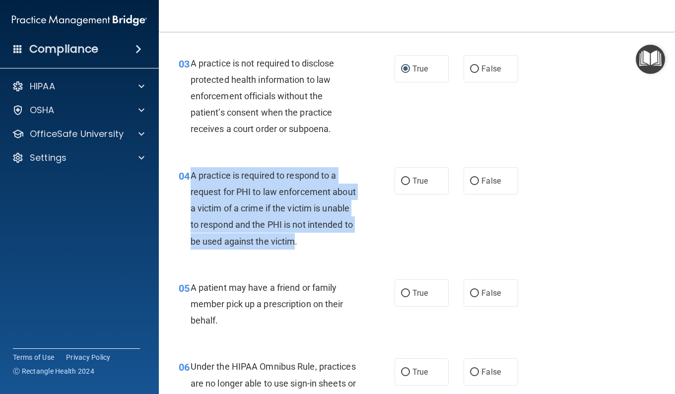
drag, startPoint x: 311, startPoint y: 229, endPoint x: 192, endPoint y: 178, distance: 129.6
click at [191, 178] on span "A practice is required to respond to a request for PHI to law enforcement about…" at bounding box center [273, 208] width 165 height 76
drag, startPoint x: 192, startPoint y: 178, endPoint x: 235, endPoint y: 172, distance: 43.6
click at [401, 182] on input "True" at bounding box center [405, 181] width 9 height 7
radio input "true"
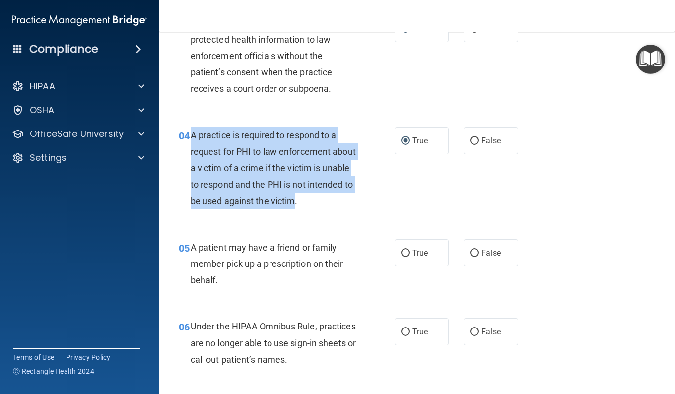
scroll to position [298, 0]
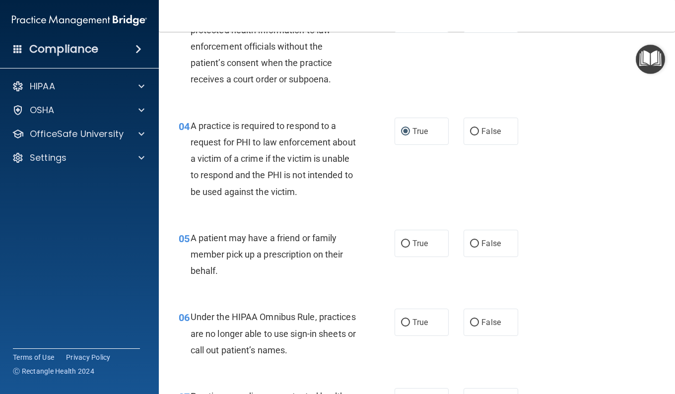
click at [218, 271] on div "A patient may have a friend or family member pick up a prescription on their be…" at bounding box center [277, 255] width 173 height 50
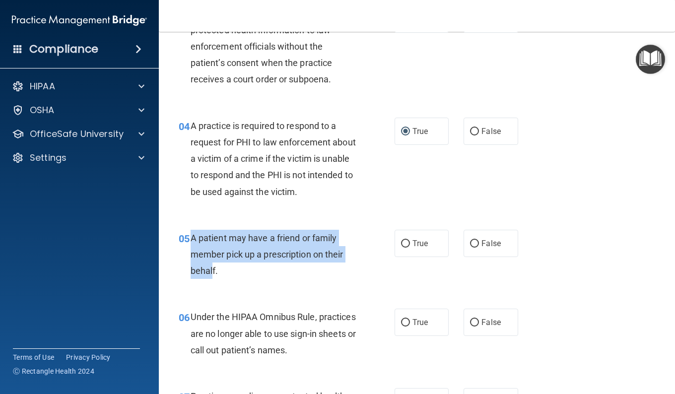
drag, startPoint x: 213, startPoint y: 271, endPoint x: 190, endPoint y: 239, distance: 39.5
click at [191, 239] on span "A patient may have a friend or family member pick up a prescription on their be…" at bounding box center [267, 254] width 153 height 43
drag, startPoint x: 190, startPoint y: 239, endPoint x: 219, endPoint y: 237, distance: 29.3
drag, startPoint x: 401, startPoint y: 240, endPoint x: 395, endPoint y: 242, distance: 6.7
click at [401, 240] on input "True" at bounding box center [405, 243] width 9 height 7
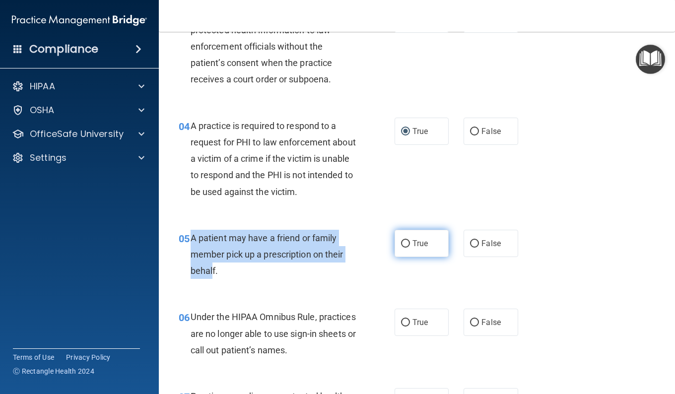
radio input "true"
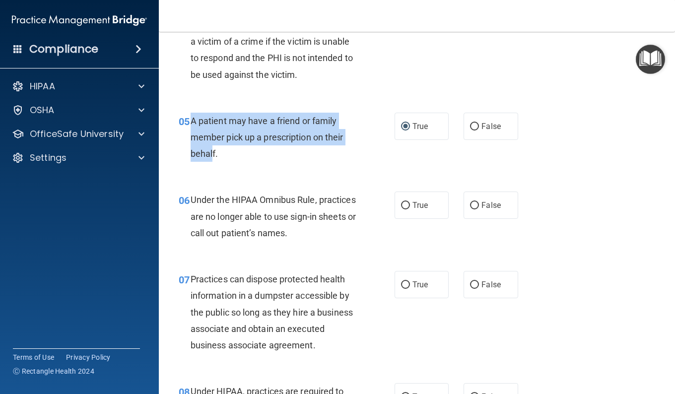
scroll to position [447, 0]
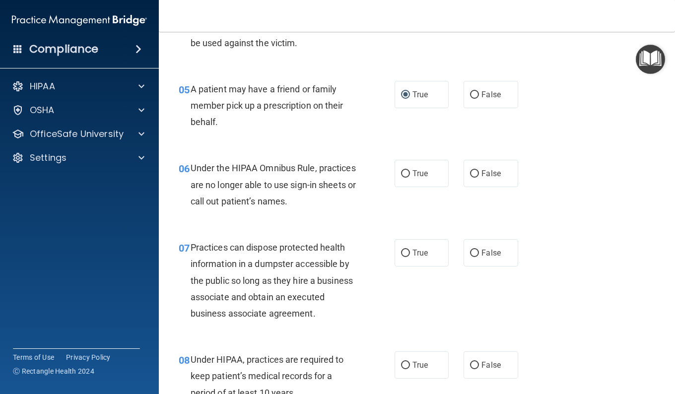
drag, startPoint x: 335, startPoint y: 197, endPoint x: 335, endPoint y: 204, distance: 6.5
click at [335, 198] on span "Under the HIPAA Omnibus Rule, practices are no longer able to use sign-in sheet…" at bounding box center [273, 184] width 165 height 43
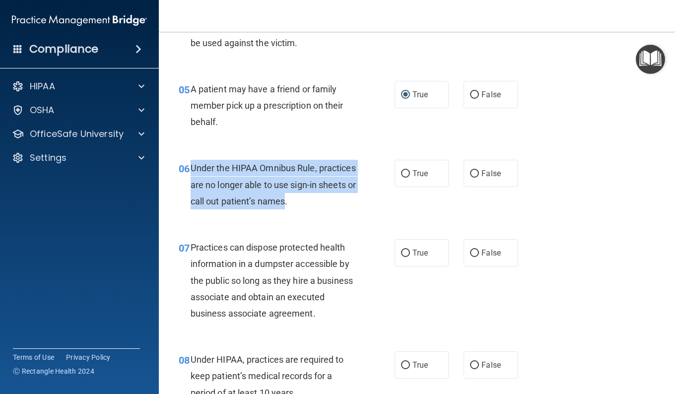
drag, startPoint x: 290, startPoint y: 195, endPoint x: 190, endPoint y: 169, distance: 102.9
click at [191, 169] on span "Under the HIPAA Omnibus Rule, practices are no longer able to use sign-in sheet…" at bounding box center [273, 184] width 165 height 43
drag, startPoint x: 190, startPoint y: 169, endPoint x: 253, endPoint y: 184, distance: 64.3
click at [473, 173] on input "False" at bounding box center [474, 173] width 9 height 7
radio input "true"
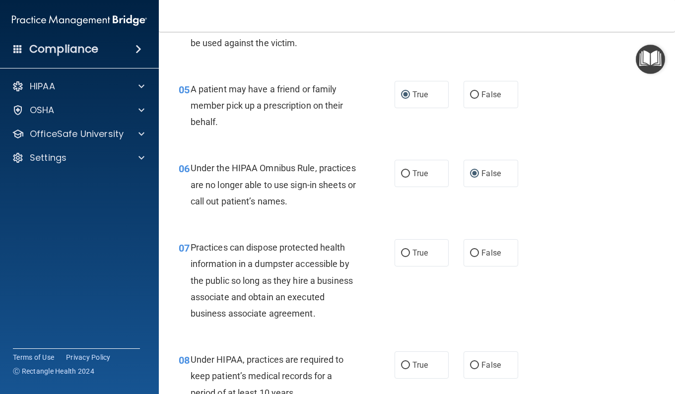
click at [371, 300] on div "07 Practices can dispose protected health information in a dumpster accessible …" at bounding box center [287, 282] width 246 height 87
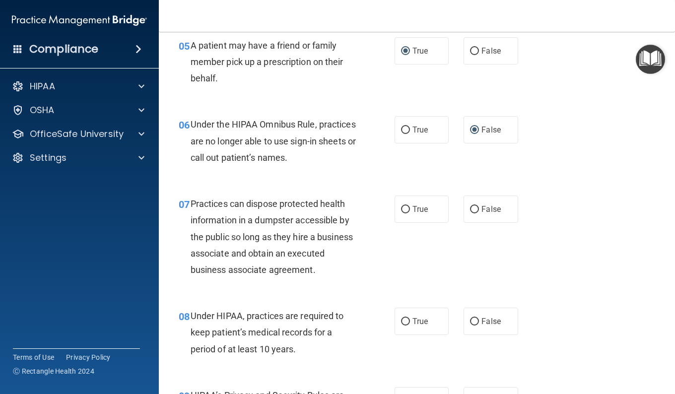
scroll to position [546, 0]
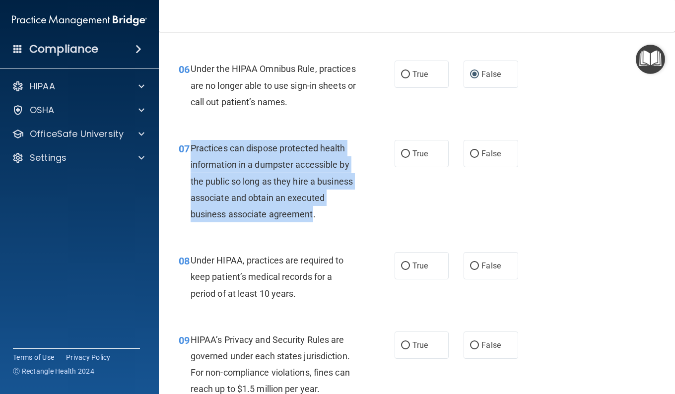
drag, startPoint x: 232, startPoint y: 230, endPoint x: 189, endPoint y: 150, distance: 91.2
click at [189, 150] on div "07 Practices can dispose protected health information in a dumpster accessible …" at bounding box center [287, 183] width 246 height 87
drag, startPoint x: 189, startPoint y: 150, endPoint x: 217, endPoint y: 169, distance: 33.9
click at [176, 176] on div "07 Practices can dispose protected health information in a dumpster accessible …" at bounding box center [287, 183] width 246 height 87
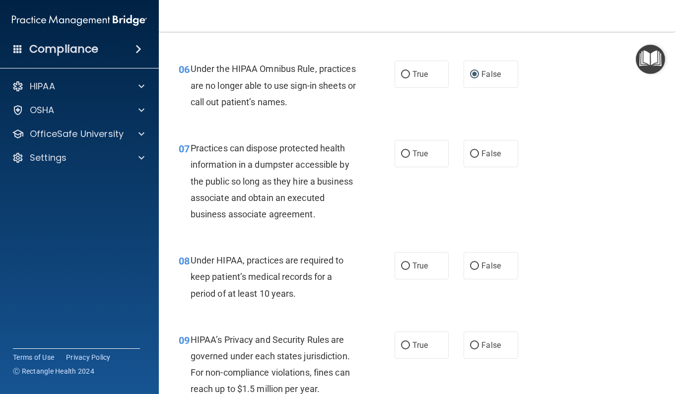
click at [446, 215] on div "07 Practices can dispose protected health information in a dumpster accessible …" at bounding box center [416, 184] width 491 height 112
click at [470, 152] on input "False" at bounding box center [474, 153] width 9 height 7
radio input "true"
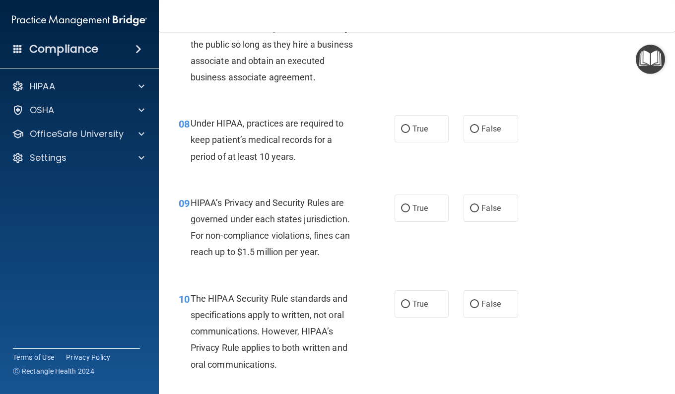
scroll to position [695, 0]
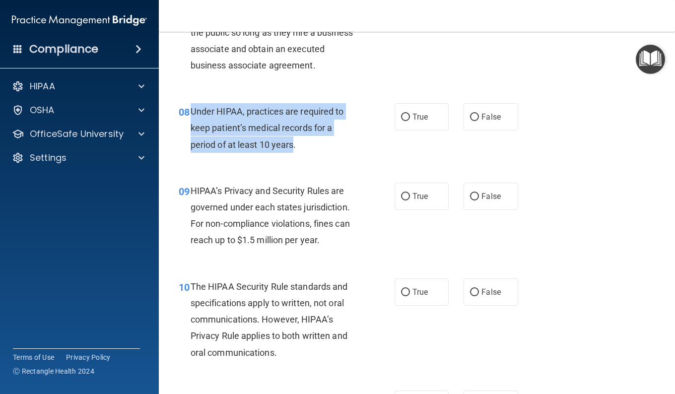
drag, startPoint x: 293, startPoint y: 163, endPoint x: 189, endPoint y: 131, distance: 109.1
click at [189, 131] on div "08 Under HIPAA, practices are required to keep patient’s medical records for a …" at bounding box center [287, 130] width 246 height 55
drag, startPoint x: 189, startPoint y: 131, endPoint x: 207, endPoint y: 137, distance: 19.6
click at [470, 121] on input "False" at bounding box center [474, 117] width 9 height 7
radio input "true"
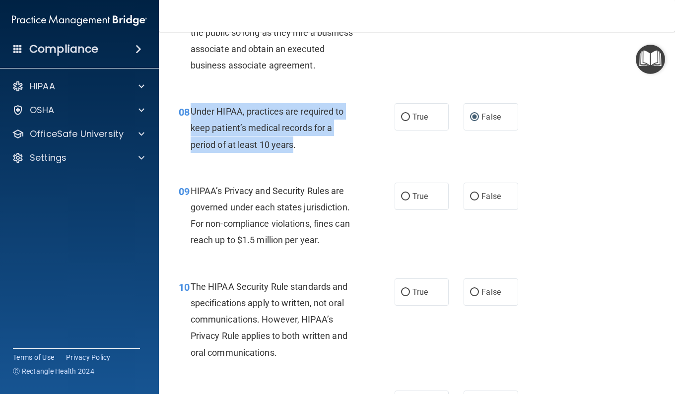
scroll to position [744, 0]
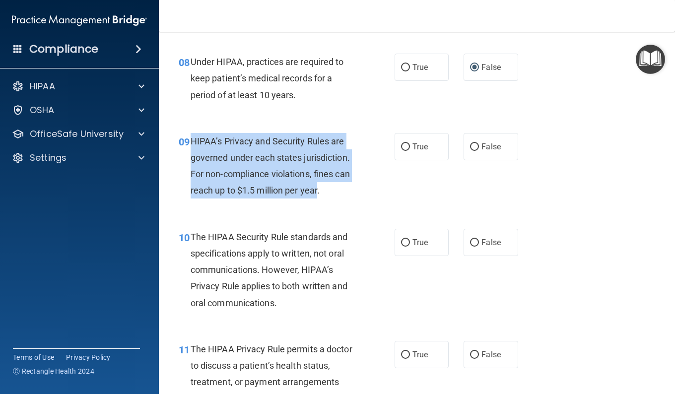
drag, startPoint x: 300, startPoint y: 198, endPoint x: 192, endPoint y: 157, distance: 115.6
click at [192, 157] on span "HIPAA’s Privacy and Security Rules are governed under each states jurisdiction.…" at bounding box center [270, 166] width 159 height 60
drag, startPoint x: 192, startPoint y: 157, endPoint x: 229, endPoint y: 170, distance: 39.9
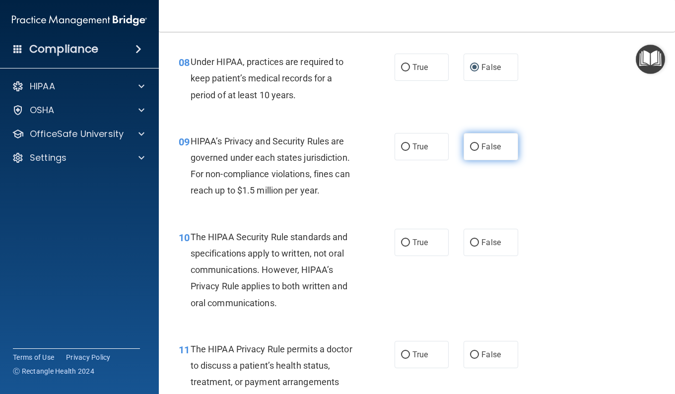
click at [475, 160] on label "False" at bounding box center [490, 146] width 54 height 27
click at [475, 151] on input "False" at bounding box center [474, 146] width 9 height 7
radio input "true"
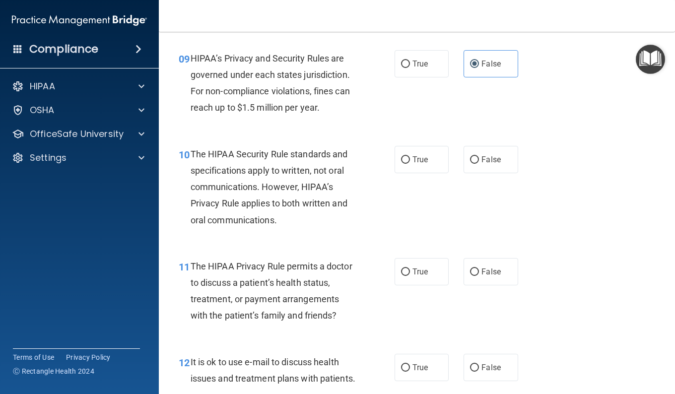
scroll to position [893, 0]
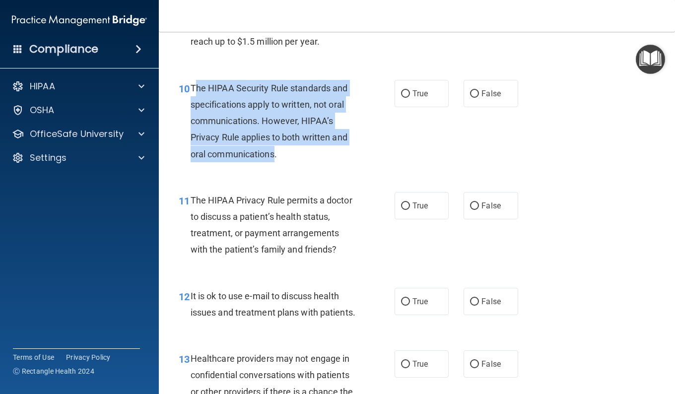
drag, startPoint x: 273, startPoint y: 171, endPoint x: 194, endPoint y: 112, distance: 99.3
click at [194, 112] on div "The HIPAA Security Rule standards and specifications apply to written, not oral…" at bounding box center [277, 121] width 173 height 82
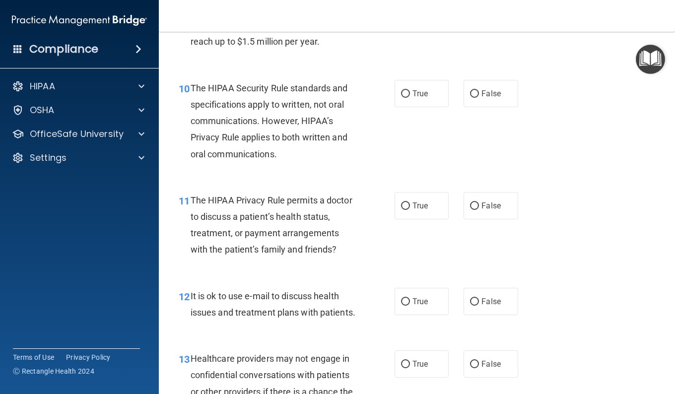
click at [287, 167] on div "10 The HIPAA Security Rule standards and specifications apply to written, not o…" at bounding box center [287, 123] width 246 height 87
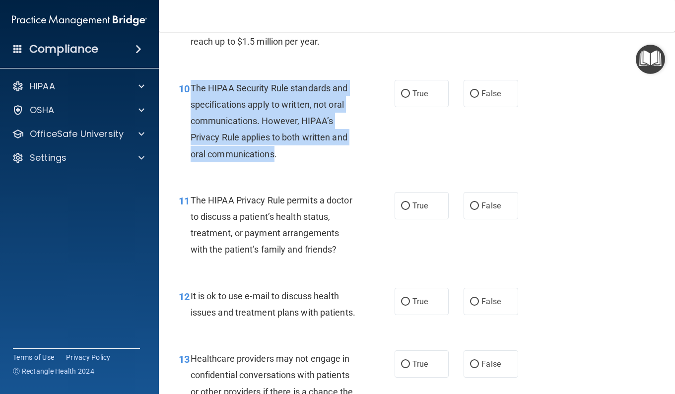
drag, startPoint x: 273, startPoint y: 172, endPoint x: 192, endPoint y: 105, distance: 105.4
click at [191, 105] on span "The HIPAA Security Rule standards and specifications apply to written, not oral…" at bounding box center [269, 121] width 157 height 76
drag, startPoint x: 192, startPoint y: 105, endPoint x: 251, endPoint y: 120, distance: 60.9
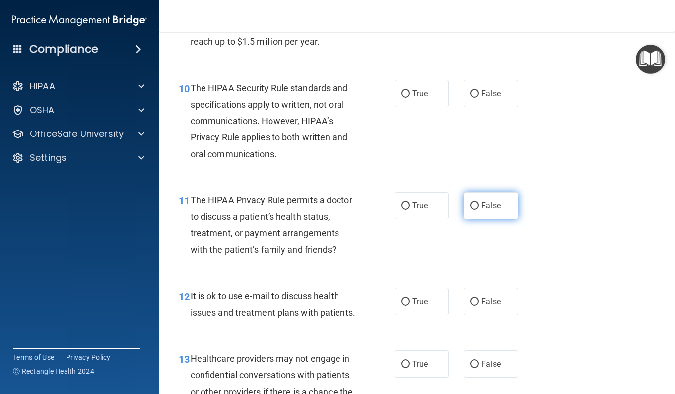
drag, startPoint x: 466, startPoint y: 218, endPoint x: 478, endPoint y: 233, distance: 19.5
click at [466, 218] on label "False" at bounding box center [490, 205] width 54 height 27
click at [470, 210] on input "False" at bounding box center [474, 205] width 9 height 7
radio input "true"
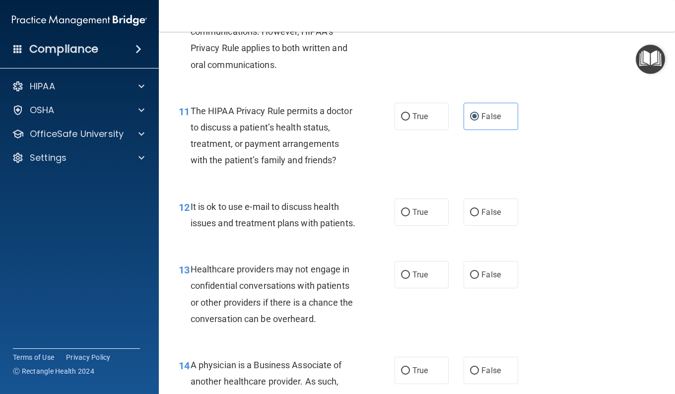
scroll to position [992, 0]
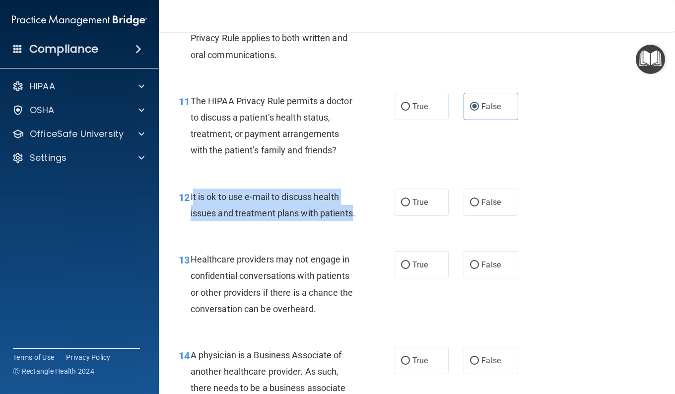
drag, startPoint x: 221, startPoint y: 265, endPoint x: 192, endPoint y: 232, distance: 44.3
click at [192, 218] on span "It is ok to use e-mail to discuss health issues and treatment plans with patien…" at bounding box center [273, 205] width 165 height 27
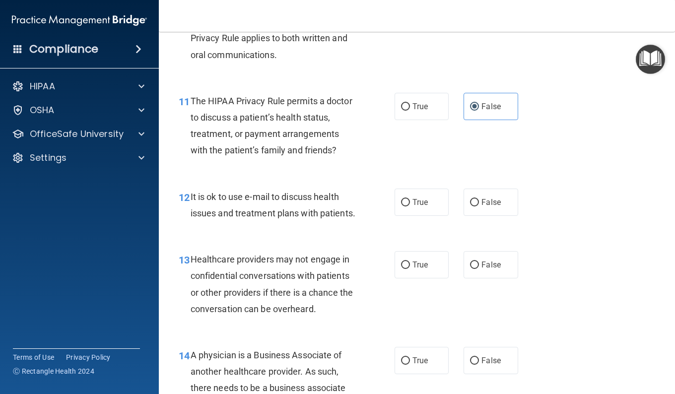
drag, startPoint x: 192, startPoint y: 232, endPoint x: 232, endPoint y: 271, distance: 56.1
click at [232, 221] on div "It is ok to use e-mail to discuss health issues and treatment plans with patien…" at bounding box center [277, 205] width 173 height 33
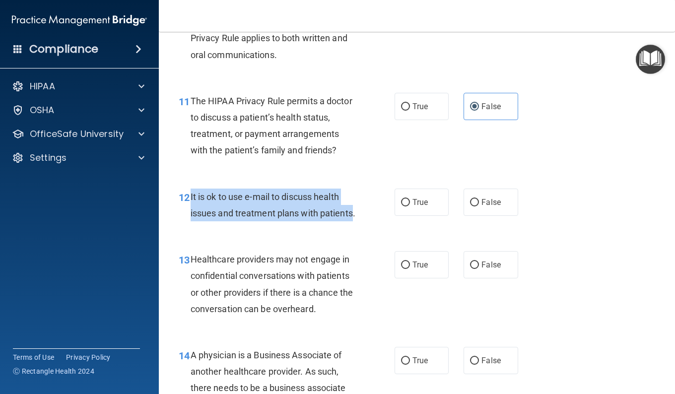
drag, startPoint x: 221, startPoint y: 266, endPoint x: 191, endPoint y: 232, distance: 45.7
click at [191, 218] on span "It is ok to use e-mail to discuss health issues and treatment plans with patien…" at bounding box center [273, 205] width 165 height 27
drag, startPoint x: 191, startPoint y: 232, endPoint x: 210, endPoint y: 237, distance: 20.5
click at [401, 206] on input "True" at bounding box center [405, 202] width 9 height 7
radio input "true"
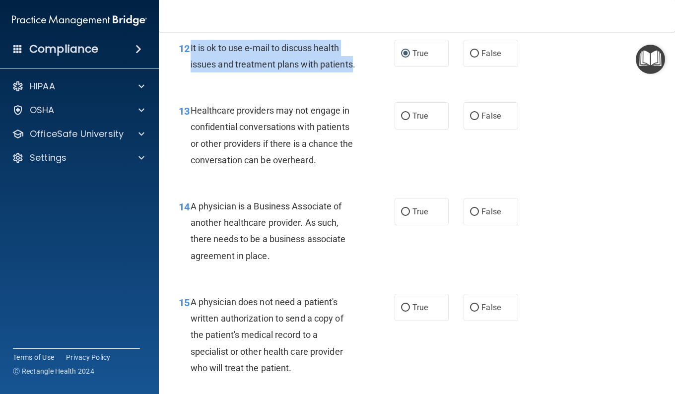
scroll to position [1191, 0]
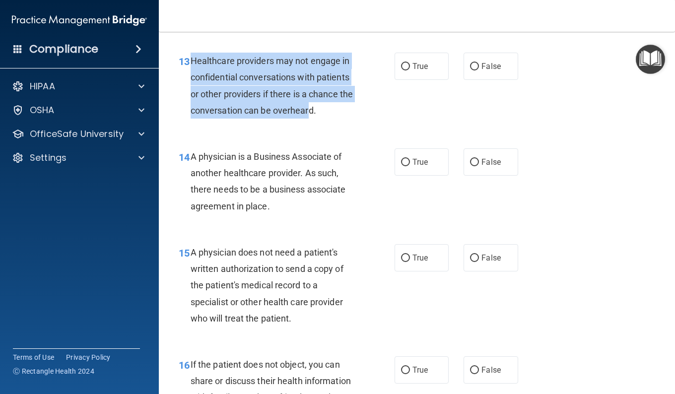
drag, startPoint x: 283, startPoint y: 151, endPoint x: 189, endPoint y: 107, distance: 103.9
click at [189, 107] on div "13 Healthcare providers may not engage in confidential conversations with patie…" at bounding box center [287, 88] width 246 height 71
drag, startPoint x: 189, startPoint y: 107, endPoint x: 253, endPoint y: 117, distance: 64.3
drag, startPoint x: 470, startPoint y: 114, endPoint x: 305, endPoint y: 164, distance: 172.8
click at [470, 70] on input "False" at bounding box center [474, 66] width 9 height 7
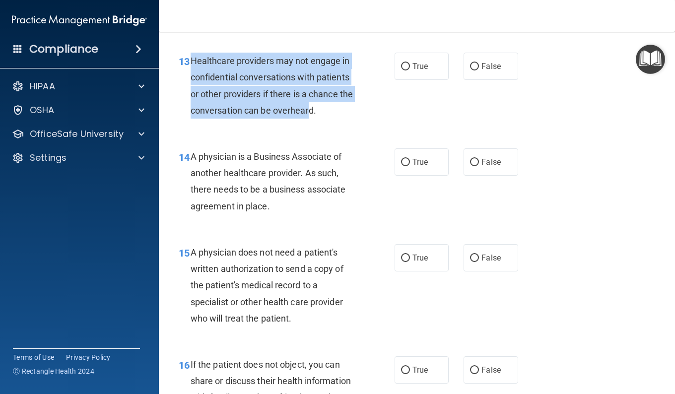
radio input "true"
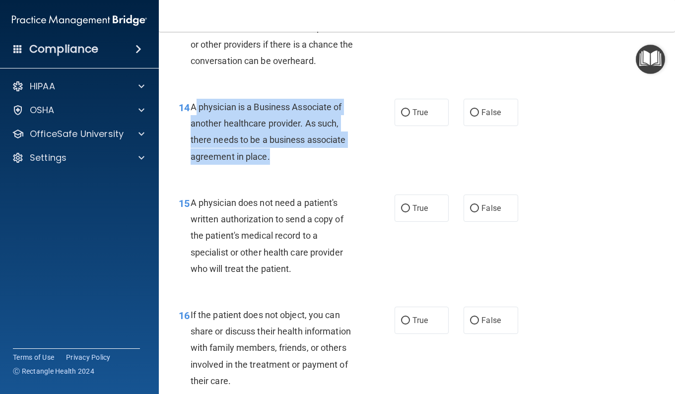
drag, startPoint x: 266, startPoint y: 206, endPoint x: 193, endPoint y: 160, distance: 86.1
click at [193, 160] on span "A physician is a Business Associate of another healthcare provider. As such, th…" at bounding box center [268, 132] width 155 height 60
drag, startPoint x: 193, startPoint y: 160, endPoint x: 244, endPoint y: 165, distance: 51.4
click at [401, 117] on input "True" at bounding box center [405, 112] width 9 height 7
radio input "true"
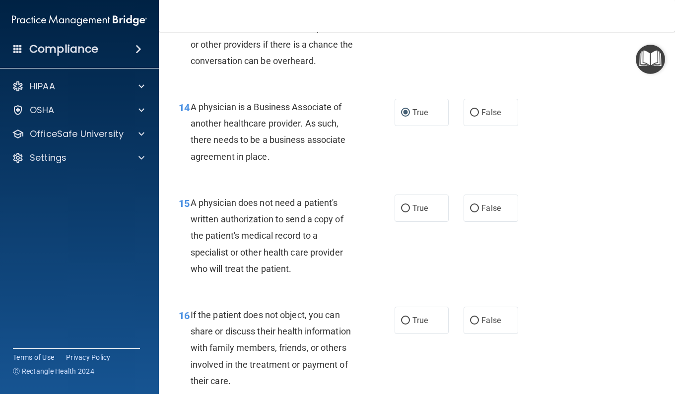
click at [293, 165] on div "A physician is a Business Associate of another healthcare provider. As such, th…" at bounding box center [277, 132] width 173 height 66
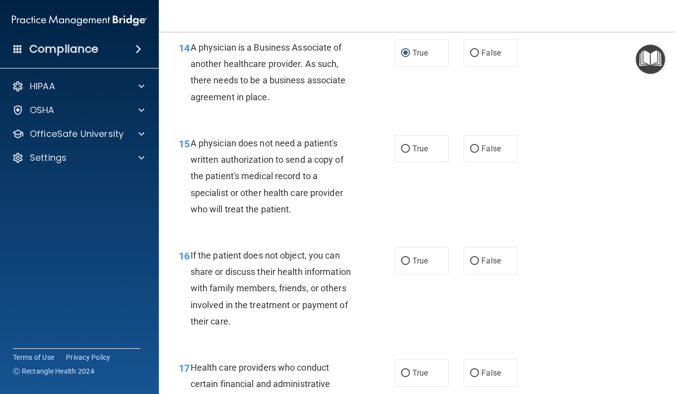
scroll to position [1340, 0]
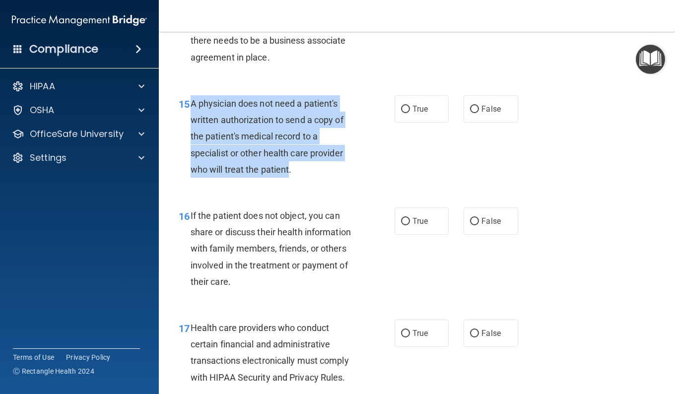
drag, startPoint x: 287, startPoint y: 219, endPoint x: 193, endPoint y: 153, distance: 114.8
click at [193, 153] on span "A physician does not need a patient's written authorization to send a copy of t…" at bounding box center [267, 136] width 153 height 76
drag, startPoint x: 193, startPoint y: 153, endPoint x: 231, endPoint y: 172, distance: 42.6
click at [405, 113] on input "True" at bounding box center [405, 109] width 9 height 7
radio input "true"
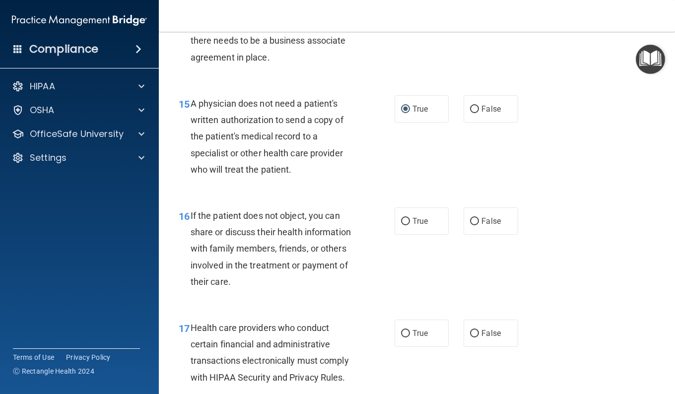
click at [372, 183] on div "15 A physician does not need a patient's written authorization to send a copy o…" at bounding box center [287, 138] width 246 height 87
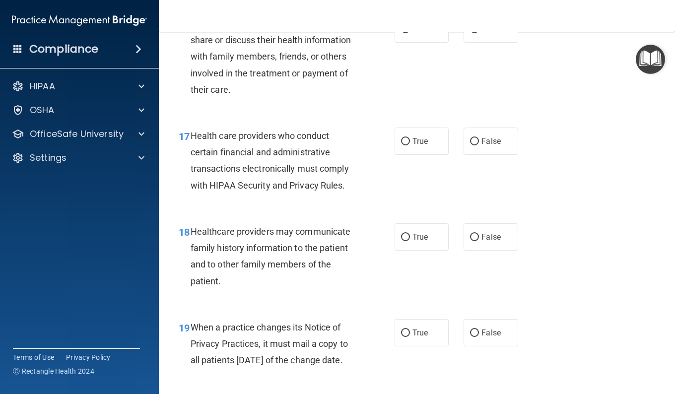
scroll to position [1538, 0]
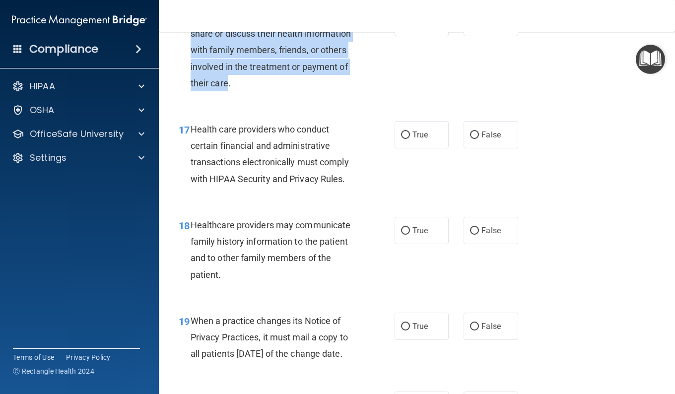
drag, startPoint x: 226, startPoint y: 133, endPoint x: 190, endPoint y: 71, distance: 71.2
click at [191, 71] on span "If the patient does not object, you can share or discuss their health informati…" at bounding box center [271, 50] width 160 height 76
drag, startPoint x: 190, startPoint y: 71, endPoint x: 226, endPoint y: 83, distance: 38.1
click at [401, 27] on input "True" at bounding box center [405, 22] width 9 height 7
radio input "true"
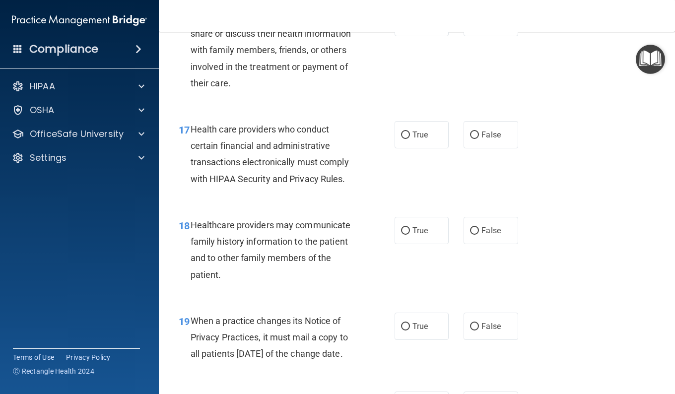
click at [347, 91] on div "If the patient does not object, you can share or discuss their health informati…" at bounding box center [277, 50] width 173 height 82
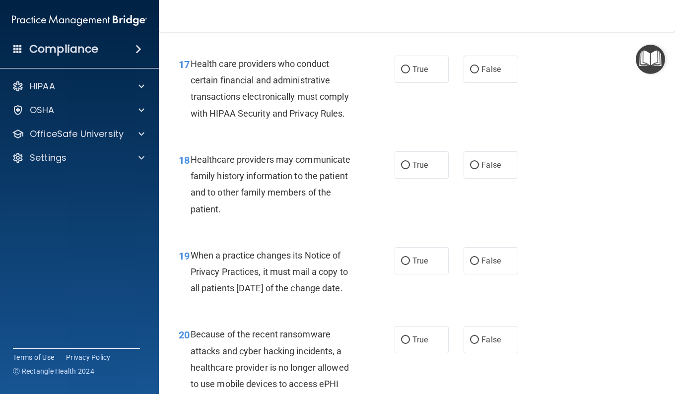
scroll to position [1638, 0]
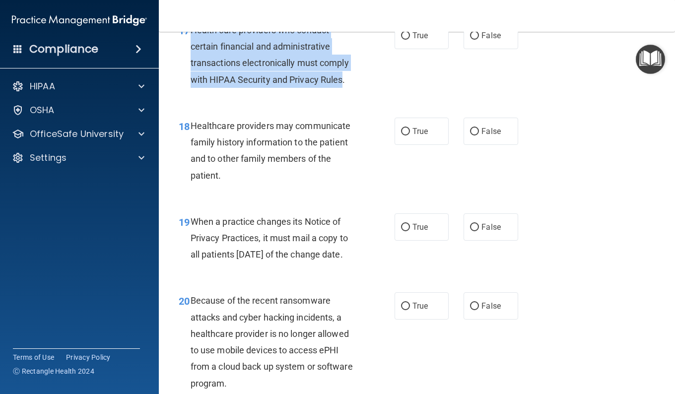
drag, startPoint x: 342, startPoint y: 130, endPoint x: 190, endPoint y: 78, distance: 160.2
click at [191, 78] on span "Health care providers who conduct certain financial and administrative transact…" at bounding box center [270, 55] width 158 height 60
drag, startPoint x: 190, startPoint y: 78, endPoint x: 235, endPoint y: 89, distance: 46.0
click at [402, 135] on input "True" at bounding box center [405, 131] width 9 height 7
radio input "true"
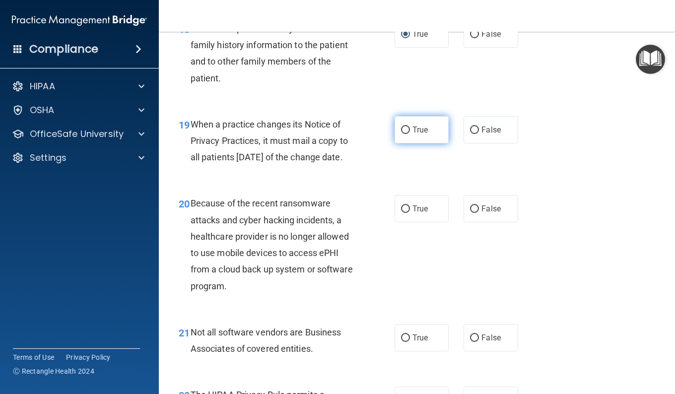
scroll to position [1737, 0]
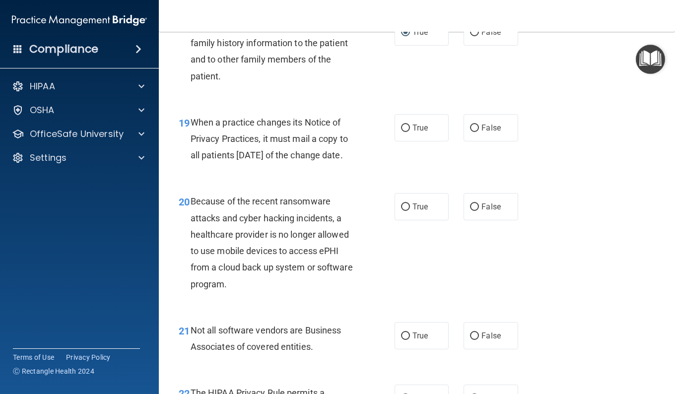
drag, startPoint x: 207, startPoint y: 215, endPoint x: 193, endPoint y: 177, distance: 40.8
click at [193, 164] on div "When a practice changes its Notice of Privacy Practices, it must mail a copy to…" at bounding box center [277, 139] width 173 height 50
drag, startPoint x: 193, startPoint y: 177, endPoint x: 227, endPoint y: 181, distance: 34.9
click at [470, 132] on input "False" at bounding box center [474, 128] width 9 height 7
radio input "true"
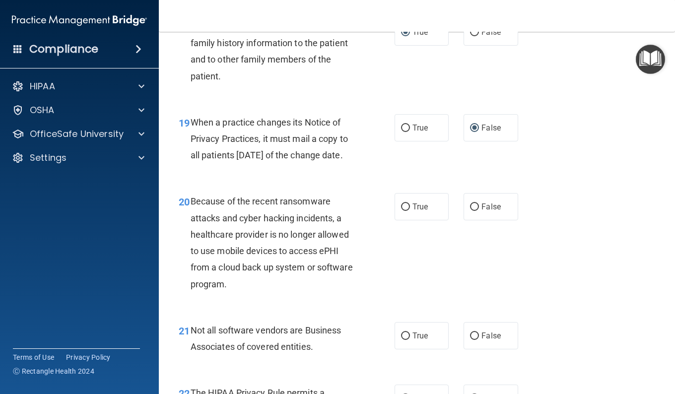
drag, startPoint x: 372, startPoint y: 362, endPoint x: 362, endPoint y: 358, distance: 10.7
click at [368, 297] on div "20 Because of the recent ransomware attacks and cyber hacking incidents, a heal…" at bounding box center [287, 245] width 246 height 104
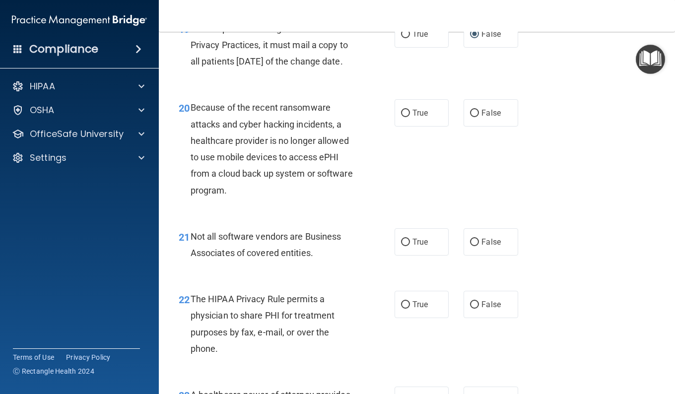
scroll to position [1836, 0]
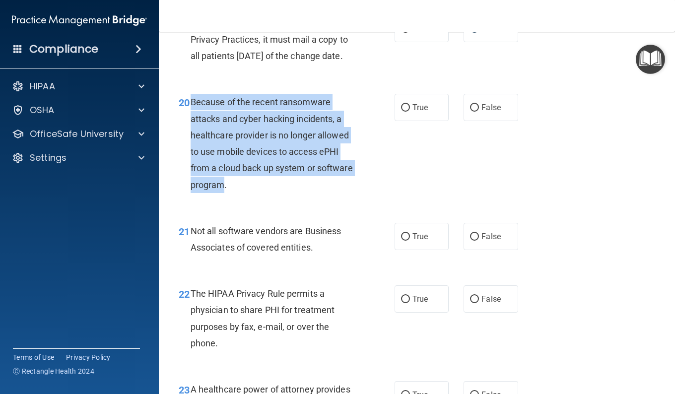
drag, startPoint x: 261, startPoint y: 251, endPoint x: 192, endPoint y: 170, distance: 107.0
click at [192, 170] on span "Because of the recent ransomware attacks and cyber hacking incidents, a healthc…" at bounding box center [272, 143] width 162 height 93
drag, startPoint x: 192, startPoint y: 170, endPoint x: 228, endPoint y: 189, distance: 41.5
click at [470, 112] on input "False" at bounding box center [474, 107] width 9 height 7
radio input "true"
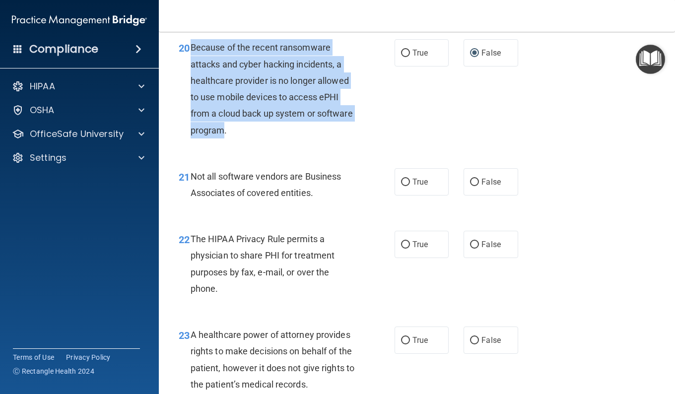
scroll to position [1985, 0]
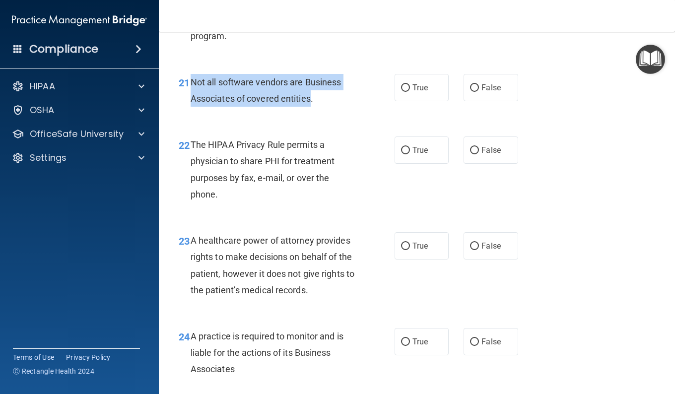
drag, startPoint x: 307, startPoint y: 162, endPoint x: 193, endPoint y: 153, distance: 115.0
click at [193, 104] on span "Not all software vendors are Business Associates of covered entities." at bounding box center [266, 90] width 151 height 27
drag, startPoint x: 193, startPoint y: 153, endPoint x: 223, endPoint y: 157, distance: 31.1
click at [406, 154] on input "True" at bounding box center [405, 150] width 9 height 7
radio input "true"
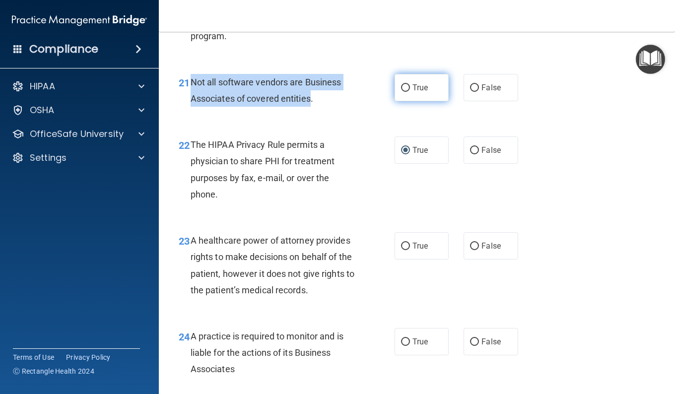
click at [402, 92] on input "True" at bounding box center [405, 87] width 9 height 7
radio input "true"
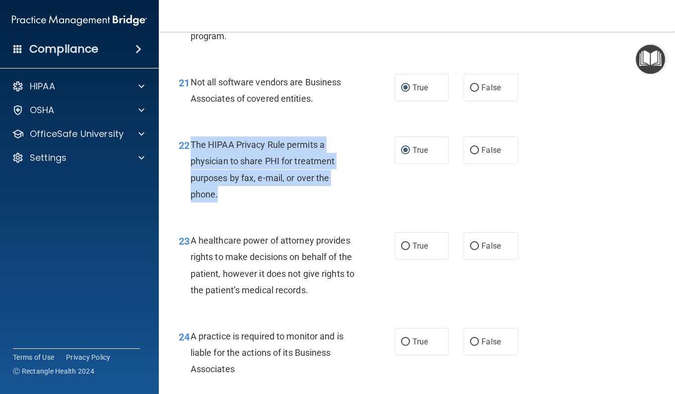
drag, startPoint x: 200, startPoint y: 245, endPoint x: 192, endPoint y: 215, distance: 30.9
click at [192, 199] on span "The HIPAA Privacy Rule permits a physician to share PHI for treatment purposes …" at bounding box center [263, 169] width 144 height 60
drag, startPoint x: 192, startPoint y: 215, endPoint x: 279, endPoint y: 226, distance: 88.0
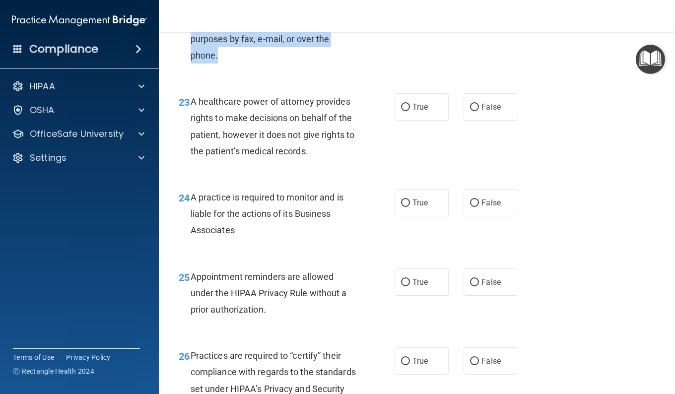
scroll to position [2134, 0]
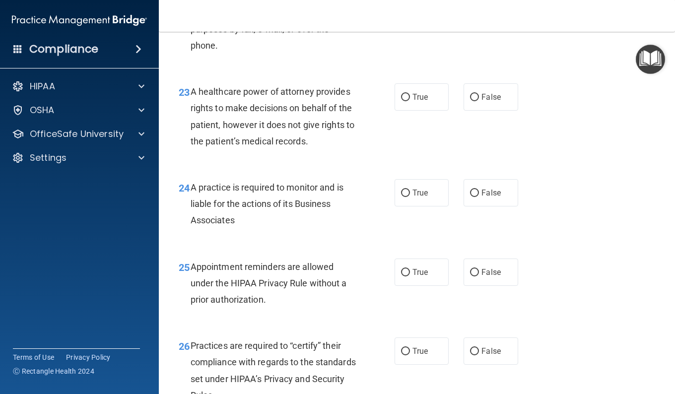
click at [345, 149] on div "A healthcare power of attorney provides rights to make decisions on behalf of t…" at bounding box center [277, 116] width 173 height 66
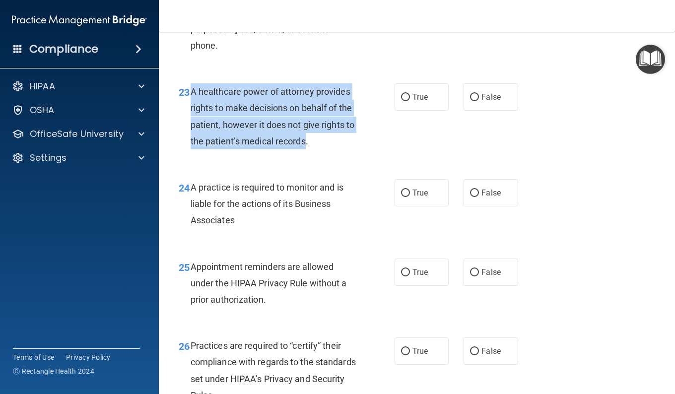
drag, startPoint x: 300, startPoint y: 199, endPoint x: 194, endPoint y: 158, distance: 113.9
click at [194, 146] on span "A healthcare power of attorney provides rights to make decisions on behalf of t…" at bounding box center [273, 116] width 164 height 60
drag, startPoint x: 194, startPoint y: 158, endPoint x: 254, endPoint y: 163, distance: 60.2
click at [470, 101] on input "False" at bounding box center [474, 97] width 9 height 7
radio input "true"
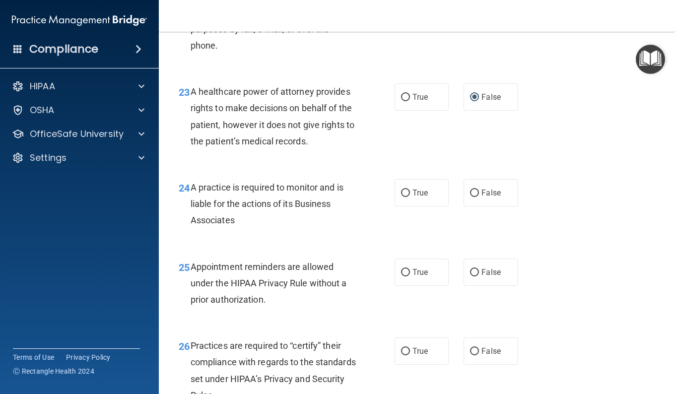
click at [244, 229] on div "A practice is required to monitor and is liable for the actions of its Business…" at bounding box center [277, 204] width 173 height 50
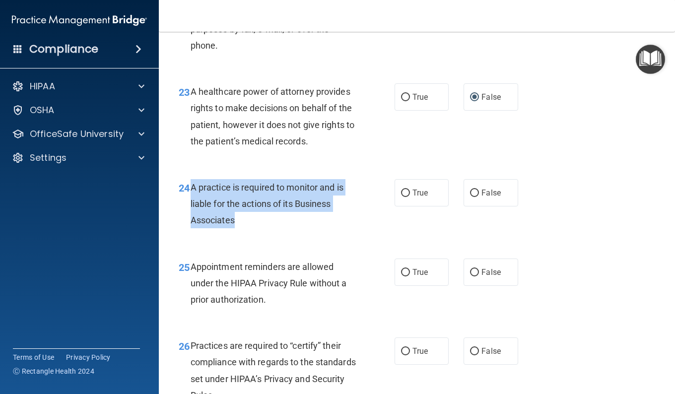
drag, startPoint x: 233, startPoint y: 285, endPoint x: 192, endPoint y: 257, distance: 49.6
click at [192, 225] on span "A practice is required to monitor and is liable for the actions of its Business…" at bounding box center [267, 203] width 153 height 43
drag, startPoint x: 192, startPoint y: 257, endPoint x: 227, endPoint y: 260, distance: 34.9
drag, startPoint x: 467, startPoint y: 258, endPoint x: 462, endPoint y: 261, distance: 5.8
click at [470, 197] on input "False" at bounding box center [474, 193] width 9 height 7
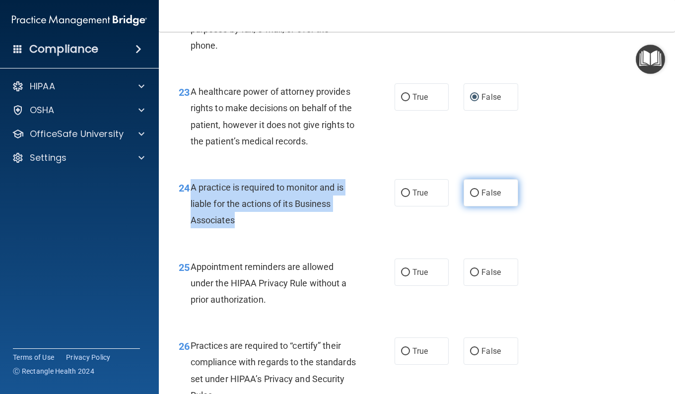
radio input "true"
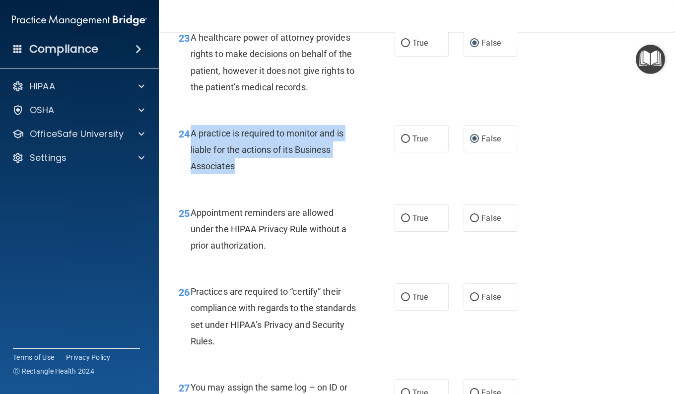
scroll to position [2233, 0]
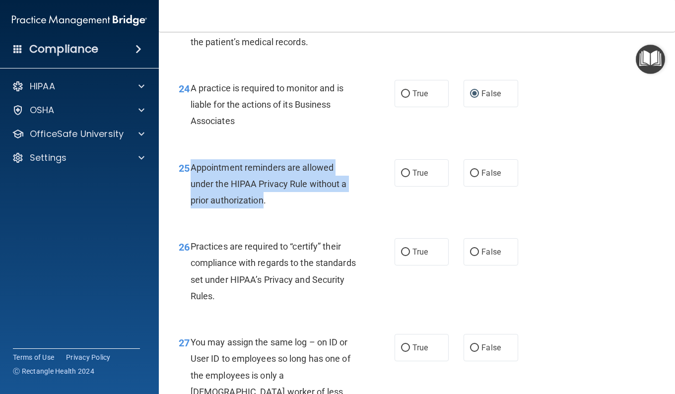
drag, startPoint x: 264, startPoint y: 265, endPoint x: 190, endPoint y: 233, distance: 81.1
click at [191, 205] on span "Appointment reminders are allowed under the HIPAA Privacy Rule without a prior …" at bounding box center [269, 183] width 156 height 43
drag, startPoint x: 190, startPoint y: 233, endPoint x: 223, endPoint y: 246, distance: 35.0
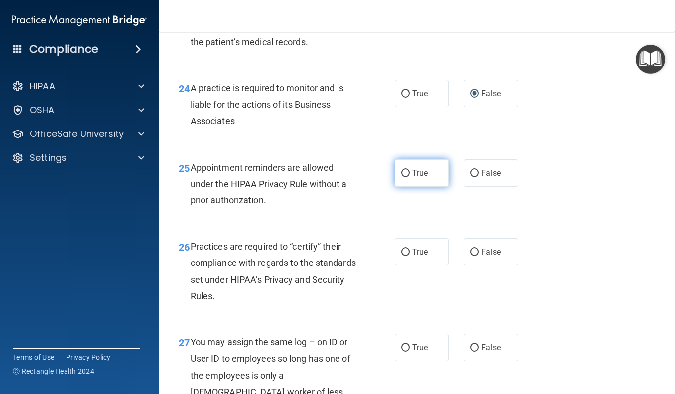
click at [401, 187] on label "True" at bounding box center [421, 172] width 54 height 27
click at [401, 177] on input "True" at bounding box center [405, 173] width 9 height 7
radio input "true"
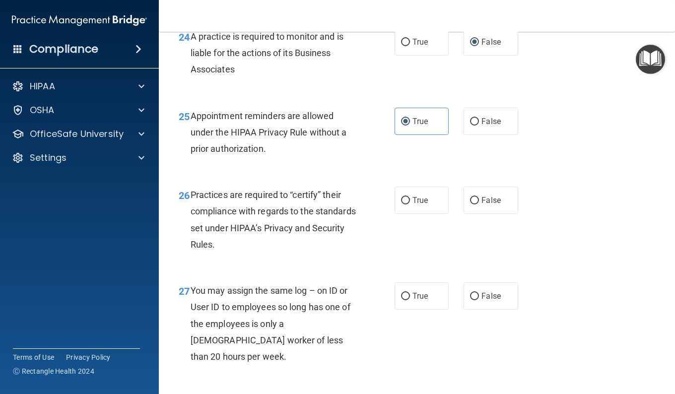
scroll to position [2332, 0]
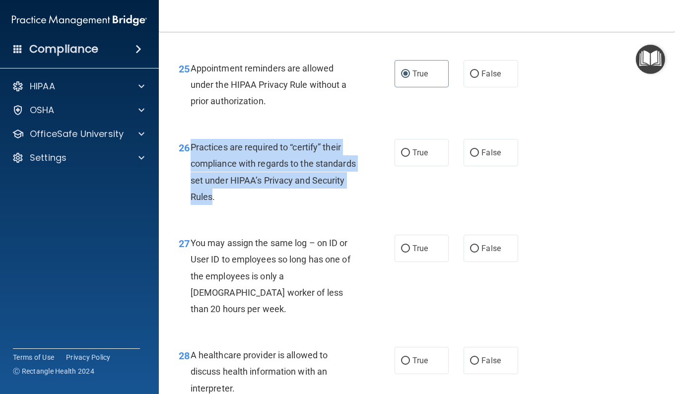
drag, startPoint x: 247, startPoint y: 264, endPoint x: 192, endPoint y: 215, distance: 73.8
click at [192, 202] on span "Practices are required to “certify” their compliance with regards to the standa…" at bounding box center [273, 172] width 165 height 60
drag, startPoint x: 192, startPoint y: 215, endPoint x: 220, endPoint y: 220, distance: 29.1
click at [470, 157] on input "False" at bounding box center [474, 152] width 9 height 7
radio input "true"
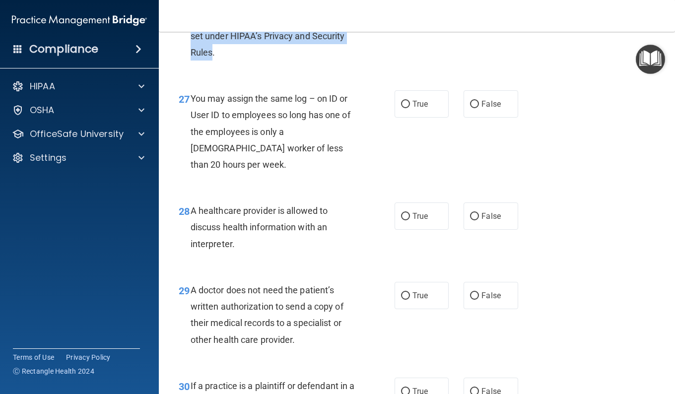
scroll to position [2481, 0]
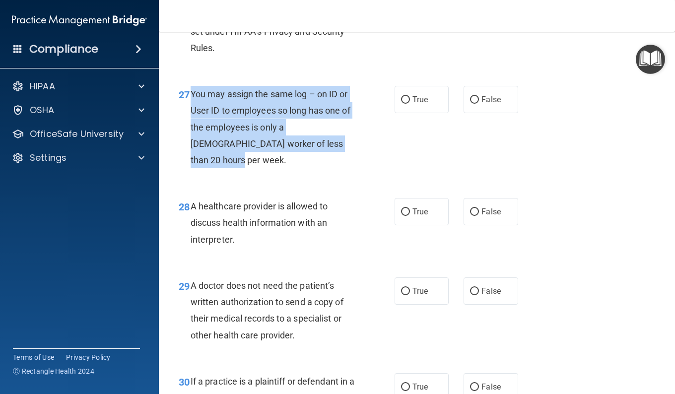
drag, startPoint x: 291, startPoint y: 204, endPoint x: 192, endPoint y: 167, distance: 106.3
click at [192, 167] on div "You may assign the same log – on ID or User ID to employees so long has one of …" at bounding box center [277, 127] width 173 height 82
drag, startPoint x: 192, startPoint y: 167, endPoint x: 251, endPoint y: 177, distance: 59.9
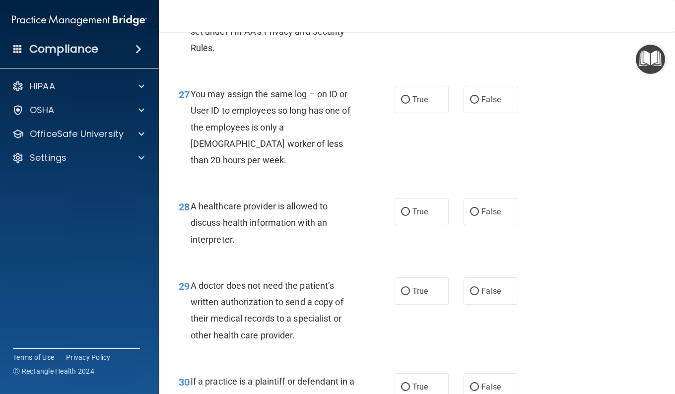
drag, startPoint x: 476, startPoint y: 167, endPoint x: 458, endPoint y: 169, distance: 19.0
click at [475, 113] on label "False" at bounding box center [490, 99] width 54 height 27
click at [475, 104] on input "False" at bounding box center [474, 99] width 9 height 7
radio input "true"
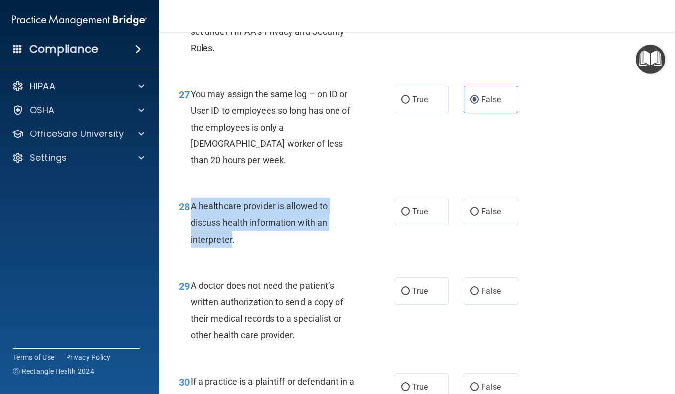
drag, startPoint x: 233, startPoint y: 288, endPoint x: 188, endPoint y: 264, distance: 51.1
click at [188, 253] on div "28 A healthcare provider is allowed to discuss health information with an inter…" at bounding box center [287, 225] width 246 height 55
drag, startPoint x: 188, startPoint y: 264, endPoint x: 230, endPoint y: 265, distance: 42.2
click at [403, 216] on input "True" at bounding box center [405, 211] width 9 height 7
radio input "true"
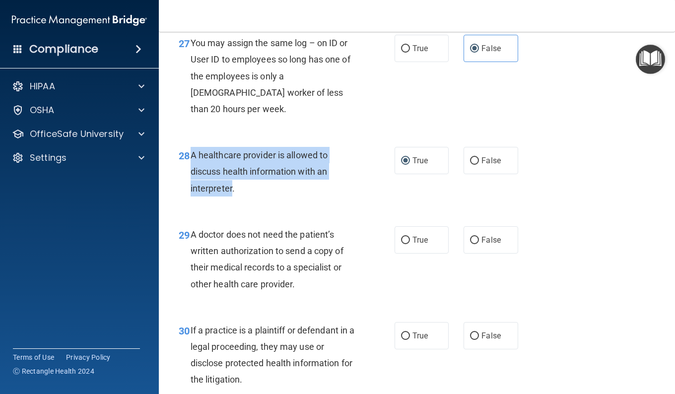
scroll to position [2580, 0]
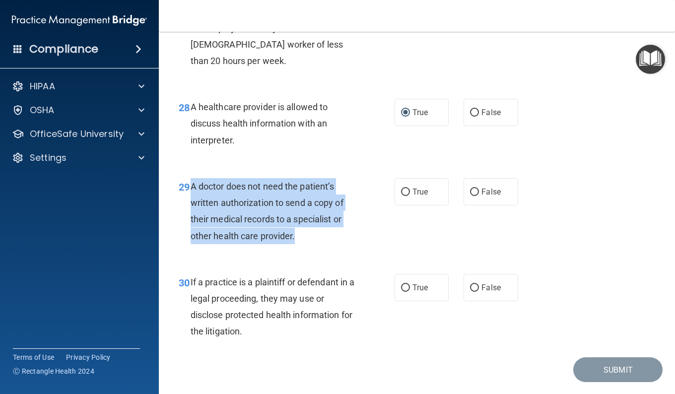
drag, startPoint x: 291, startPoint y: 286, endPoint x: 189, endPoint y: 234, distance: 114.7
click at [189, 234] on div "29 A doctor does not need the patient’s written authorization to send a copy of…" at bounding box center [287, 213] width 246 height 71
drag, startPoint x: 189, startPoint y: 234, endPoint x: 262, endPoint y: 252, distance: 75.5
click at [401, 196] on input "True" at bounding box center [405, 192] width 9 height 7
radio input "true"
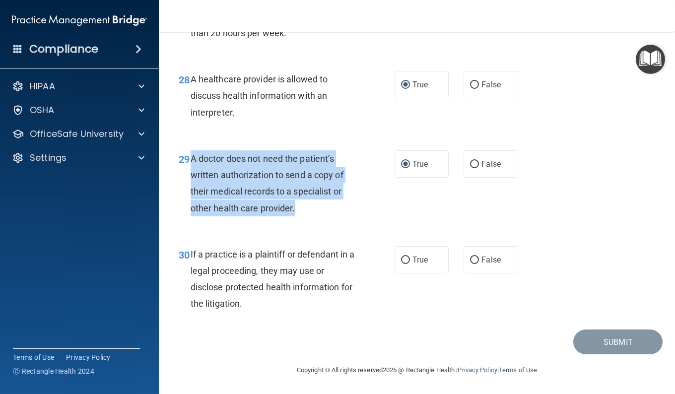
scroll to position [2658, 0]
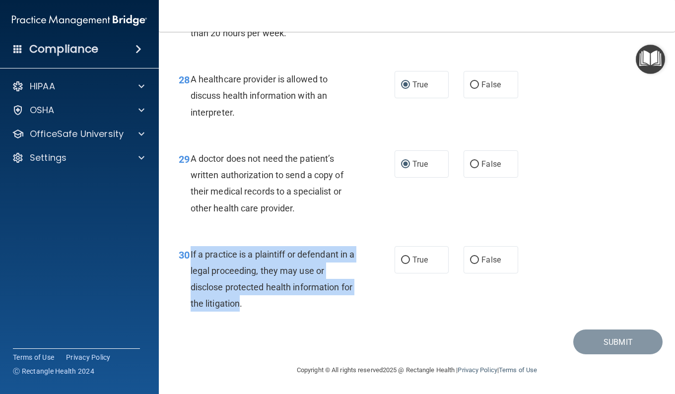
drag, startPoint x: 236, startPoint y: 292, endPoint x: 189, endPoint y: 256, distance: 58.8
click at [189, 256] on div "30 If a practice is a plaintiff or defendant in a legal proceeding, they may us…" at bounding box center [287, 281] width 246 height 71
drag, startPoint x: 189, startPoint y: 256, endPoint x: 247, endPoint y: 268, distance: 59.4
click at [404, 256] on label "True" at bounding box center [421, 259] width 54 height 27
click at [401, 258] on input "True" at bounding box center [405, 260] width 9 height 7
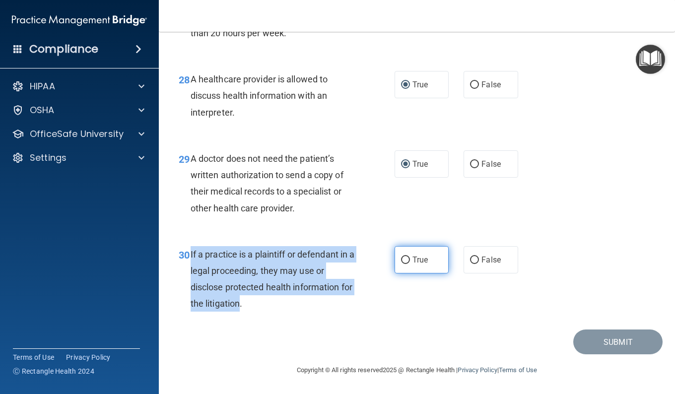
radio input "true"
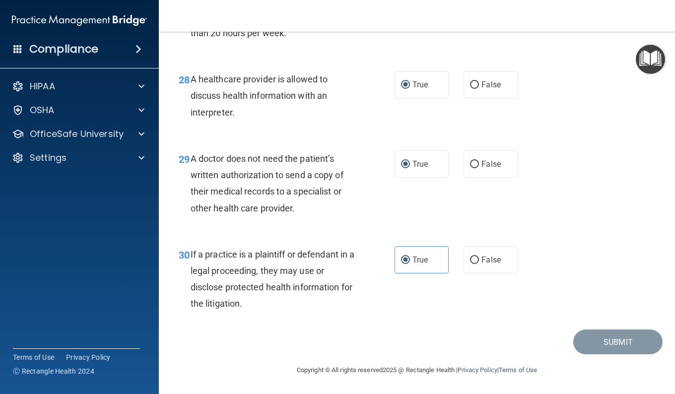
click at [327, 323] on div "30 If a practice is a plaintiff or defendant in a legal proceeding, they may us…" at bounding box center [416, 282] width 491 height 96
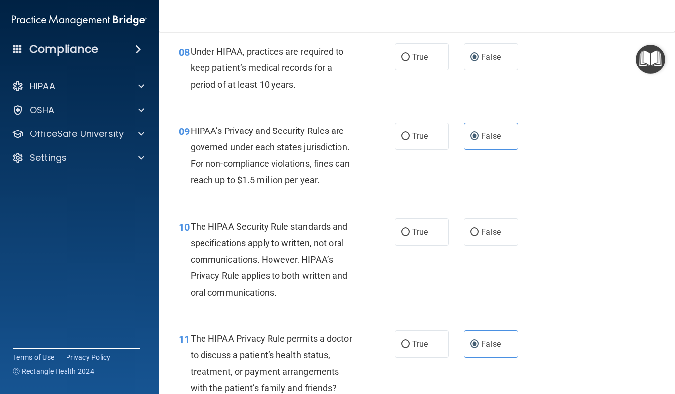
scroll to position [744, 0]
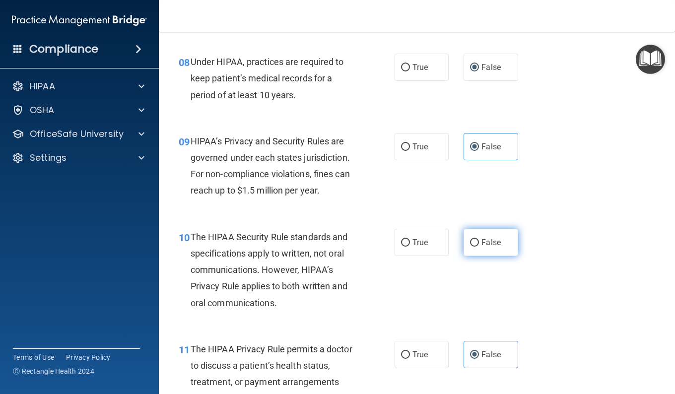
click at [472, 247] on input "False" at bounding box center [474, 242] width 9 height 7
radio input "true"
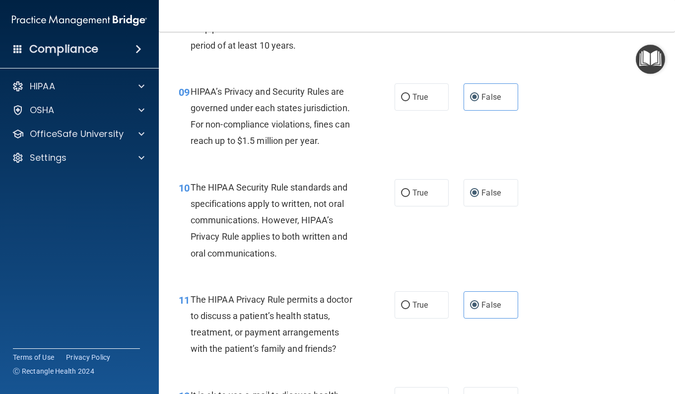
scroll to position [844, 0]
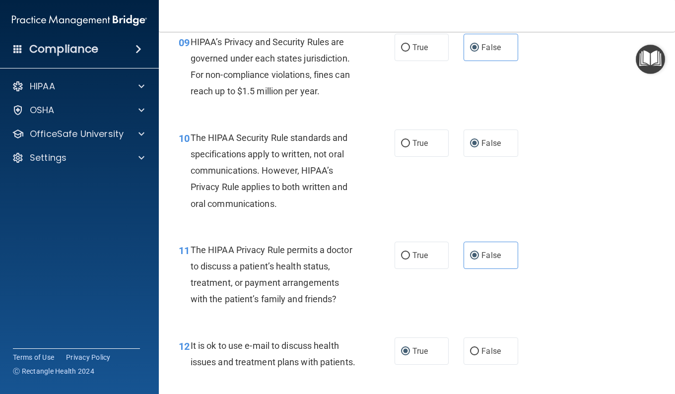
click at [235, 305] on span "The HIPAA Privacy Rule permits a doctor to discuss a patient’s health status, t…" at bounding box center [272, 275] width 162 height 60
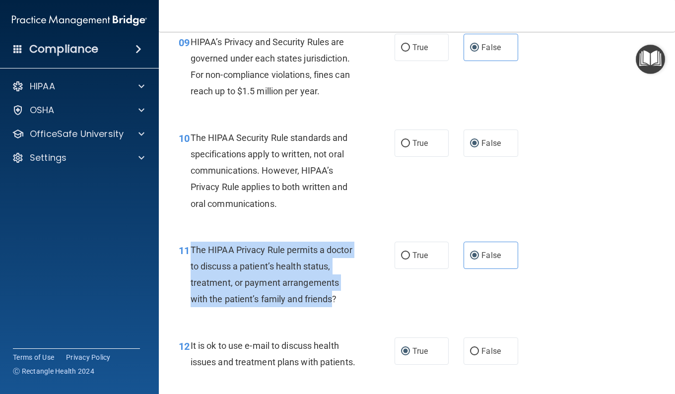
drag, startPoint x: 228, startPoint y: 318, endPoint x: 190, endPoint y: 265, distance: 65.7
click at [190, 265] on div "11 The HIPAA Privacy Rule permits a doctor to discuss a patient’s health status…" at bounding box center [287, 277] width 246 height 71
drag, startPoint x: 190, startPoint y: 265, endPoint x: 226, endPoint y: 284, distance: 41.1
click at [405, 260] on input "True" at bounding box center [405, 255] width 9 height 7
radio input "true"
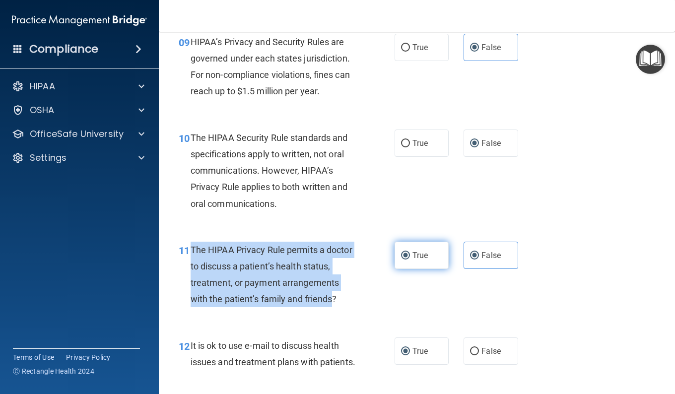
radio input "false"
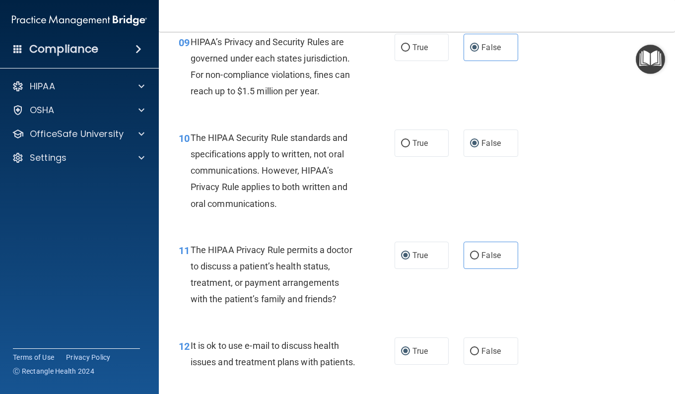
drag, startPoint x: 602, startPoint y: 274, endPoint x: 573, endPoint y: 278, distance: 29.5
click at [602, 274] on div "11 The HIPAA Privacy Rule permits a doctor to discuss a patient’s health status…" at bounding box center [416, 277] width 491 height 96
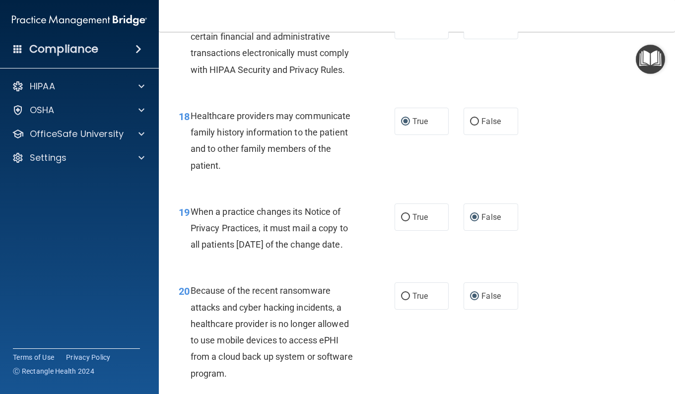
scroll to position [1638, 0]
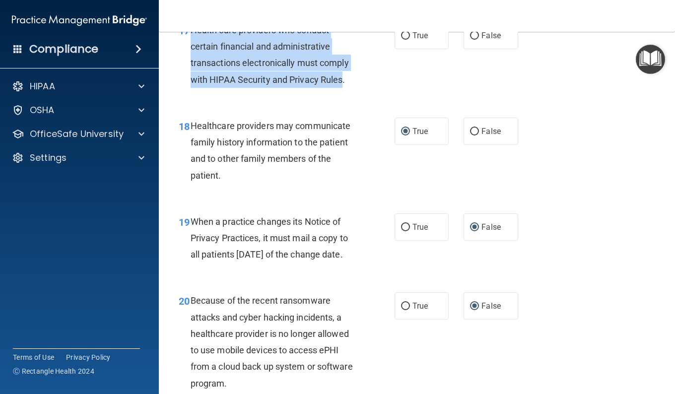
drag, startPoint x: 343, startPoint y: 131, endPoint x: 189, endPoint y: 84, distance: 161.6
click at [189, 84] on div "17 Health care providers who conduct certain financial and administrative trans…" at bounding box center [287, 57] width 246 height 71
drag, startPoint x: 189, startPoint y: 84, endPoint x: 268, endPoint y: 95, distance: 80.1
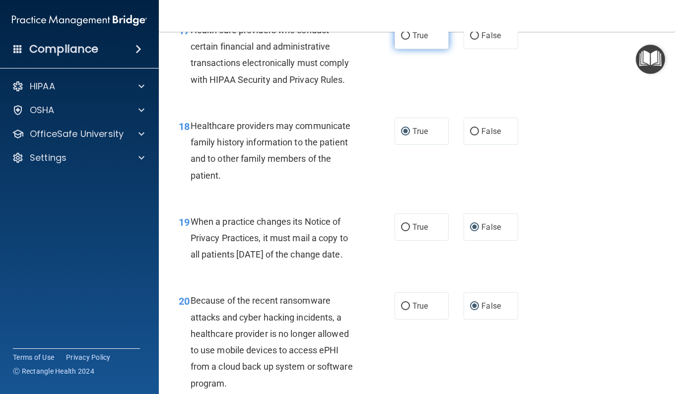
drag, startPoint x: 408, startPoint y: 83, endPoint x: 394, endPoint y: 88, distance: 14.9
click at [408, 49] on label "True" at bounding box center [421, 35] width 54 height 27
click at [408, 40] on input "True" at bounding box center [405, 35] width 9 height 7
radio input "true"
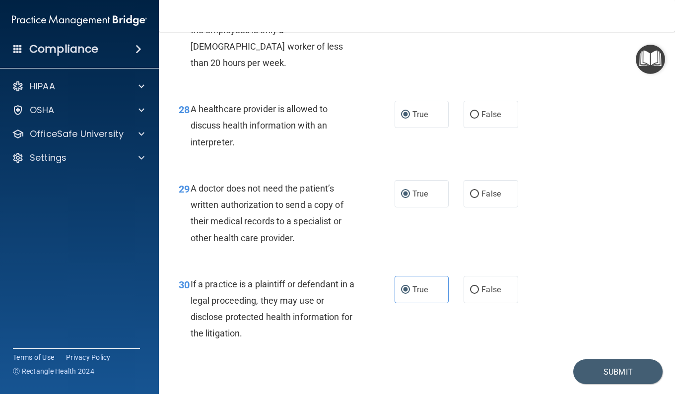
scroll to position [2630, 0]
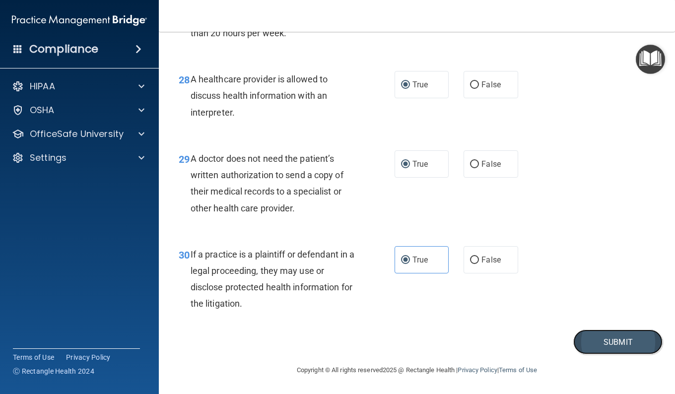
click at [605, 355] on button "Submit" at bounding box center [617, 341] width 89 height 25
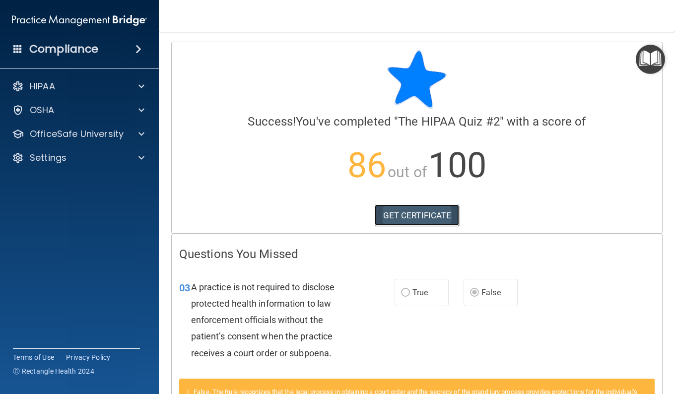
click at [396, 212] on link "GET CERTIFICATE" at bounding box center [417, 215] width 85 height 22
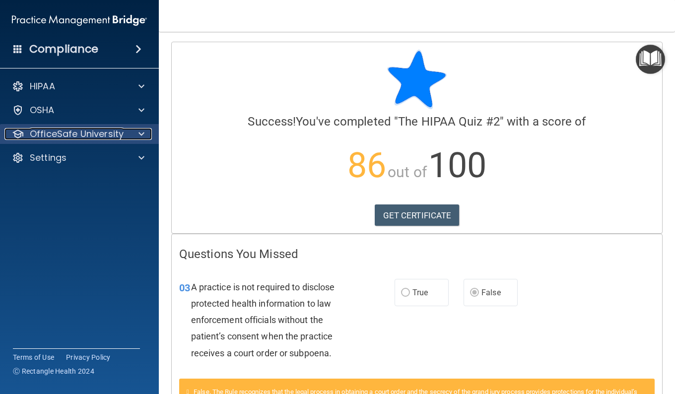
click at [142, 131] on span at bounding box center [141, 134] width 6 height 12
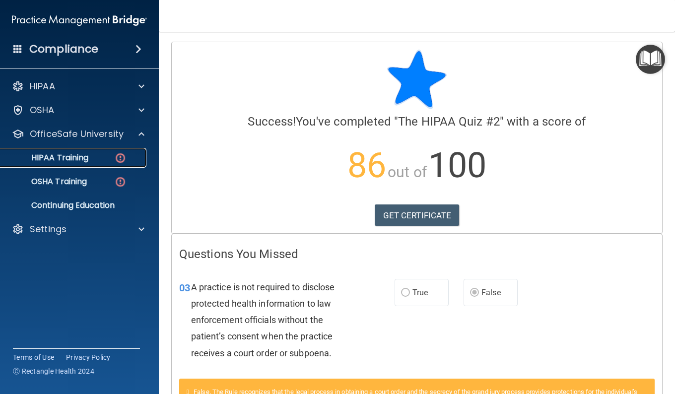
click at [78, 160] on p "HIPAA Training" at bounding box center [47, 158] width 82 height 10
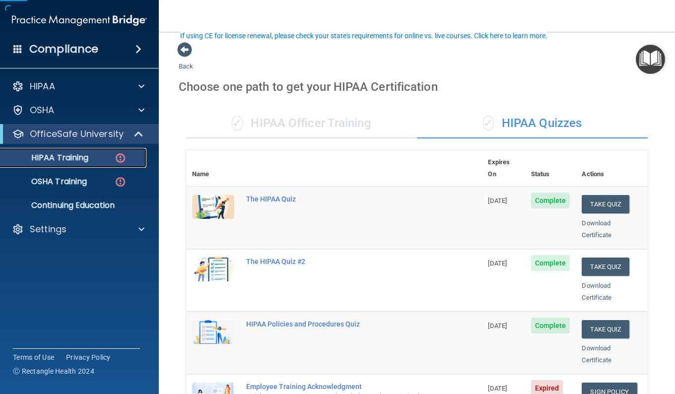
scroll to position [99, 0]
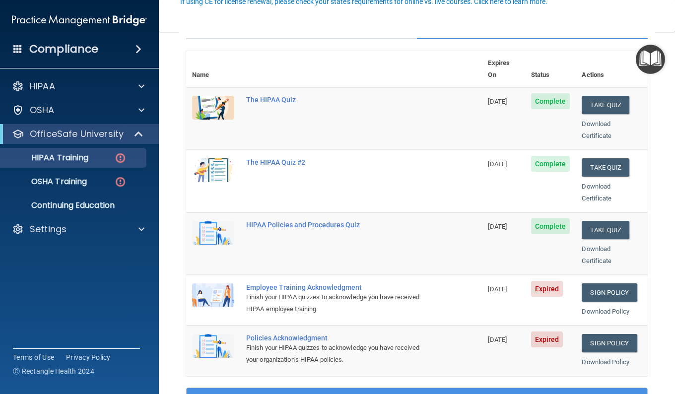
click at [327, 283] on div "Employee Training Acknowledgment" at bounding box center [339, 287] width 186 height 8
click at [596, 283] on link "Sign Policy" at bounding box center [609, 292] width 55 height 18
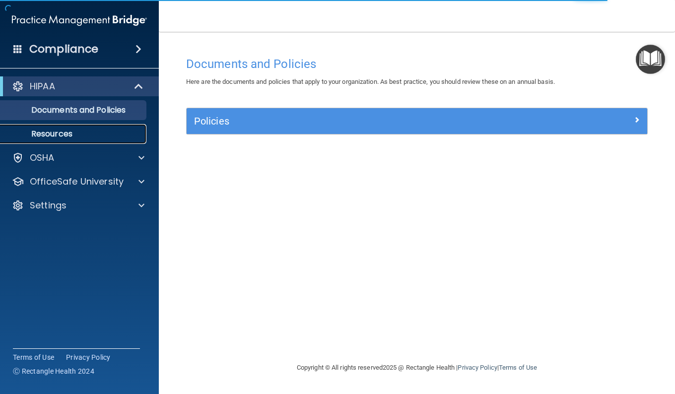
click at [71, 132] on p "Resources" at bounding box center [73, 134] width 135 height 10
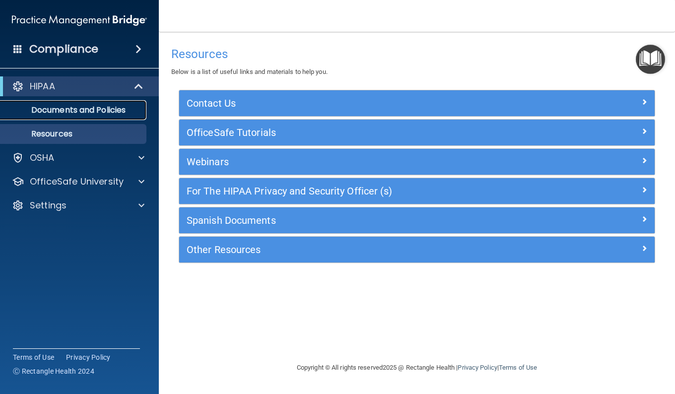
click at [94, 107] on p "Documents and Policies" at bounding box center [73, 110] width 135 height 10
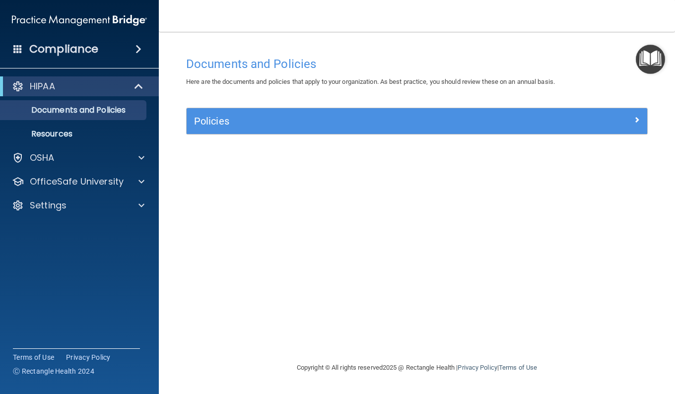
click at [139, 46] on span at bounding box center [138, 49] width 6 height 12
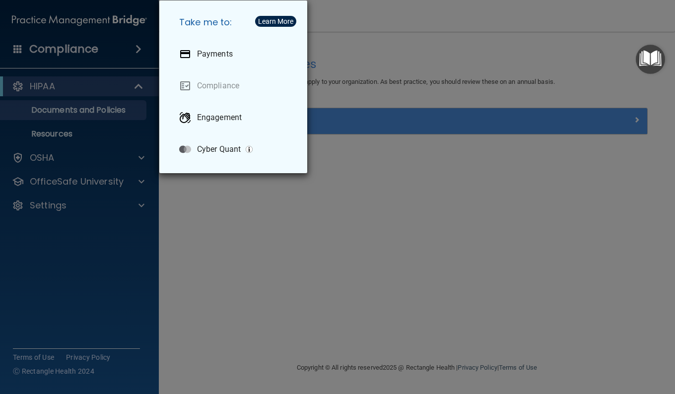
click at [100, 259] on div "Take me to: Payments Compliance Engagement Cyber Quant" at bounding box center [337, 197] width 675 height 394
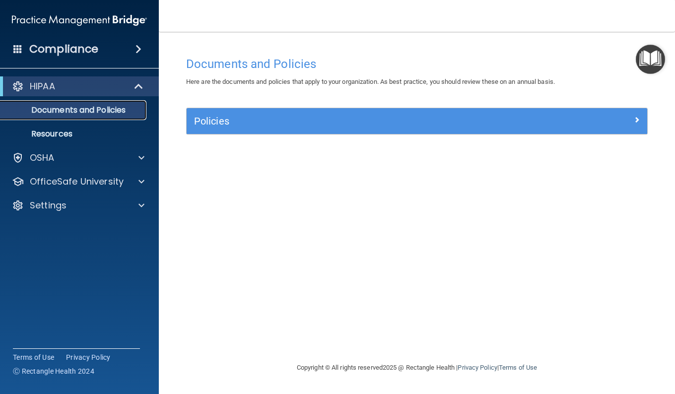
click at [117, 107] on p "Documents and Policies" at bounding box center [73, 110] width 135 height 10
click at [52, 135] on p "Resources" at bounding box center [73, 134] width 135 height 10
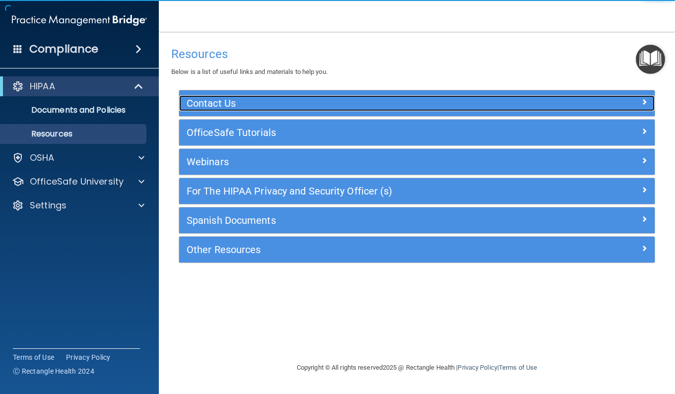
click at [214, 103] on h5 "Contact Us" at bounding box center [358, 103] width 342 height 11
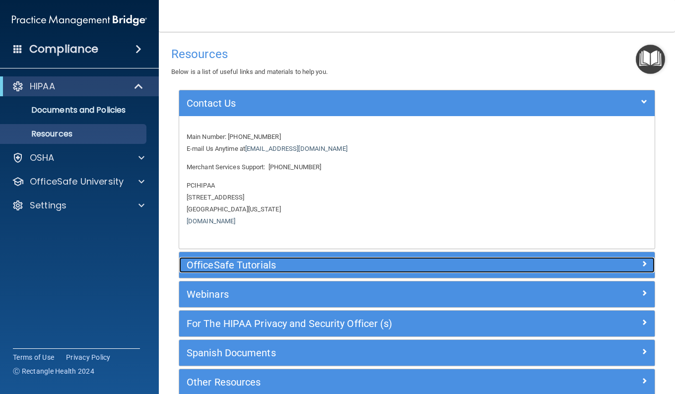
click at [229, 264] on h5 "OfficeSafe Tutorials" at bounding box center [358, 265] width 342 height 11
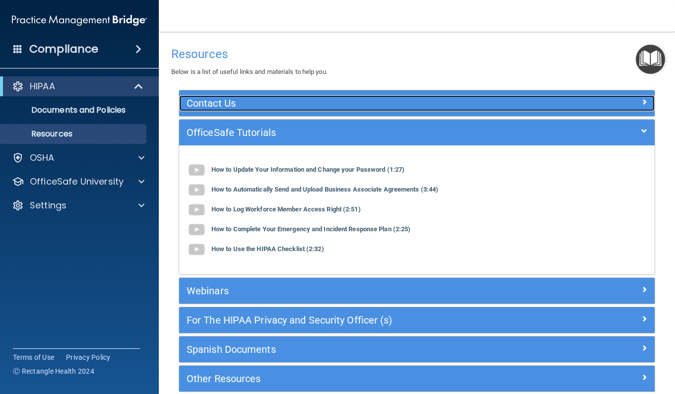
click at [641, 97] on span at bounding box center [644, 102] width 6 height 12
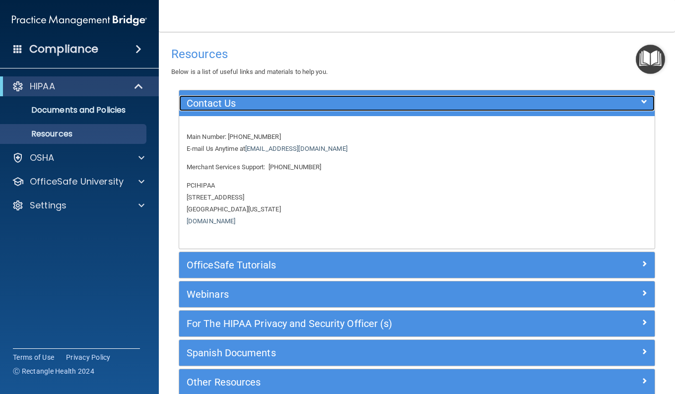
click at [641, 97] on span at bounding box center [644, 102] width 6 height 12
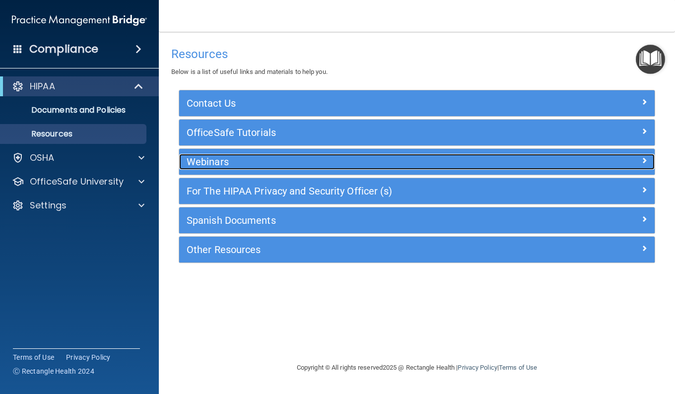
click at [225, 164] on h5 "Webinars" at bounding box center [358, 161] width 342 height 11
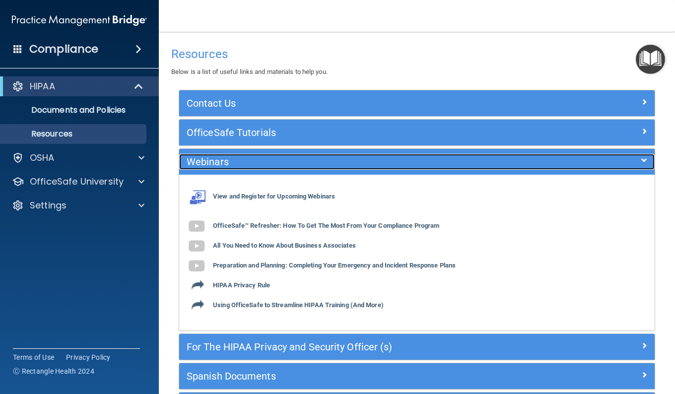
scroll to position [76, 0]
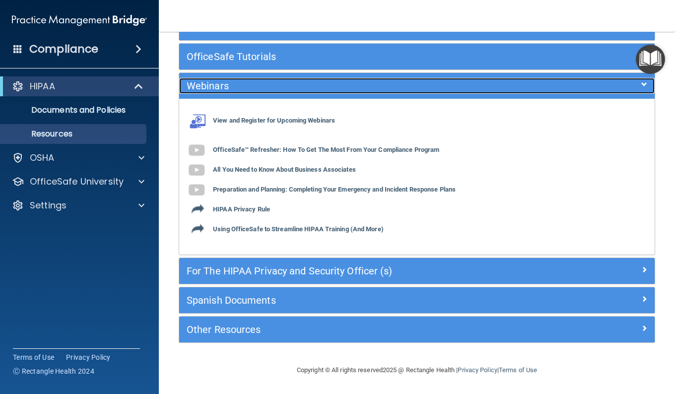
click at [641, 84] on span at bounding box center [644, 84] width 6 height 12
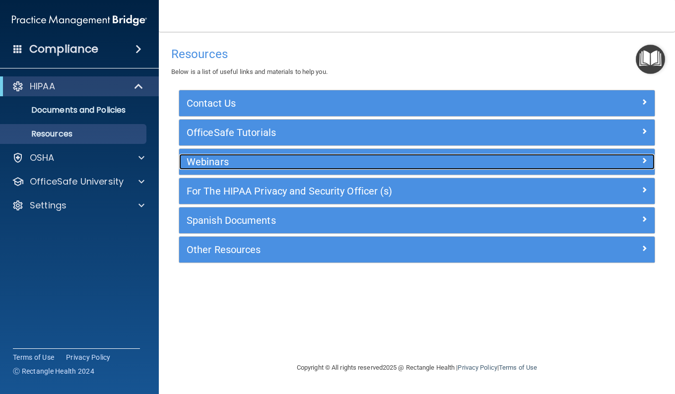
scroll to position [0, 0]
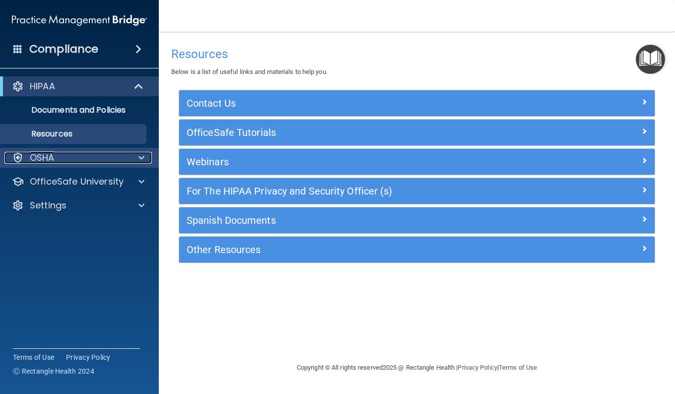
click at [145, 156] on div at bounding box center [140, 158] width 25 height 12
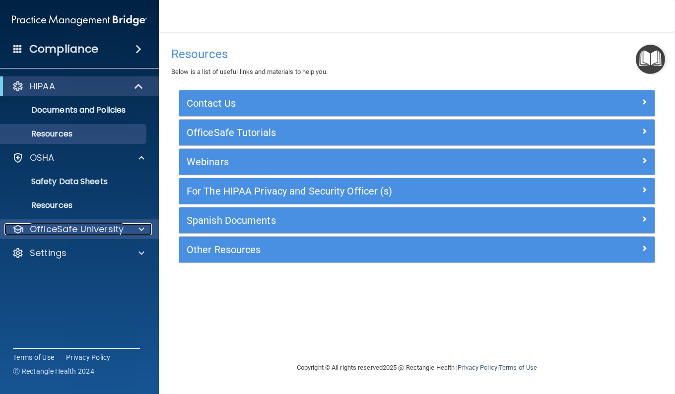
click at [119, 227] on p "OfficeSafe University" at bounding box center [77, 229] width 94 height 12
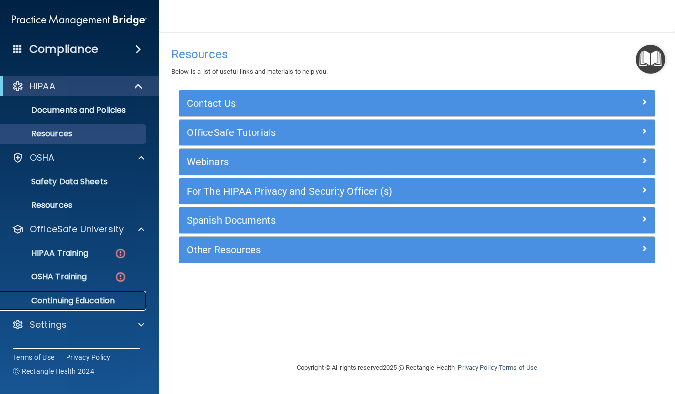
click at [104, 298] on p "Continuing Education" at bounding box center [73, 301] width 135 height 10
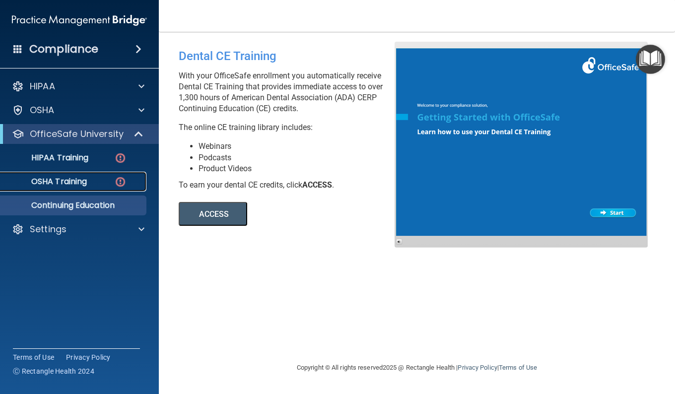
click at [65, 177] on p "OSHA Training" at bounding box center [46, 182] width 80 height 10
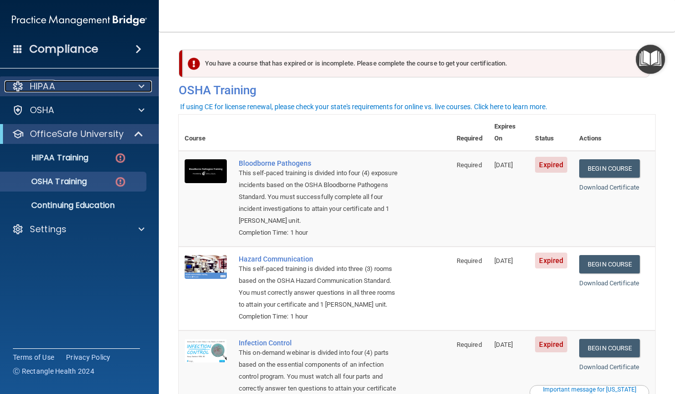
click at [63, 90] on div "HIPAA" at bounding box center [65, 86] width 123 height 12
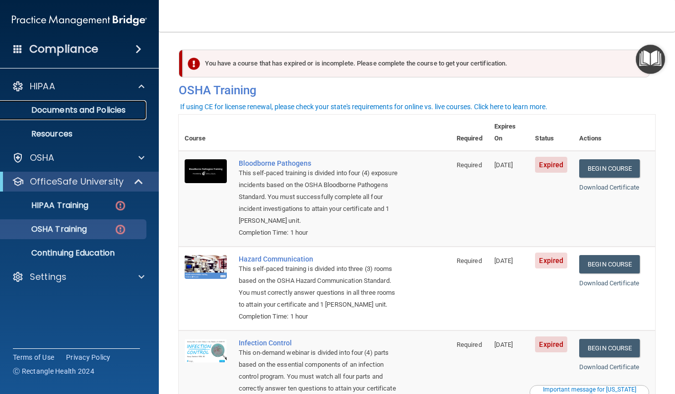
click at [71, 109] on p "Documents and Policies" at bounding box center [73, 110] width 135 height 10
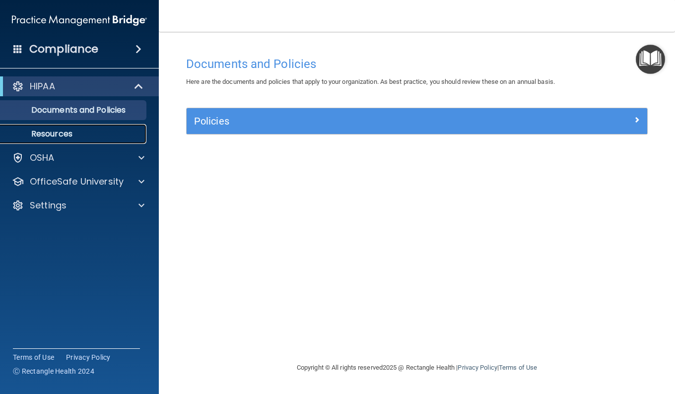
click at [35, 133] on p "Resources" at bounding box center [73, 134] width 135 height 10
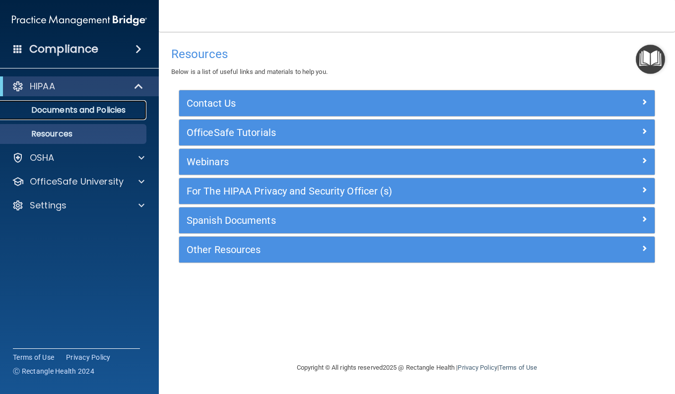
click at [85, 109] on p "Documents and Policies" at bounding box center [73, 110] width 135 height 10
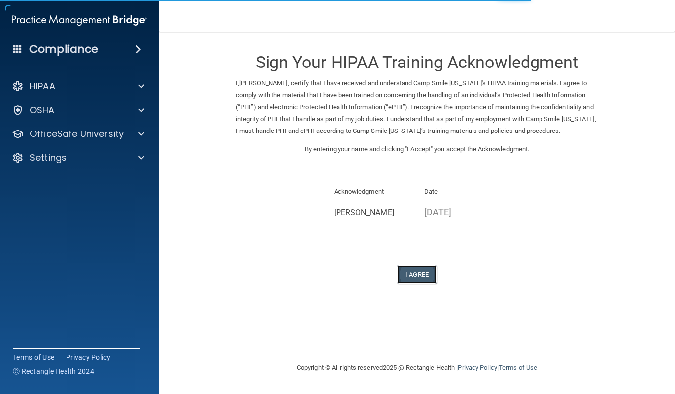
click at [418, 282] on button "I Agree" at bounding box center [417, 274] width 40 height 18
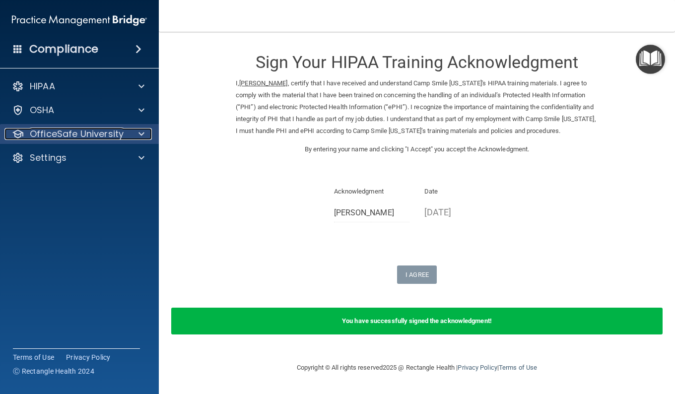
click at [144, 132] on div at bounding box center [140, 134] width 25 height 12
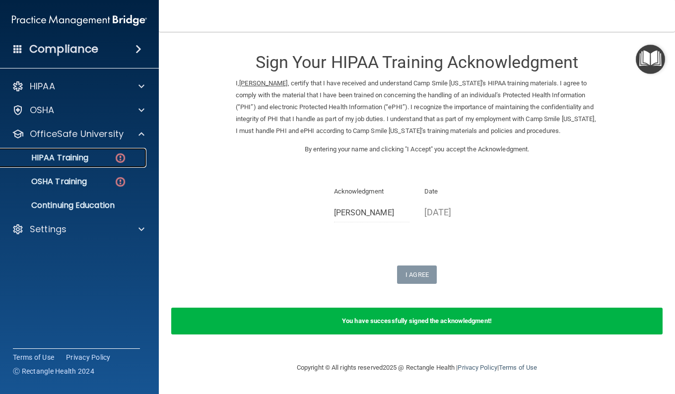
click at [68, 156] on p "HIPAA Training" at bounding box center [47, 158] width 82 height 10
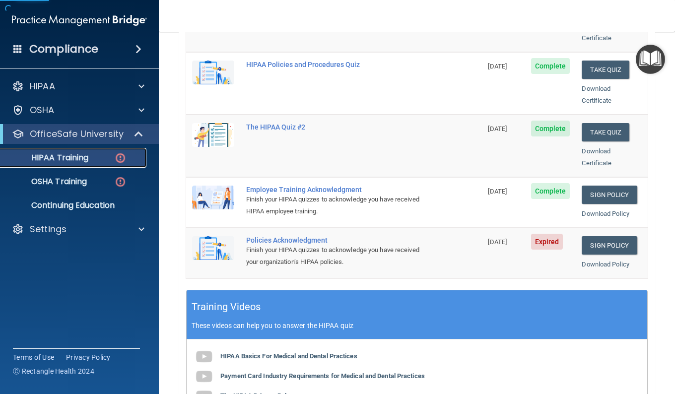
scroll to position [198, 0]
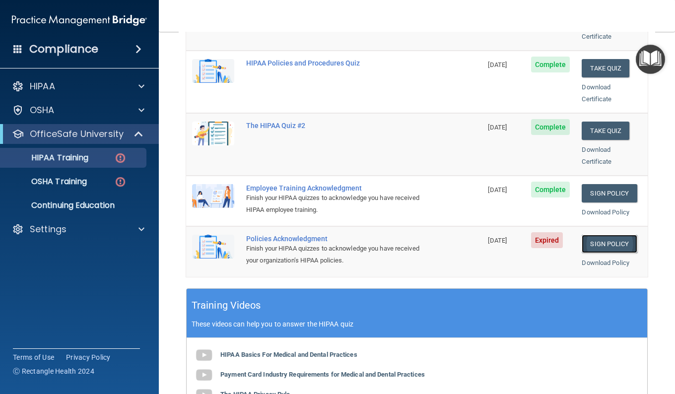
click at [593, 235] on link "Sign Policy" at bounding box center [609, 244] width 55 height 18
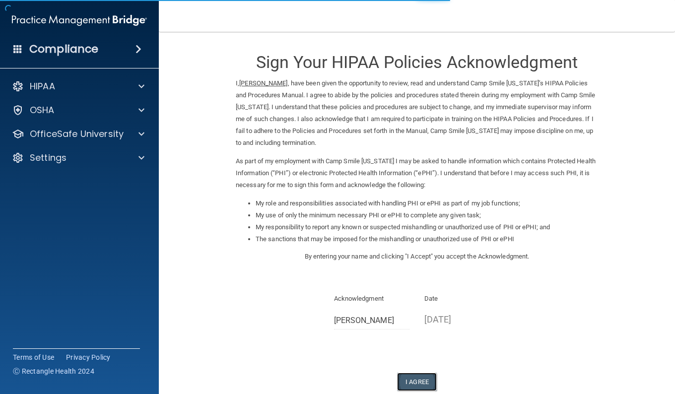
click at [413, 382] on button "I Agree" at bounding box center [417, 382] width 40 height 18
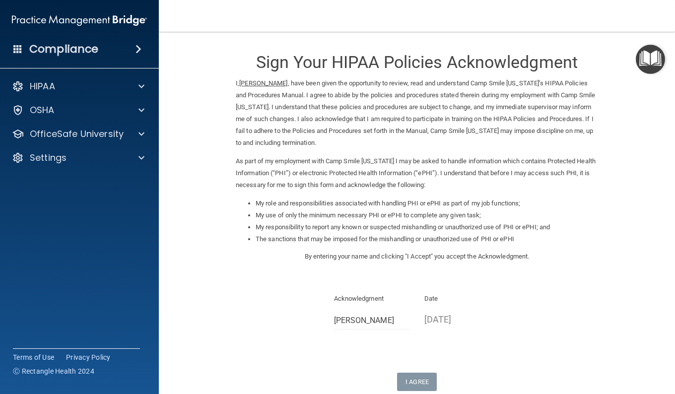
scroll to position [99, 0]
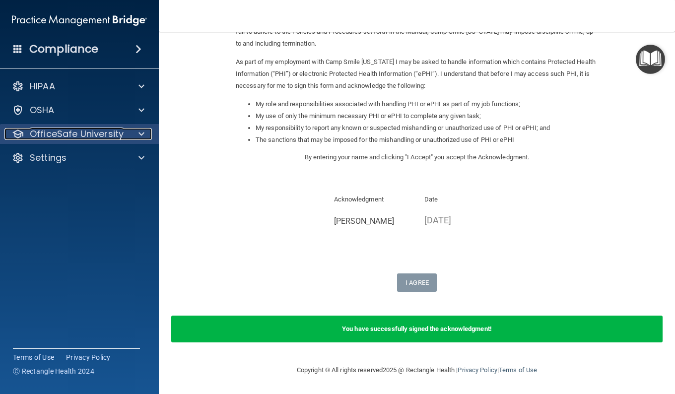
click at [139, 131] on span at bounding box center [141, 134] width 6 height 12
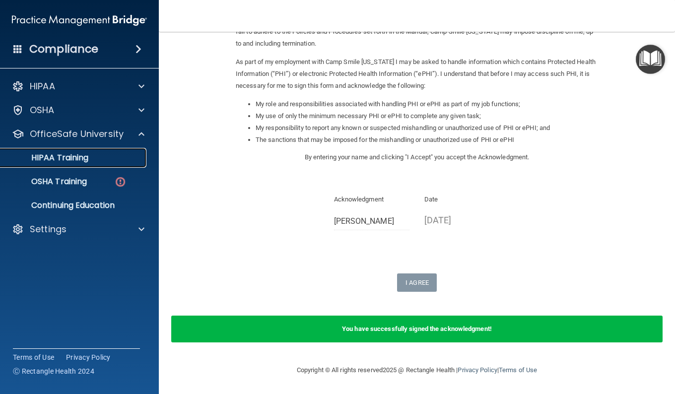
click at [59, 156] on p "HIPAA Training" at bounding box center [47, 158] width 82 height 10
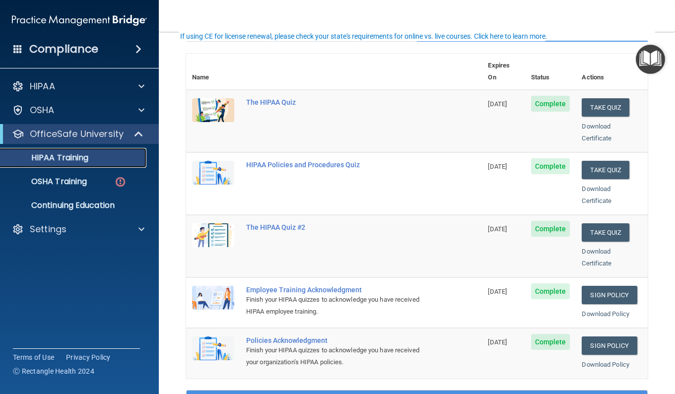
scroll to position [99, 0]
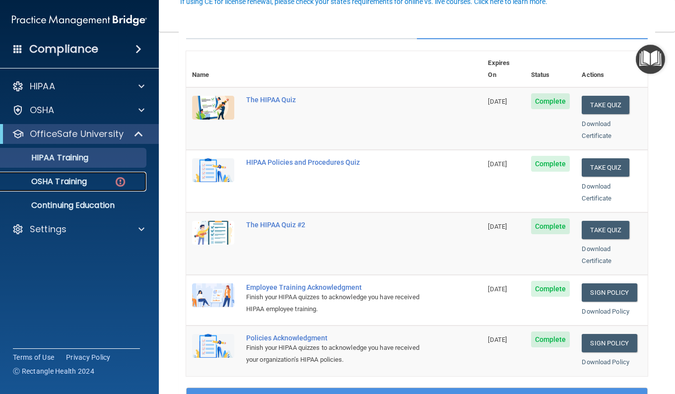
click at [69, 181] on p "OSHA Training" at bounding box center [46, 182] width 80 height 10
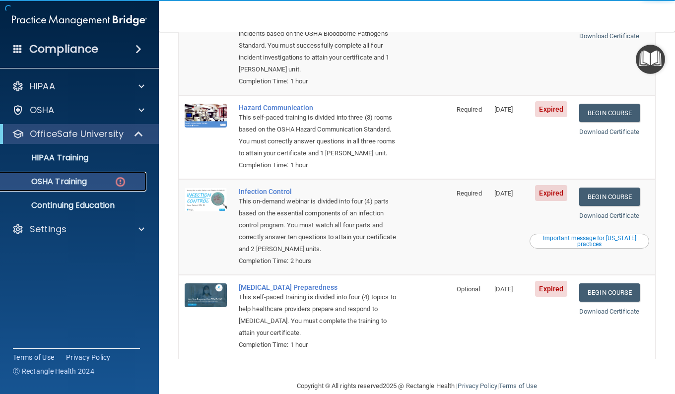
scroll to position [170, 0]
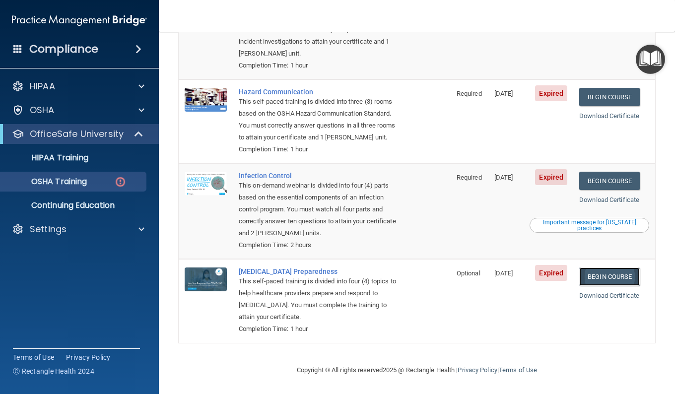
click at [603, 282] on link "Begin Course" at bounding box center [609, 276] width 61 height 18
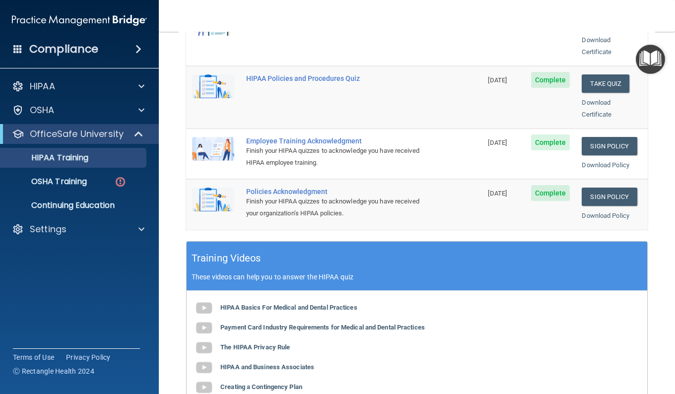
scroll to position [248, 0]
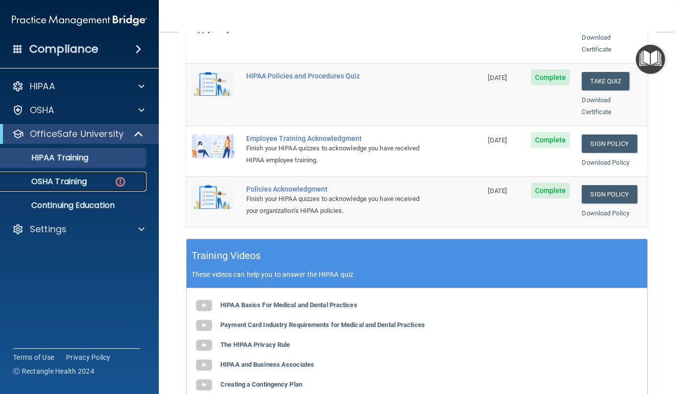
click at [77, 178] on p "OSHA Training" at bounding box center [46, 182] width 80 height 10
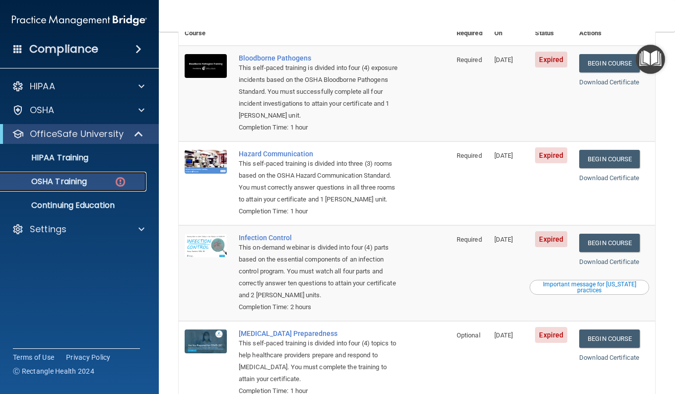
scroll to position [170, 0]
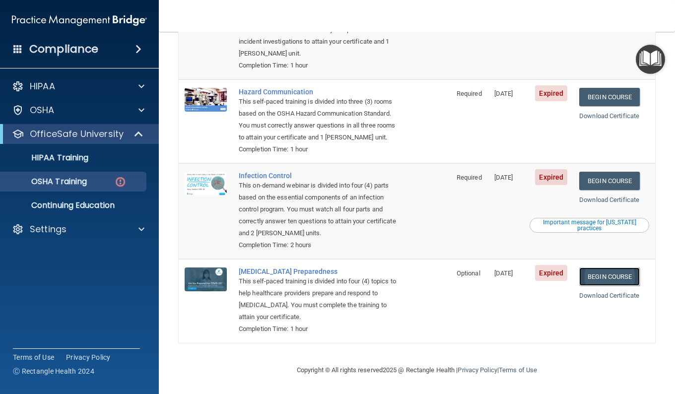
click at [601, 273] on link "Begin Course" at bounding box center [609, 276] width 61 height 18
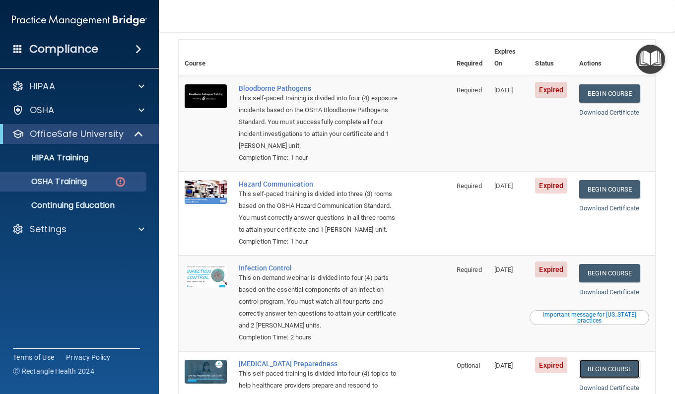
scroll to position [21, 0]
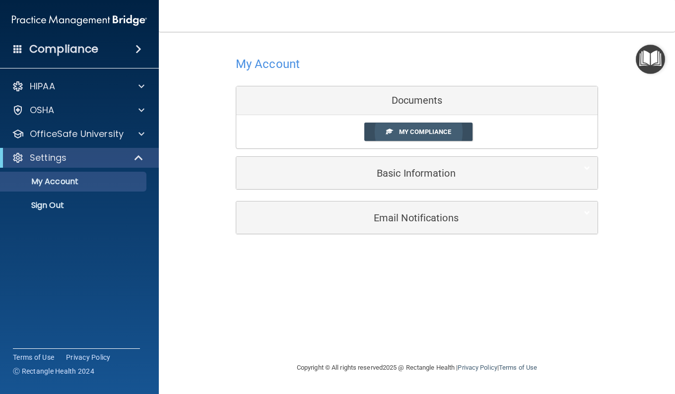
click at [397, 133] on link "My Compliance" at bounding box center [418, 132] width 109 height 18
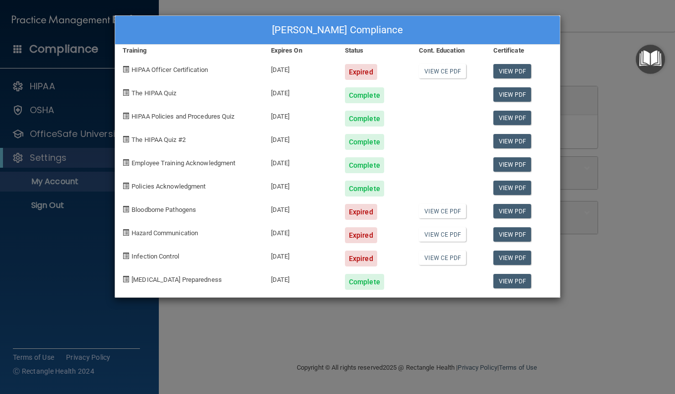
click at [92, 255] on div "Serenia Nocho's Compliance Training Expires On Status Cont. Education Certifica…" at bounding box center [337, 197] width 675 height 394
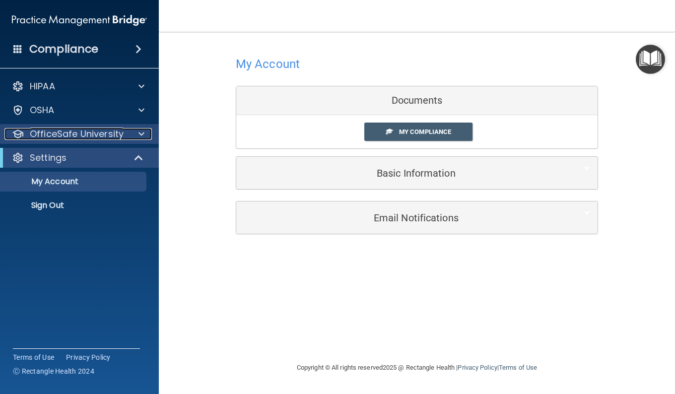
click at [137, 130] on div at bounding box center [140, 134] width 25 height 12
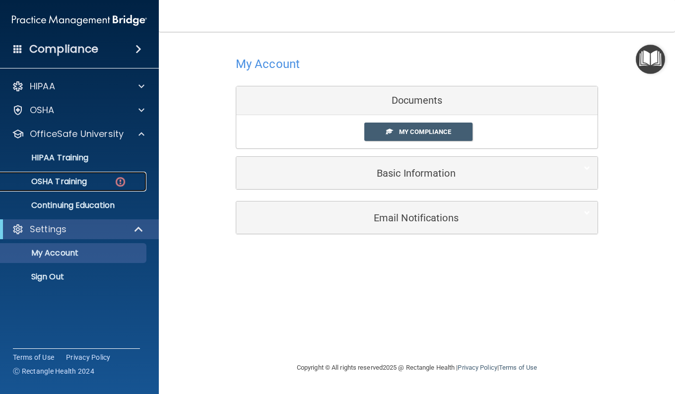
click at [76, 185] on p "OSHA Training" at bounding box center [46, 182] width 80 height 10
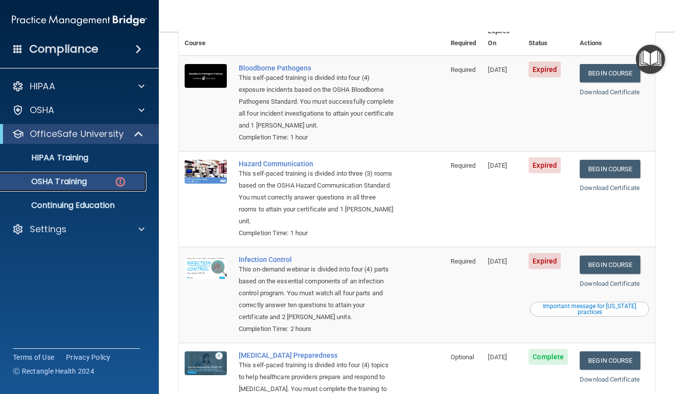
scroll to position [82, 0]
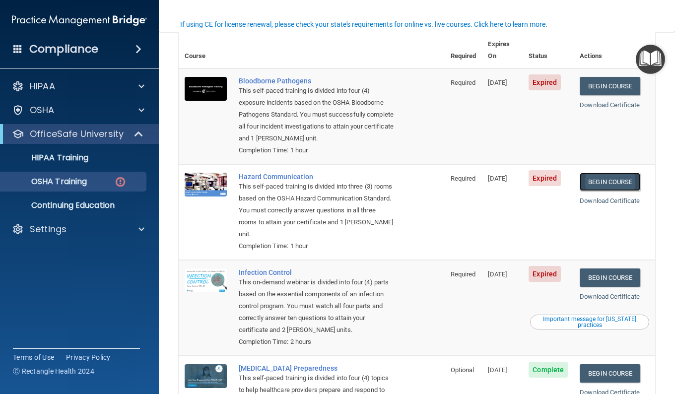
click at [591, 183] on link "Begin Course" at bounding box center [610, 182] width 61 height 18
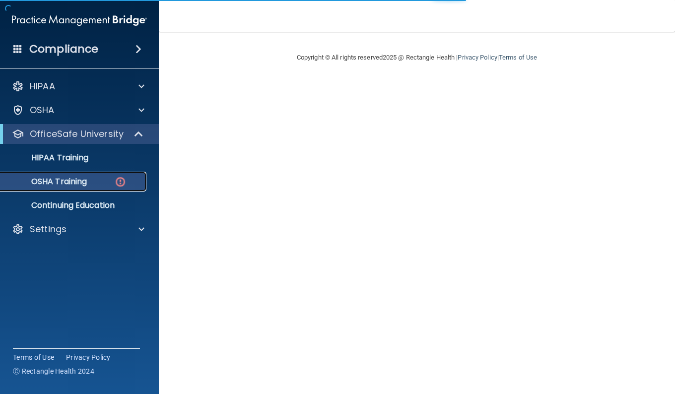
click at [76, 182] on p "OSHA Training" at bounding box center [46, 182] width 80 height 10
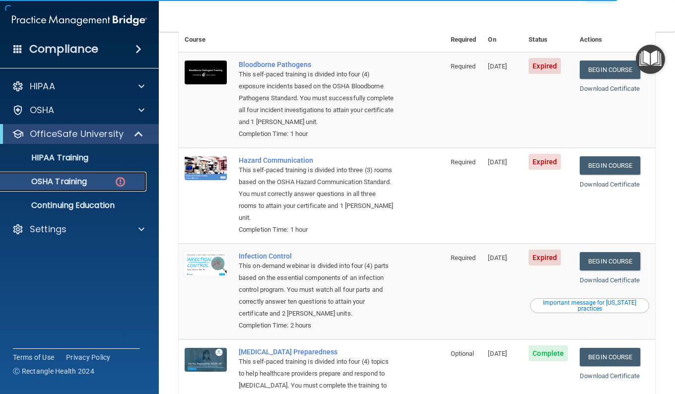
scroll to position [70, 0]
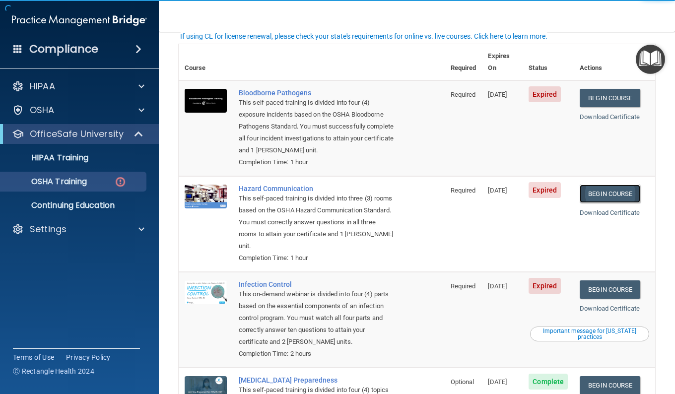
click at [608, 195] on link "Begin Course" at bounding box center [610, 194] width 61 height 18
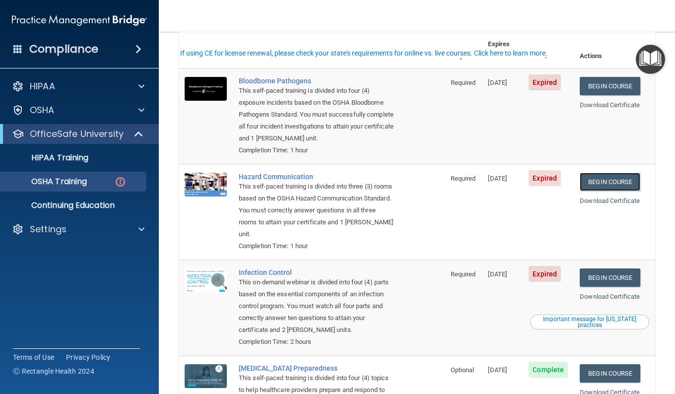
scroll to position [33, 0]
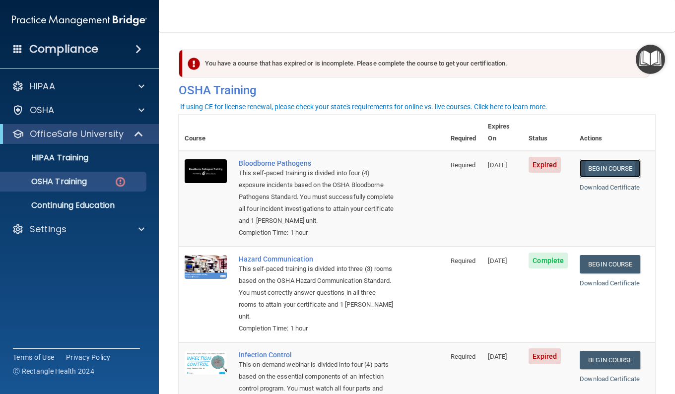
click at [596, 159] on link "Begin Course" at bounding box center [610, 168] width 61 height 18
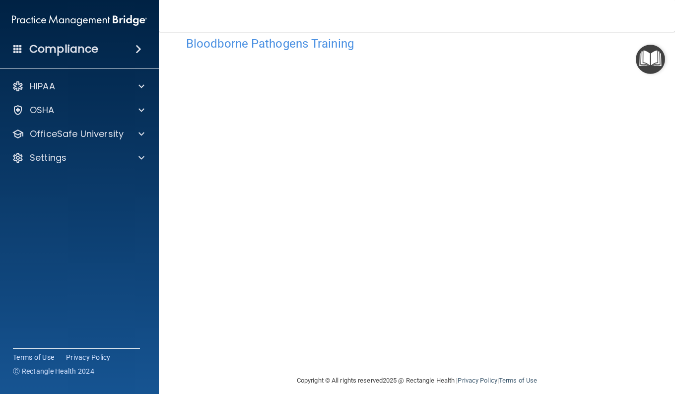
scroll to position [31, 0]
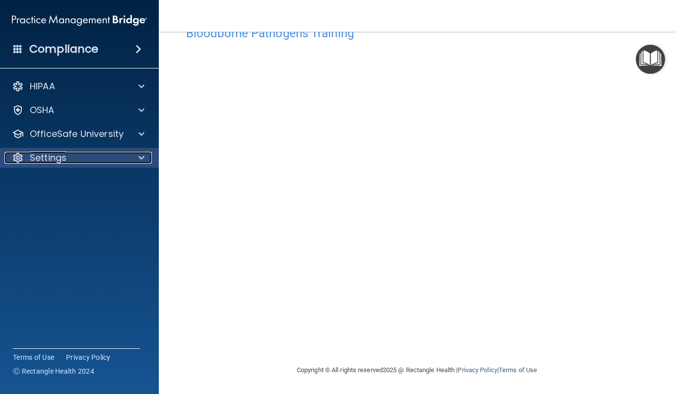
click at [61, 157] on p "Settings" at bounding box center [48, 158] width 37 height 12
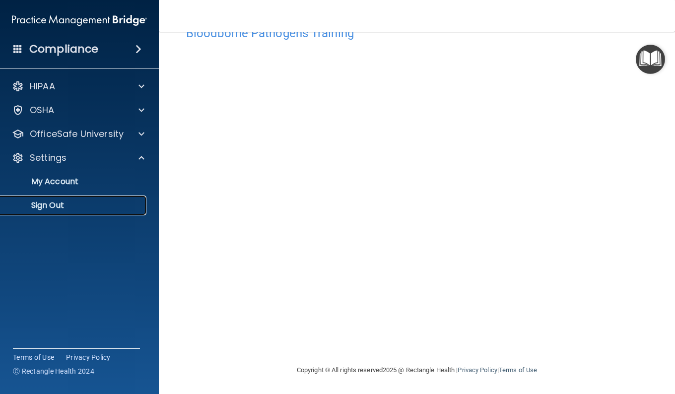
click at [64, 207] on p "Sign Out" at bounding box center [73, 205] width 135 height 10
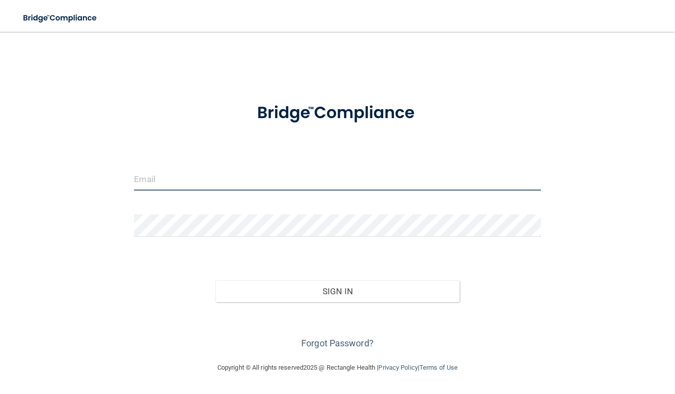
type input "[EMAIL_ADDRESS][DOMAIN_NAME]"
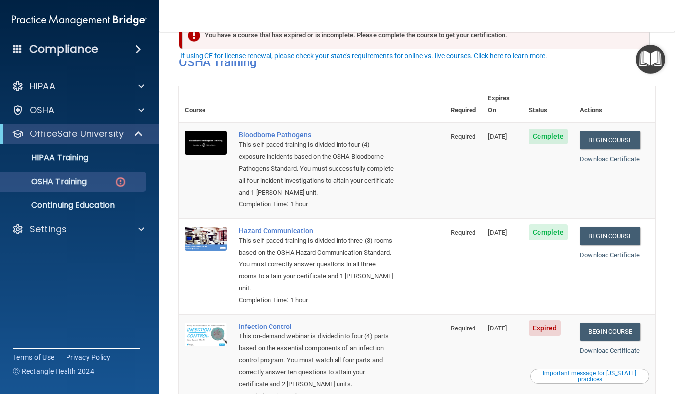
scroll to position [182, 0]
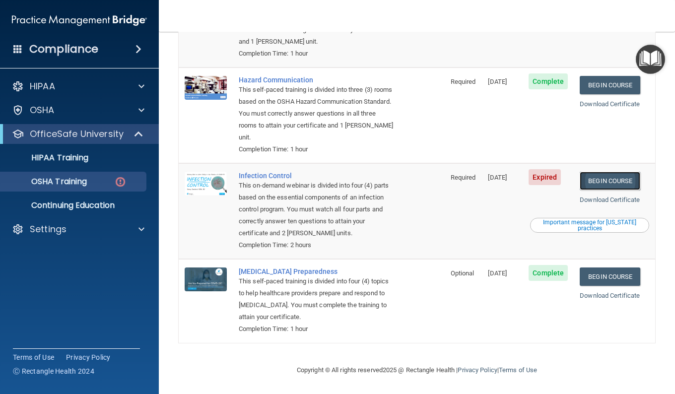
click at [602, 180] on link "Begin Course" at bounding box center [610, 181] width 61 height 18
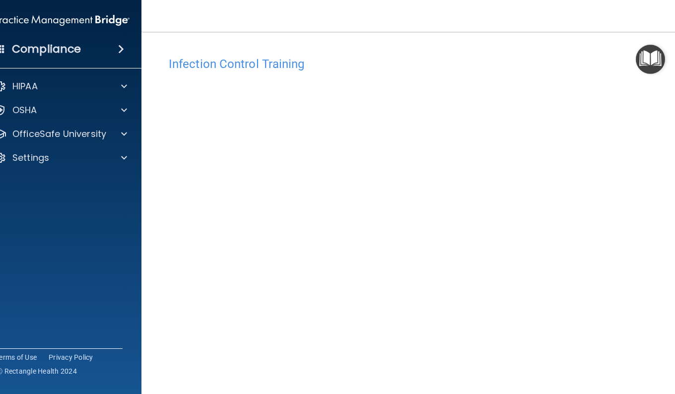
drag, startPoint x: 668, startPoint y: 171, endPoint x: 674, endPoint y: 234, distance: 63.8
click at [674, 234] on main "Infection Control Training This course doesn’t expire until 09/11/2025. Are you…" at bounding box center [416, 213] width 551 height 362
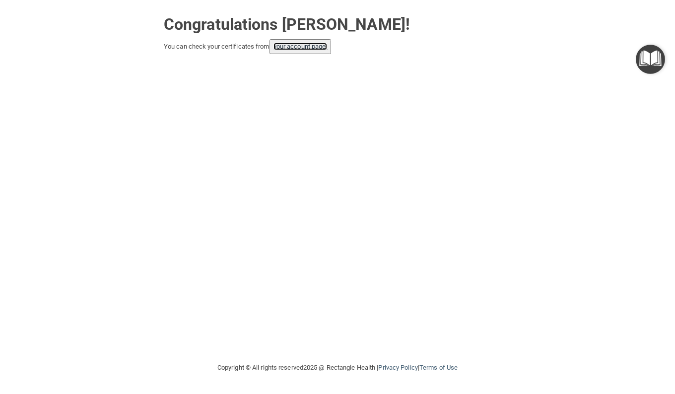
click at [302, 49] on link "your account page!" at bounding box center [300, 46] width 54 height 7
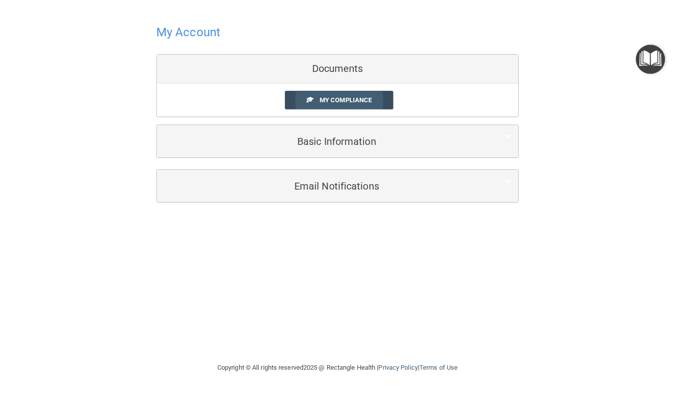
click at [341, 106] on link "My Compliance" at bounding box center [339, 100] width 109 height 18
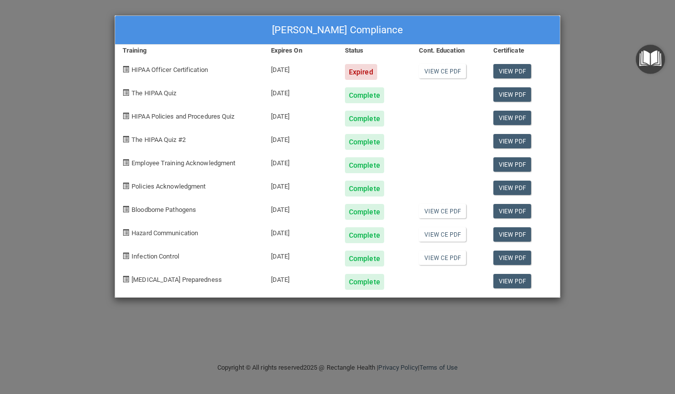
click at [585, 97] on div "Serenia Nocho's Compliance Training Expires On Status Cont. Education Certifica…" at bounding box center [337, 197] width 675 height 394
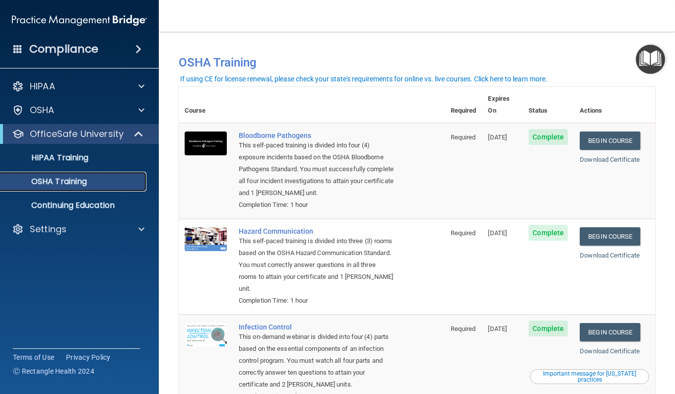
click at [69, 182] on p "OSHA Training" at bounding box center [46, 182] width 80 height 10
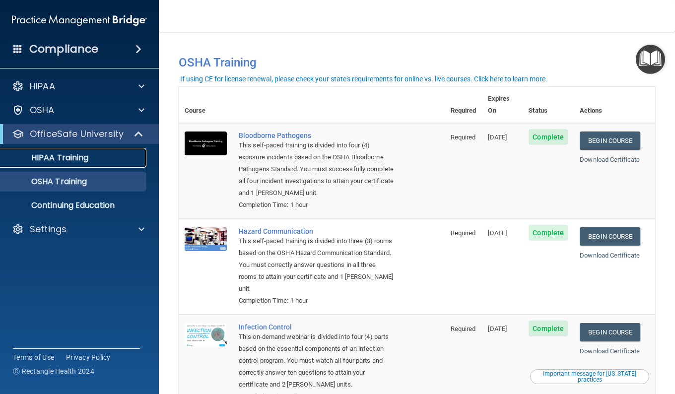
click at [79, 157] on p "HIPAA Training" at bounding box center [47, 158] width 82 height 10
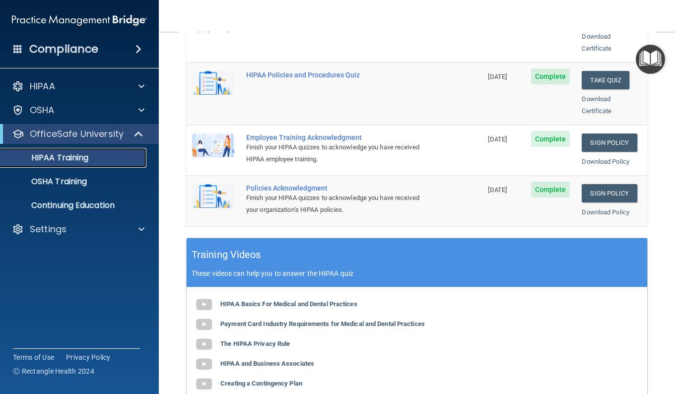
scroll to position [140, 0]
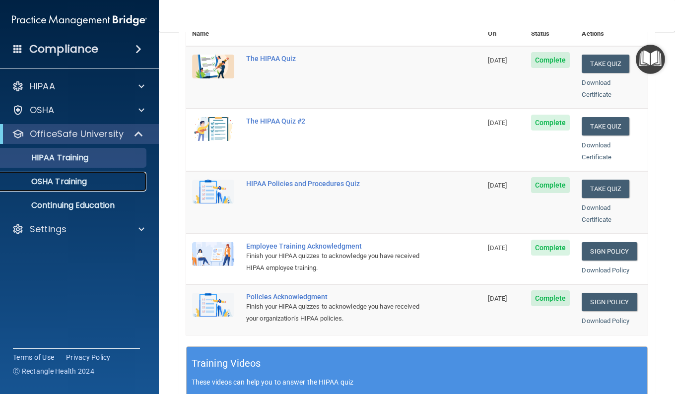
click at [78, 184] on p "OSHA Training" at bounding box center [46, 182] width 80 height 10
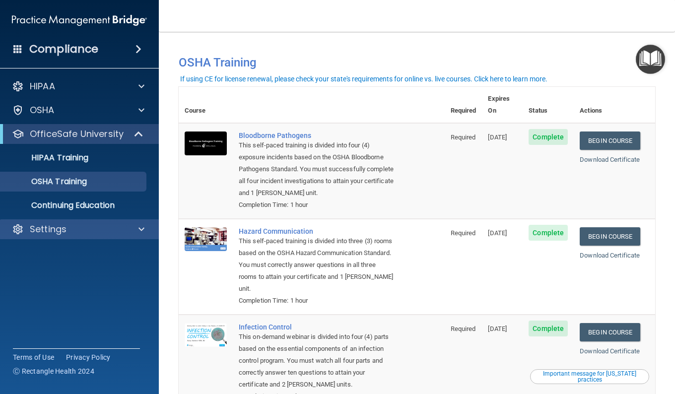
click at [127, 223] on div "Settings" at bounding box center [79, 229] width 159 height 20
drag, startPoint x: 142, startPoint y: 227, endPoint x: 115, endPoint y: 247, distance: 33.6
click at [141, 227] on span at bounding box center [141, 229] width 6 height 12
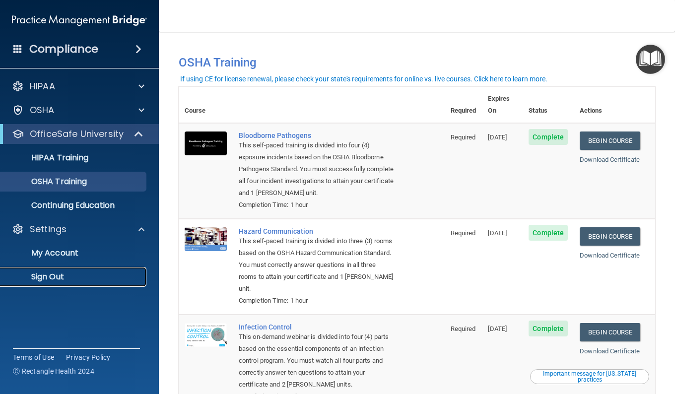
click at [57, 276] on p "Sign Out" at bounding box center [73, 277] width 135 height 10
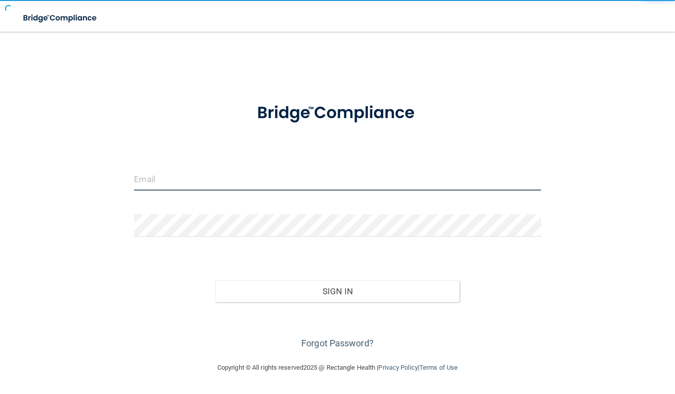
type input "[EMAIL_ADDRESS][DOMAIN_NAME]"
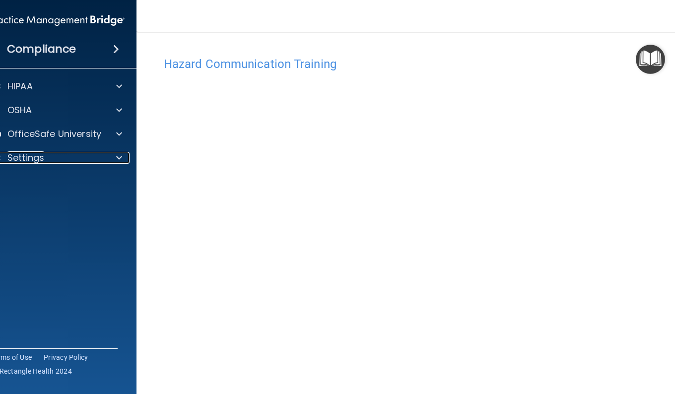
drag, startPoint x: 71, startPoint y: 161, endPoint x: 72, endPoint y: 183, distance: 21.4
click at [70, 161] on div "Settings" at bounding box center [43, 158] width 123 height 12
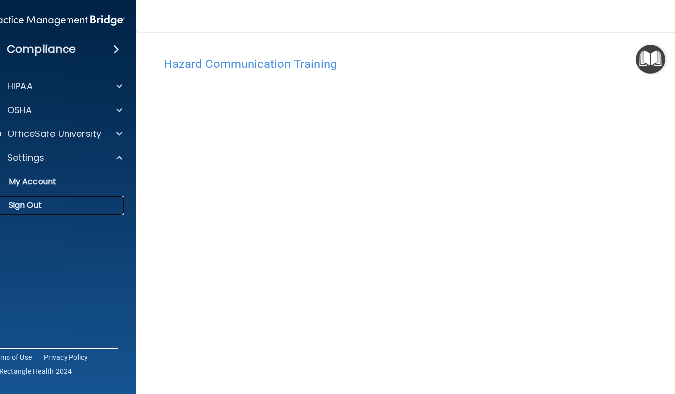
click at [31, 202] on p "Sign Out" at bounding box center [51, 205] width 135 height 10
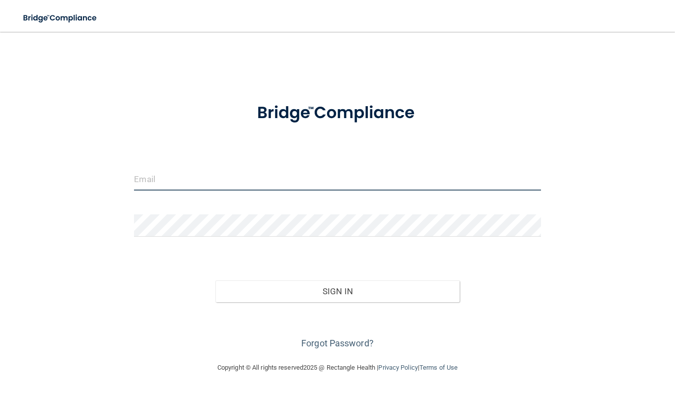
type input "[EMAIL_ADDRESS][DOMAIN_NAME]"
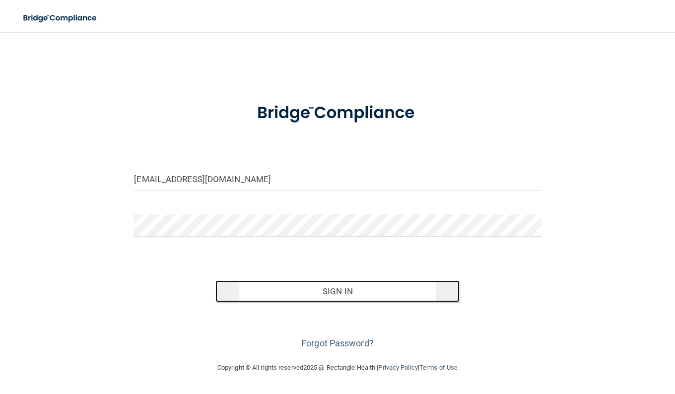
click at [347, 287] on button "Sign In" at bounding box center [337, 291] width 244 height 22
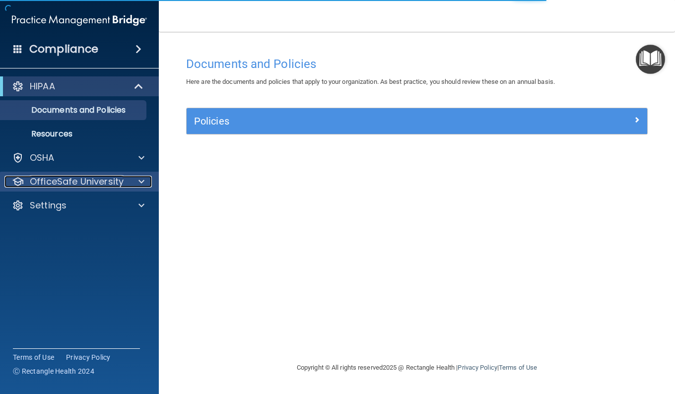
click at [84, 185] on p "OfficeSafe University" at bounding box center [77, 182] width 94 height 12
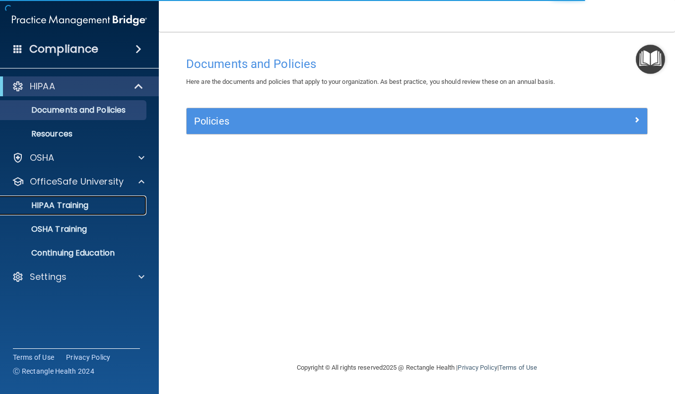
click at [57, 204] on p "HIPAA Training" at bounding box center [47, 205] width 82 height 10
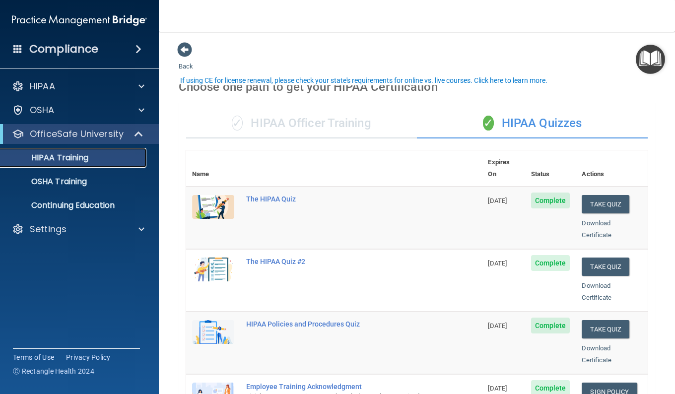
scroll to position [99, 0]
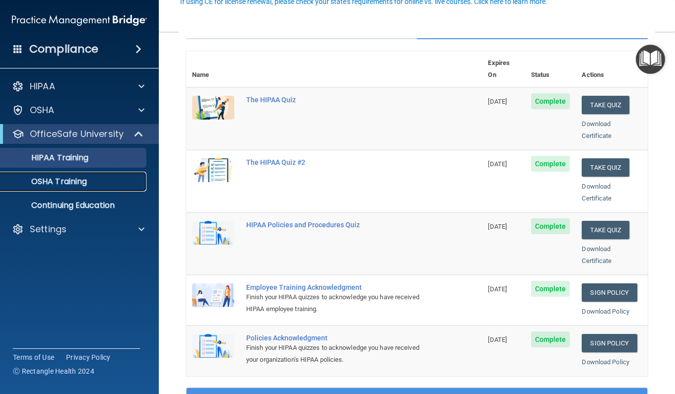
click at [82, 177] on p "OSHA Training" at bounding box center [46, 182] width 80 height 10
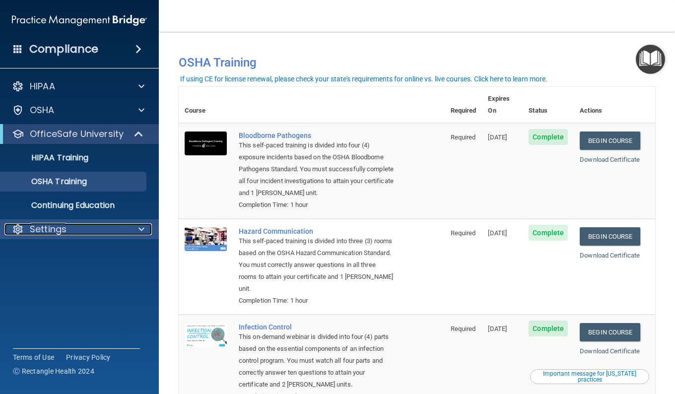
click at [138, 230] on div at bounding box center [140, 229] width 25 height 12
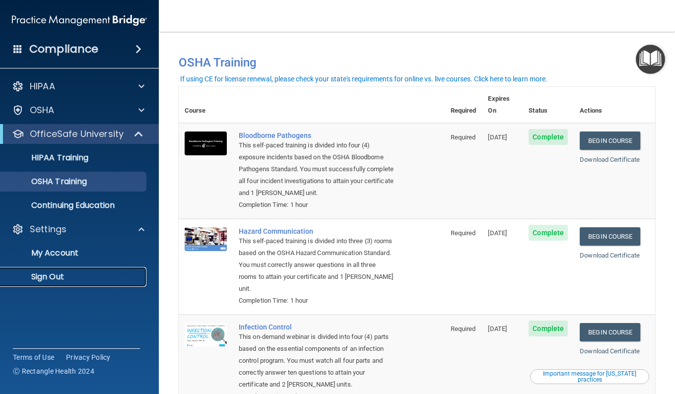
click at [58, 275] on p "Sign Out" at bounding box center [73, 277] width 135 height 10
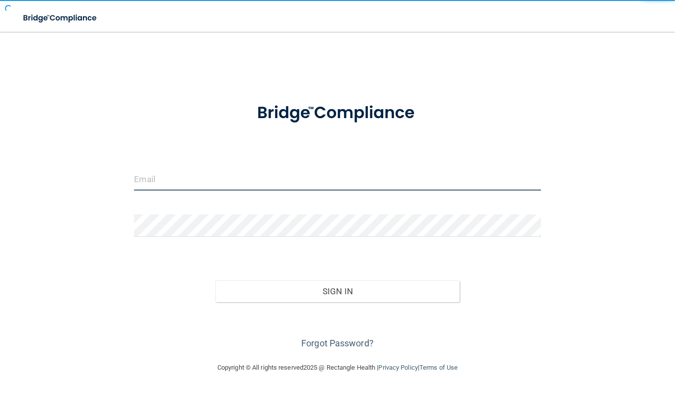
type input "[EMAIL_ADDRESS][DOMAIN_NAME]"
